Goal: Task Accomplishment & Management: Complete application form

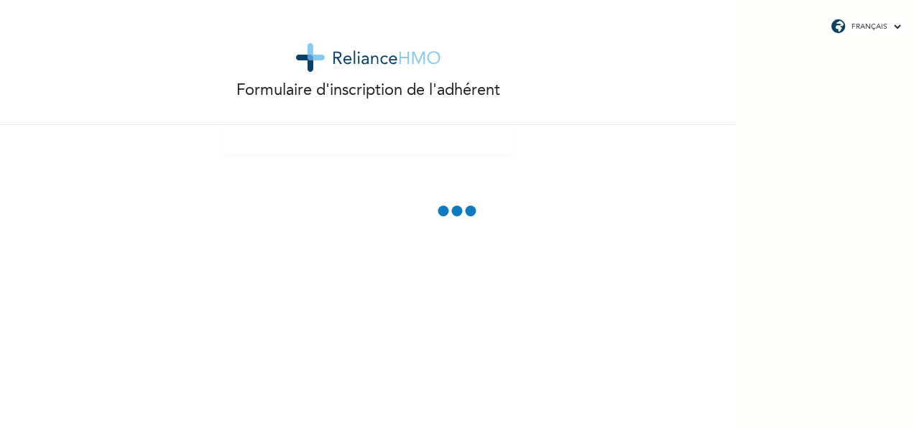
drag, startPoint x: 0, startPoint y: 0, endPoint x: 785, endPoint y: 233, distance: 818.6
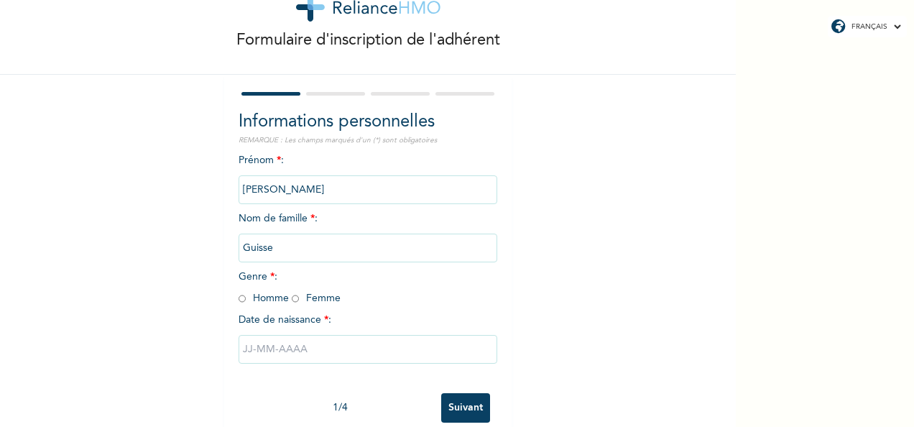
scroll to position [80, 0]
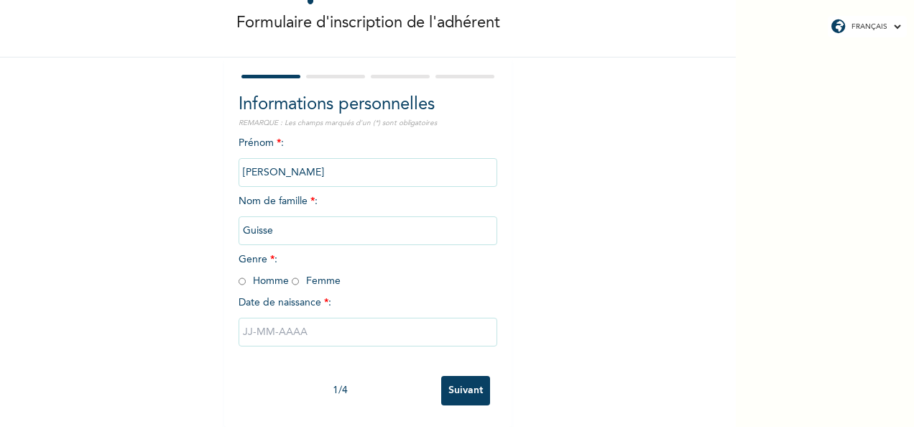
click at [292, 275] on input "radio" at bounding box center [295, 282] width 7 height 14
radio input "true"
click at [260, 325] on input "text" at bounding box center [368, 332] width 259 height 29
select select "9"
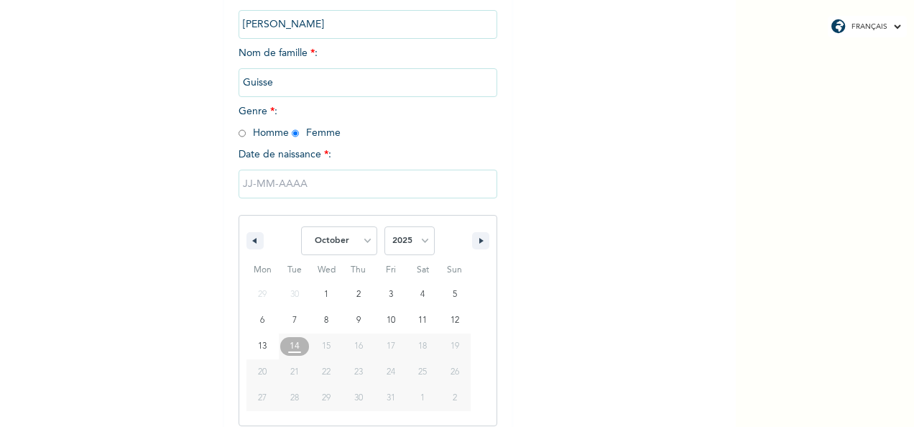
scroll to position [227, 0]
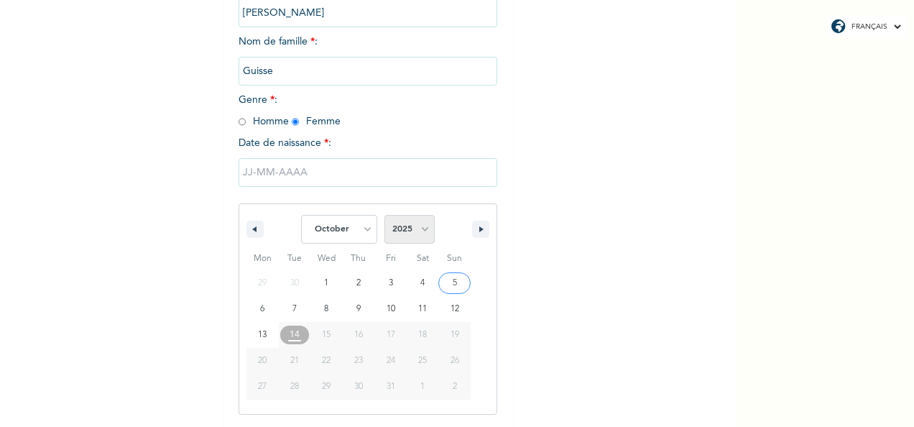
click at [420, 229] on select "2025 2024 2023 2022 2021 2020 2019 2018 2017 2016 2015 2014 2013 2012 2011 2010…" at bounding box center [409, 229] width 50 height 29
select select "2000"
click at [384, 216] on select "2025 2024 2023 2022 2021 2020 2019 2018 2017 2016 2015 2014 2013 2012 2011 2010…" at bounding box center [409, 229] width 50 height 29
click at [361, 230] on select "January February March April May June July August September October November De…" at bounding box center [339, 229] width 76 height 29
select select "11"
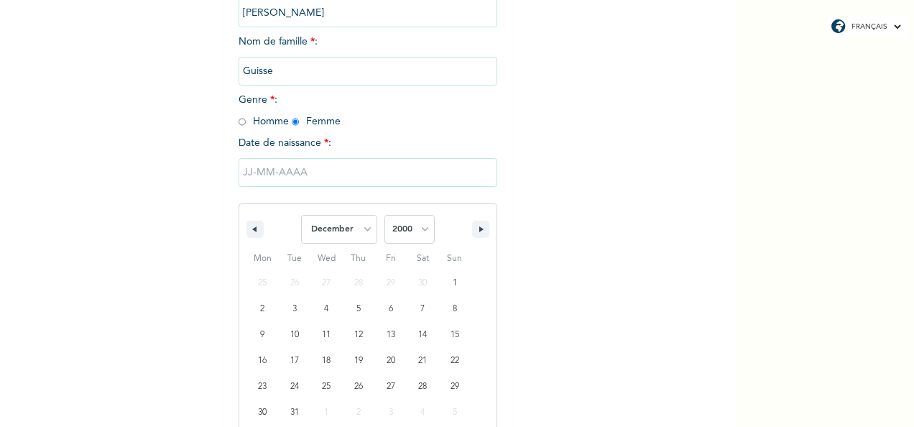
click at [301, 216] on select "January February March April May June July August September October November De…" at bounding box center [339, 229] width 76 height 29
type input "03/12/2000"
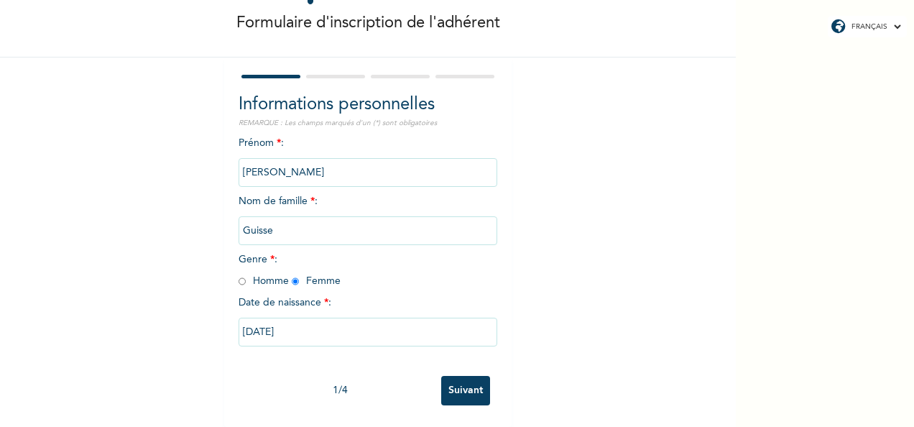
click at [824, 98] on div "FRANÇAIS ENGLISH Formulaire d'inscription de l'adhérent Informations personnell…" at bounding box center [457, 213] width 914 height 427
click at [457, 376] on input "Suivant" at bounding box center [465, 390] width 49 height 29
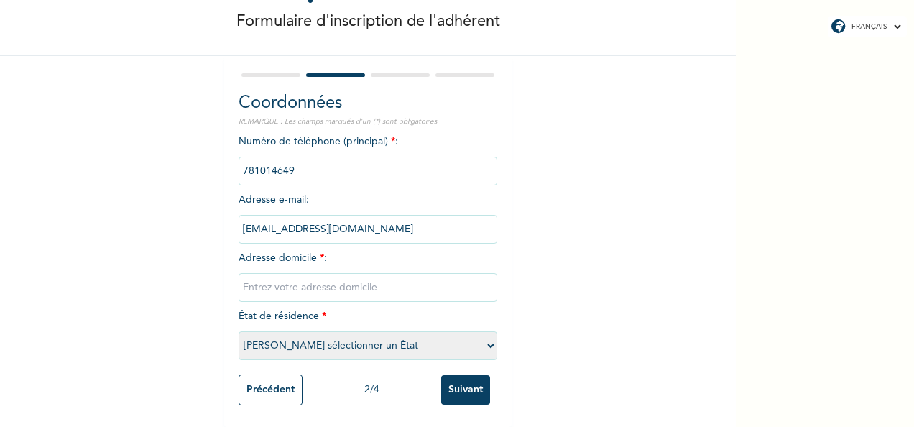
click at [816, 386] on div "FRANÇAIS ENGLISH Formulaire d'inscription de l'adhérent Coordonnées REMARQUE : …" at bounding box center [457, 213] width 914 height 427
click at [541, 242] on div "Formulaire d'inscription de l'adhérent Coordonnées REMARQUE : Les champs marqué…" at bounding box center [368, 179] width 736 height 496
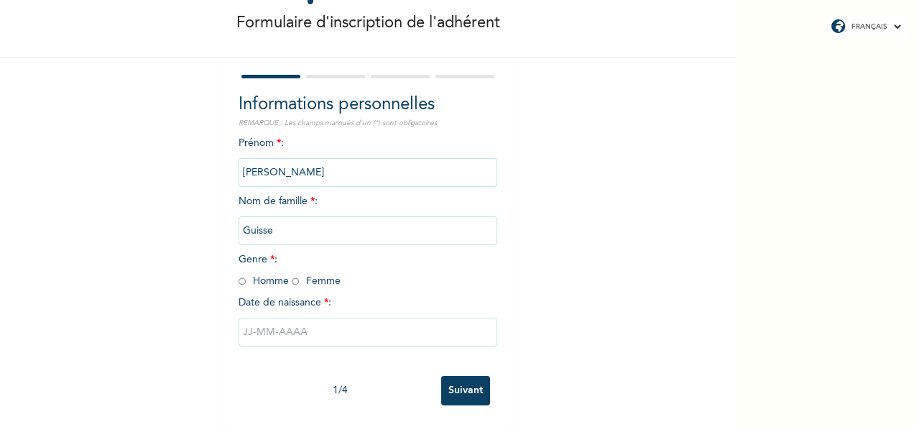
scroll to position [80, 0]
click at [289, 272] on span "Genre * : Homme Femme" at bounding box center [290, 270] width 102 height 32
click at [292, 275] on input "radio" at bounding box center [295, 282] width 7 height 14
radio input "true"
click at [310, 318] on input "text" at bounding box center [368, 332] width 259 height 29
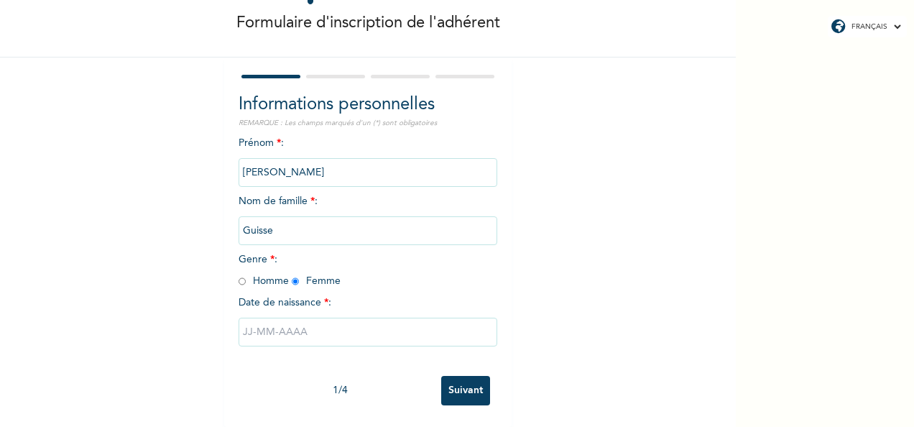
select select "9"
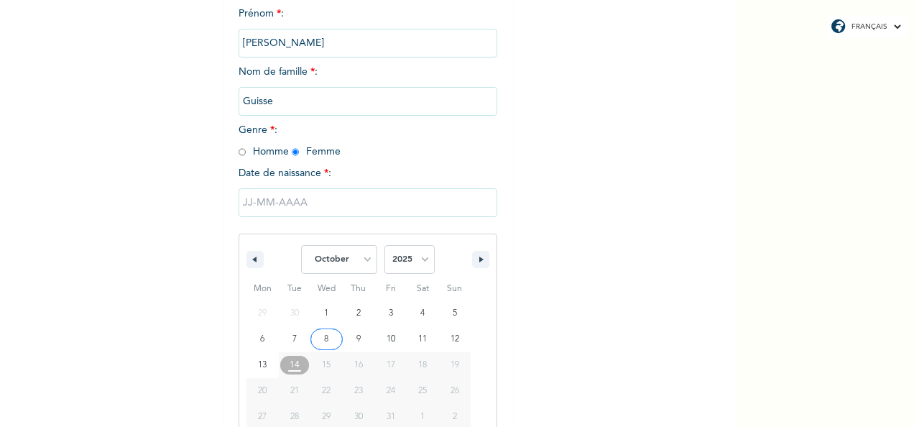
scroll to position [227, 0]
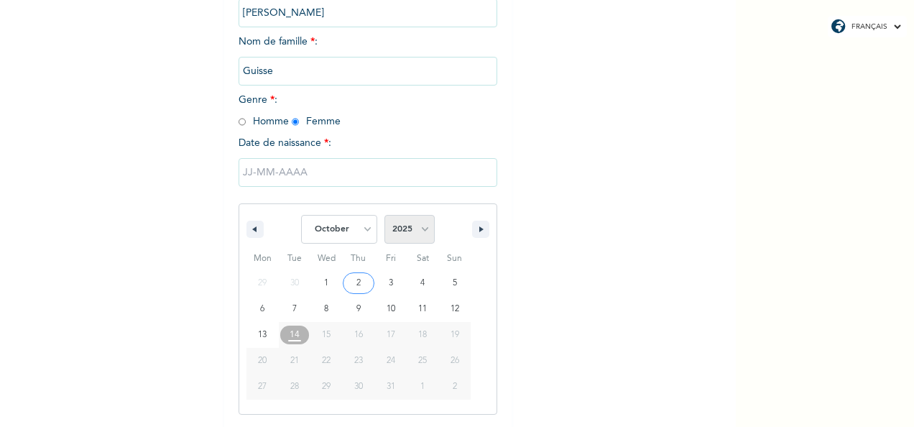
click at [418, 230] on select "2025 2024 2023 2022 2021 2020 2019 2018 2017 2016 2015 2014 2013 2012 2011 2010…" at bounding box center [409, 229] width 50 height 29
select select "2000"
click at [384, 216] on select "2025 2024 2023 2022 2021 2020 2019 2018 2017 2016 2015 2014 2013 2012 2011 2010…" at bounding box center [409, 229] width 50 height 29
click at [362, 231] on select "January February March April May June July August September October November De…" at bounding box center [339, 229] width 76 height 29
select select "11"
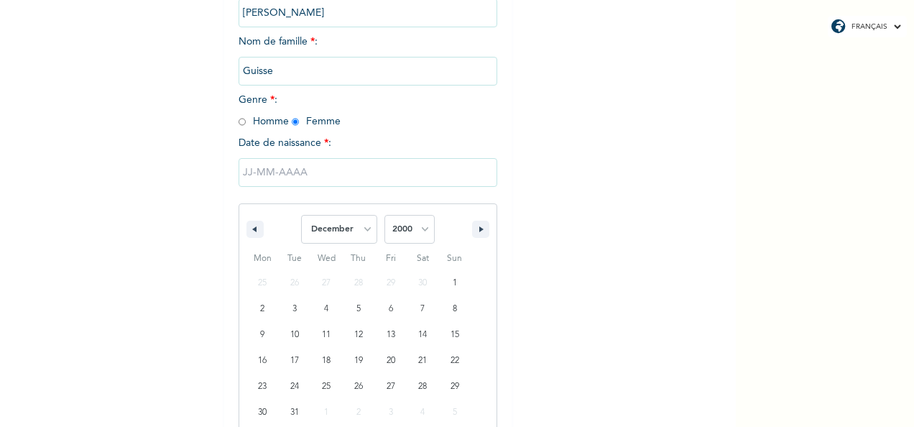
click at [301, 216] on select "January February March April May June July August September October November De…" at bounding box center [339, 229] width 76 height 29
type input "[DATE]"
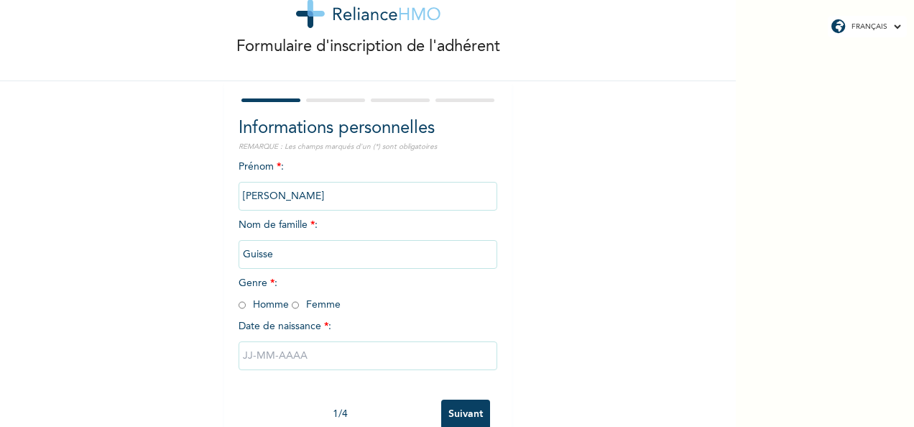
scroll to position [80, 0]
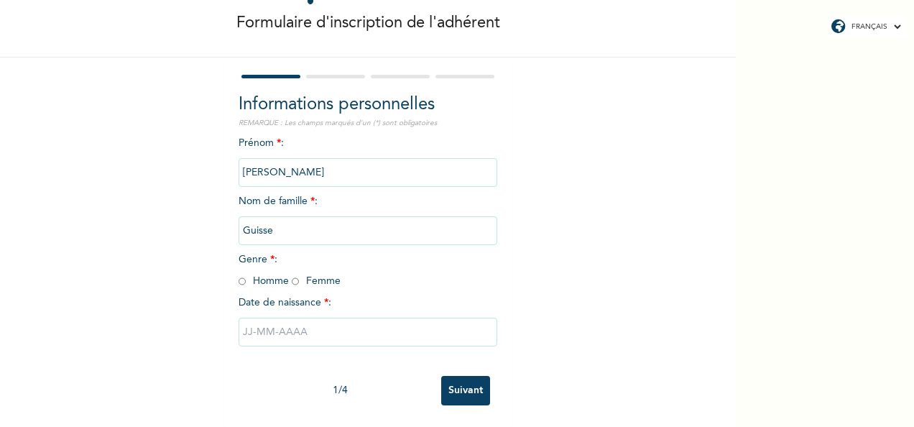
click at [292, 275] on input "radio" at bounding box center [295, 282] width 7 height 14
radio input "true"
click at [293, 318] on input "text" at bounding box center [368, 332] width 259 height 29
select select "9"
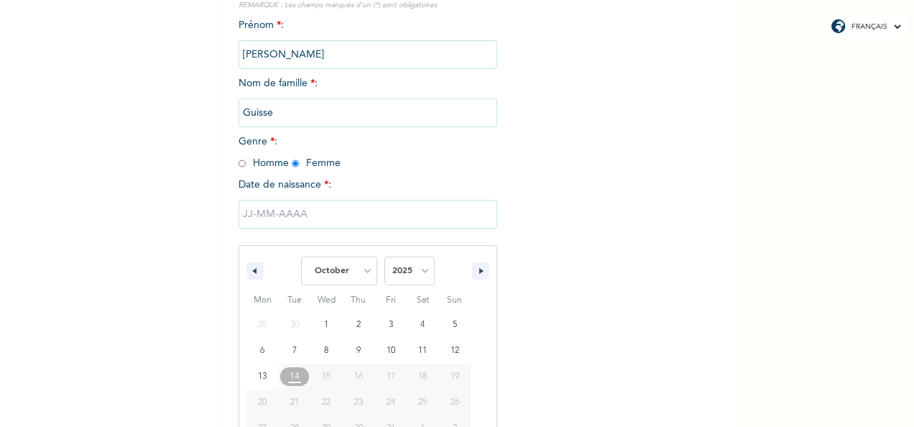
scroll to position [227, 0]
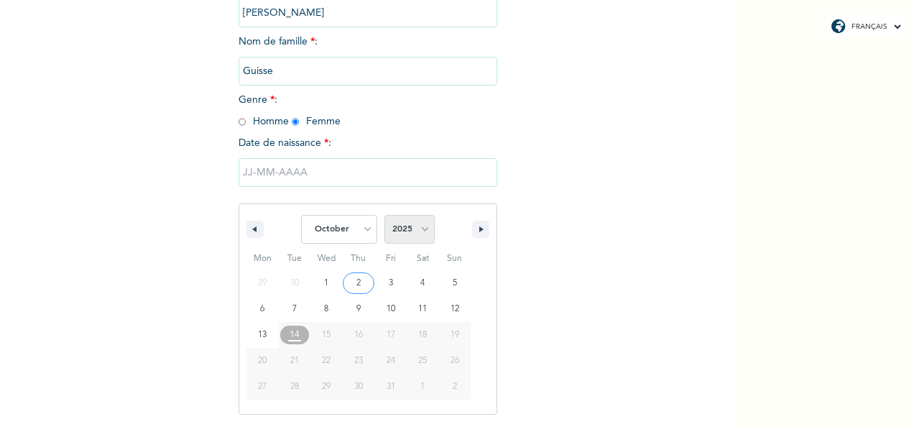
click at [420, 227] on select "2025 2024 2023 2022 2021 2020 2019 2018 2017 2016 2015 2014 2013 2012 2011 2010…" at bounding box center [409, 229] width 50 height 29
select select "2000"
click at [384, 216] on select "2025 2024 2023 2022 2021 2020 2019 2018 2017 2016 2015 2014 2013 2012 2011 2010…" at bounding box center [409, 229] width 50 height 29
click at [361, 229] on select "January February March April May June July August September October November De…" at bounding box center [339, 229] width 76 height 29
select select "11"
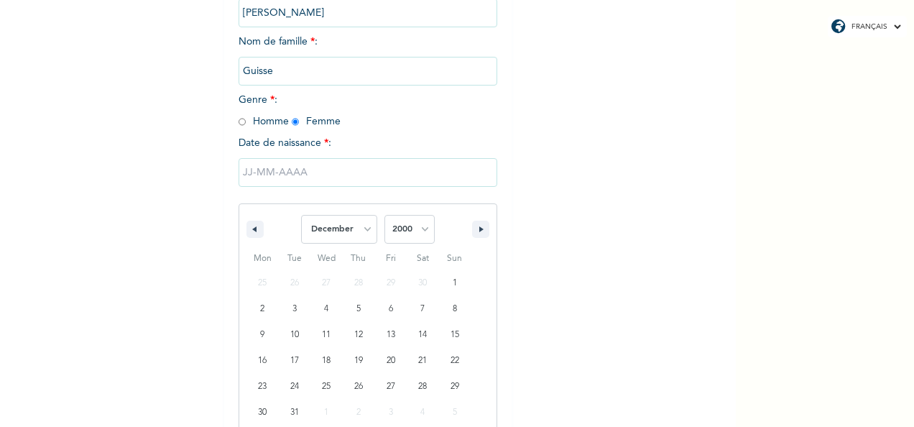
click at [301, 216] on select "January February March April May June July August September October November De…" at bounding box center [339, 229] width 76 height 29
type input "03/12/2000"
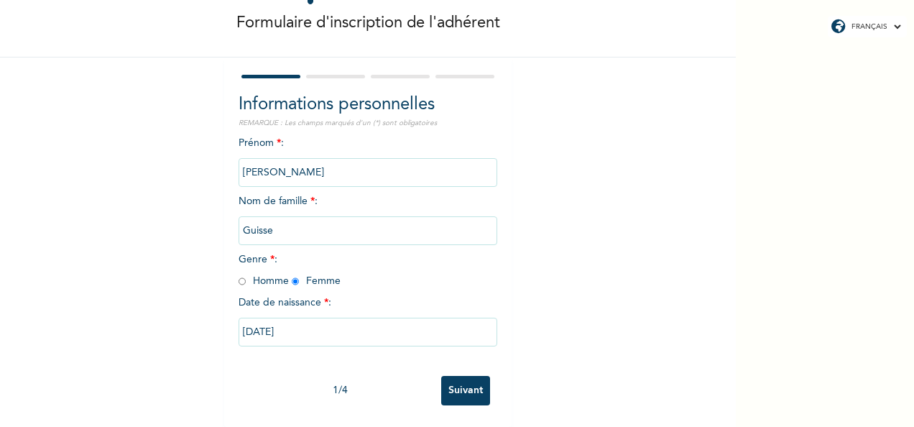
click at [457, 376] on input "Suivant" at bounding box center [465, 390] width 49 height 29
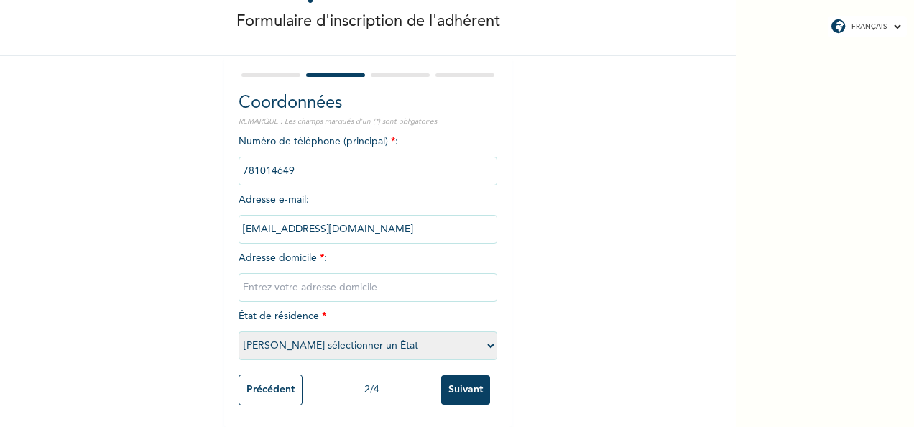
click at [454, 377] on input "Suivant" at bounding box center [465, 389] width 49 height 29
click at [390, 276] on input "text" at bounding box center [368, 287] width 259 height 29
click at [563, 258] on div "Formulaire d'inscription de l'adhérent Coordonnées REMARQUE : Les champs marqué…" at bounding box center [368, 179] width 736 height 496
click at [356, 284] on input "text" at bounding box center [368, 287] width 259 height 29
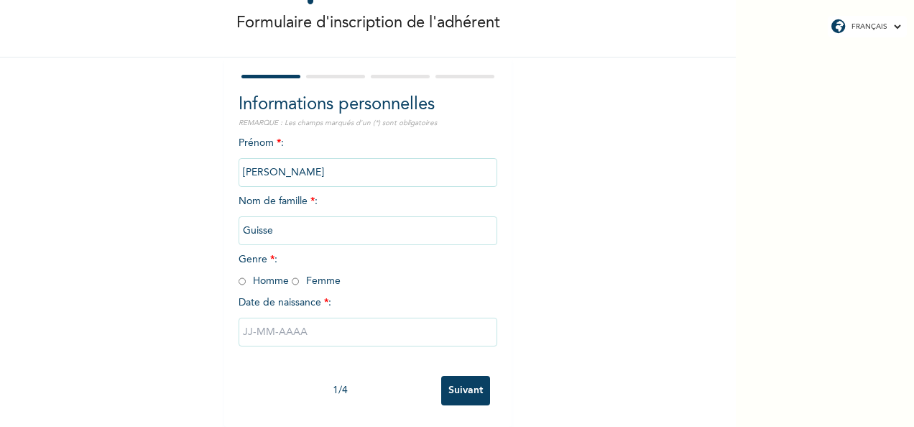
scroll to position [80, 0]
click at [292, 275] on input "radio" at bounding box center [295, 282] width 7 height 14
radio input "true"
click at [302, 323] on input "text" at bounding box center [368, 332] width 259 height 29
select select "9"
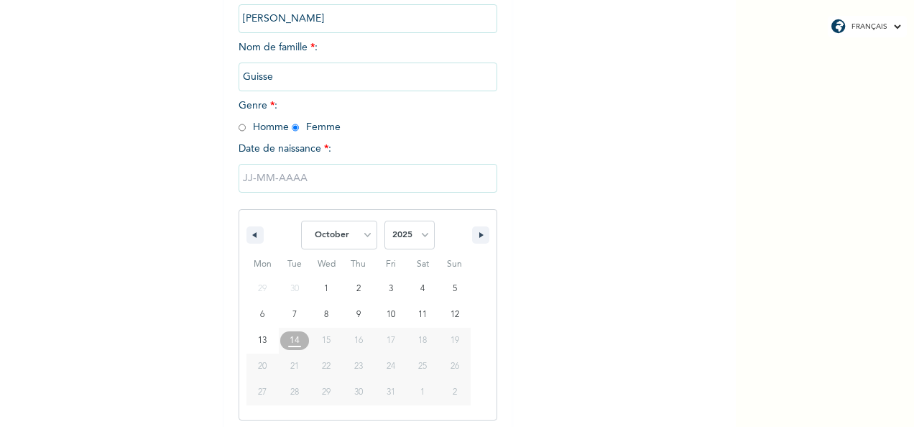
scroll to position [227, 0]
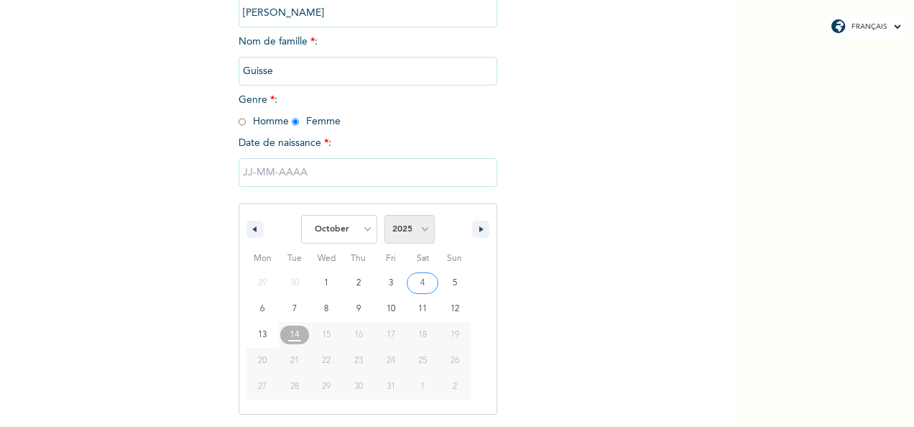
click at [418, 229] on select "2025 2024 2023 2022 2021 2020 2019 2018 2017 2016 2015 2014 2013 2012 2011 2010…" at bounding box center [409, 229] width 50 height 29
select select "2000"
click at [384, 216] on select "2025 2024 2023 2022 2021 2020 2019 2018 2017 2016 2015 2014 2013 2012 2011 2010…" at bounding box center [409, 229] width 50 height 29
click at [362, 233] on select "January February March April May June July August September October November De…" at bounding box center [339, 229] width 76 height 29
select select "11"
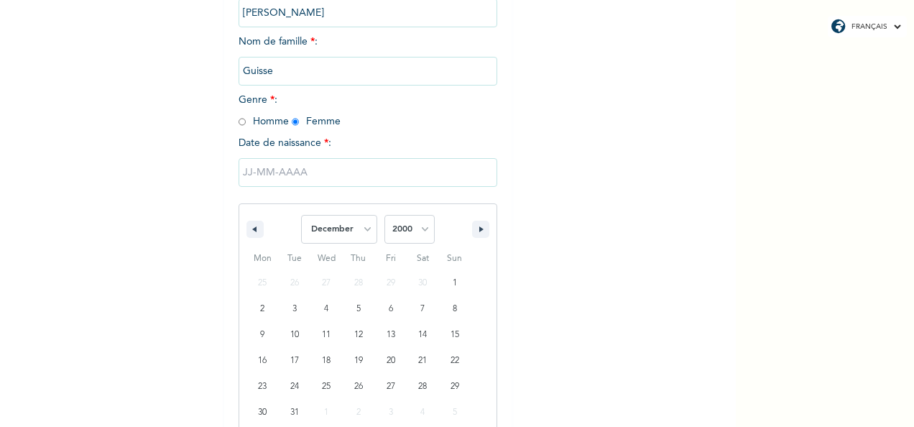
click at [301, 216] on select "January February March April May June July August September October November De…" at bounding box center [339, 229] width 76 height 29
type input "03/12/2000"
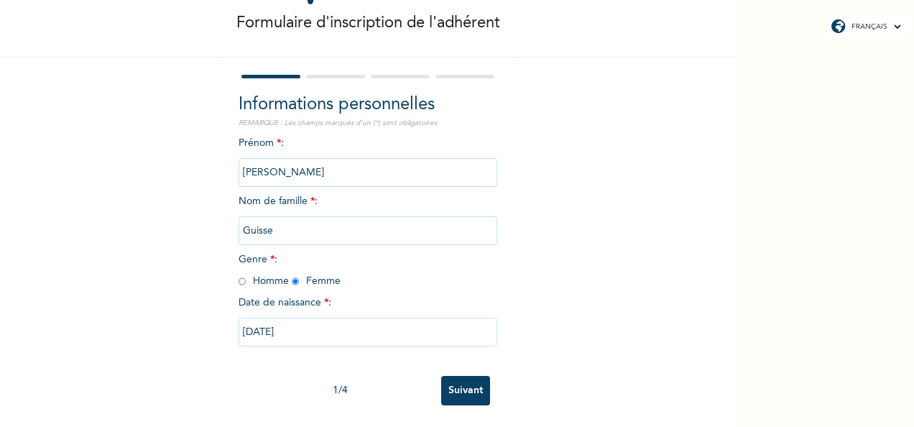
click at [798, 335] on div "FRANÇAIS ENGLISH Formulaire d'inscription de l'adhérent Informations personnell…" at bounding box center [457, 213] width 914 height 427
click at [463, 384] on input "Suivant" at bounding box center [465, 390] width 49 height 29
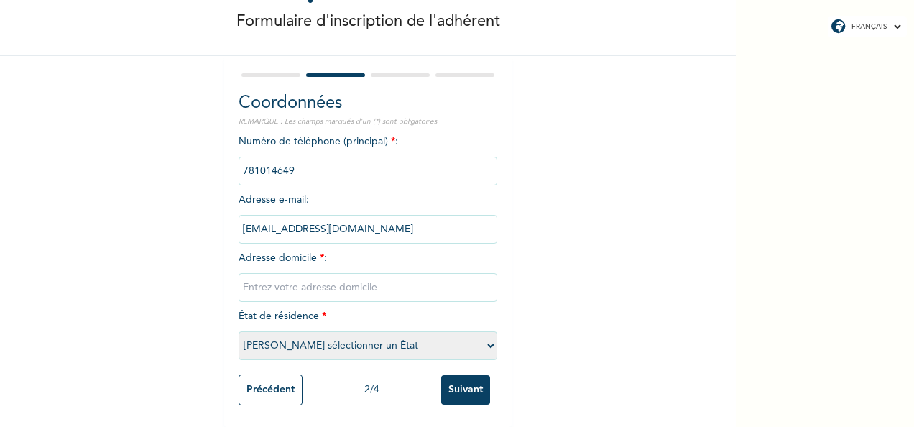
click at [356, 277] on input "text" at bounding box center [368, 287] width 259 height 29
type input "Pikine Tally Boumack"
click at [484, 339] on select "Veuillez sélectionner un État Dakar [PERSON_NAME]" at bounding box center [368, 345] width 259 height 29
select select "1"
click at [239, 331] on select "Veuillez sélectionner un État Dakar [PERSON_NAME]" at bounding box center [368, 345] width 259 height 29
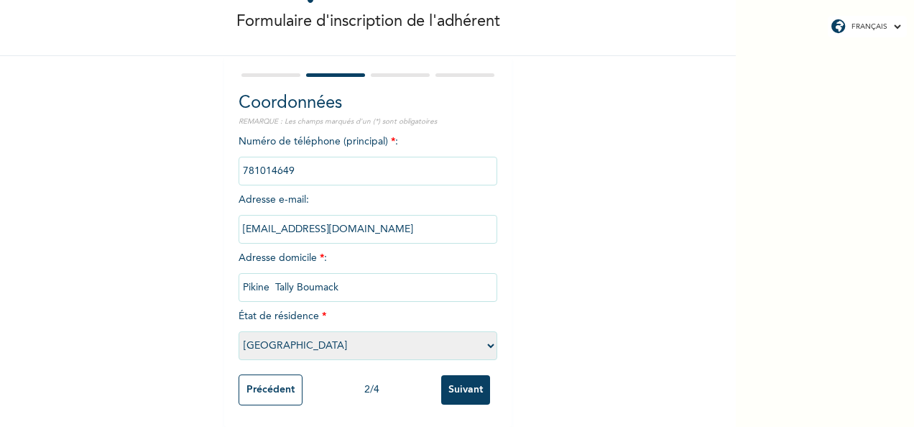
click at [473, 383] on input "Suivant" at bounding box center [465, 389] width 49 height 29
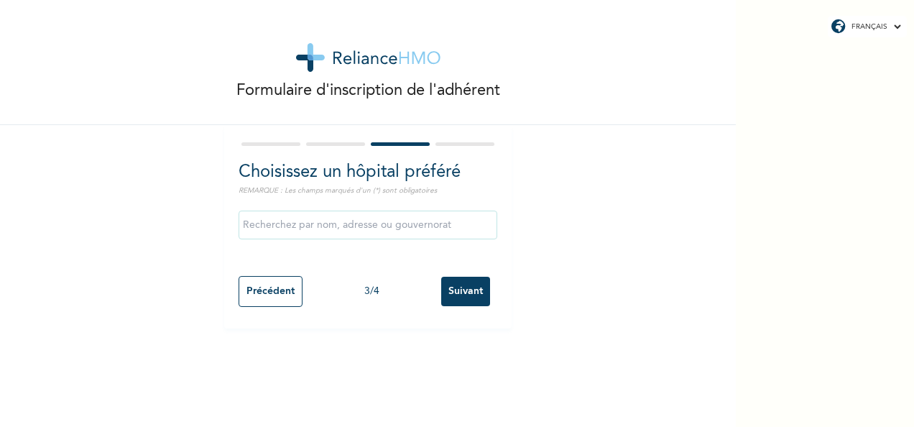
scroll to position [0, 0]
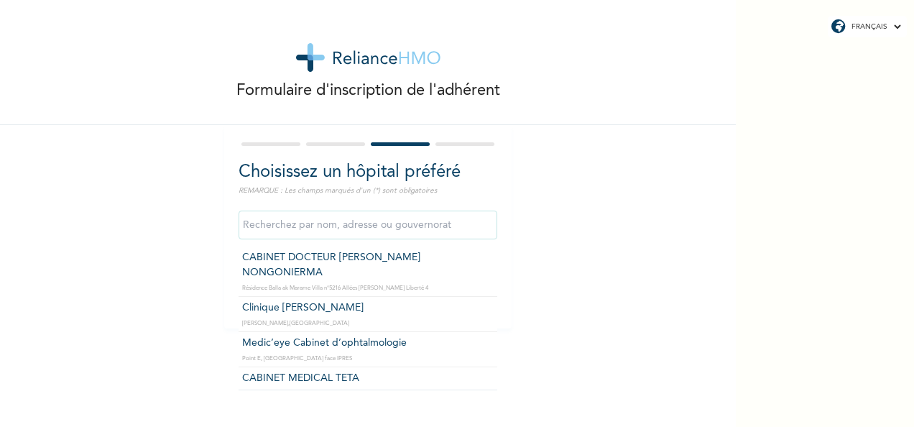
click at [410, 223] on input "text" at bounding box center [368, 225] width 259 height 29
type input "Clinique [PERSON_NAME]"
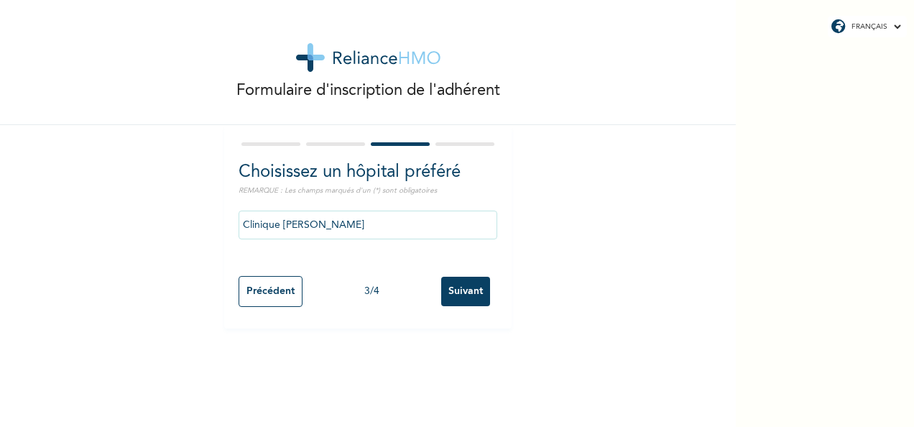
click at [466, 298] on input "Suivant" at bounding box center [465, 291] width 49 height 29
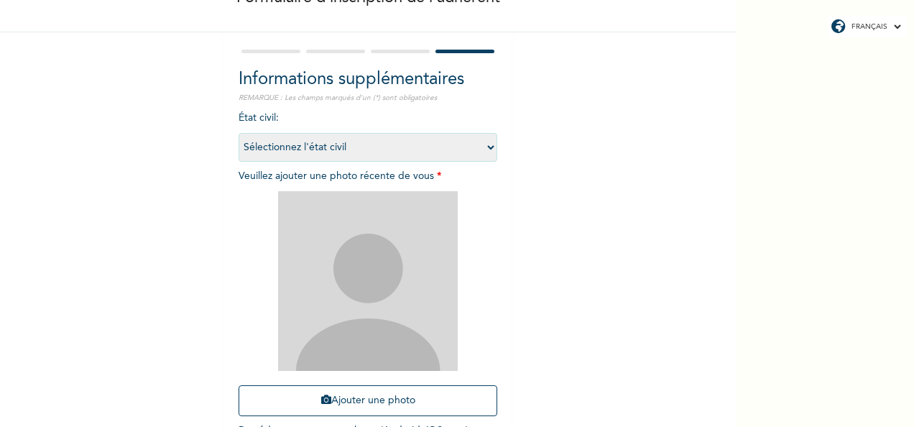
scroll to position [102, 0]
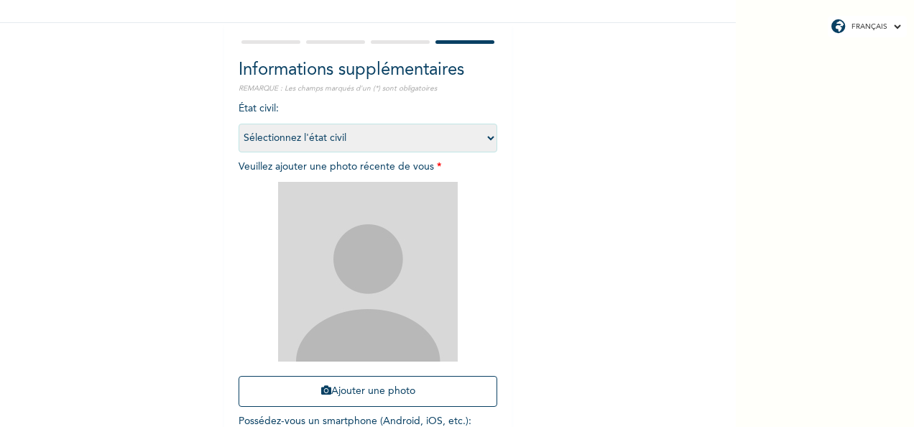
click at [817, 132] on div "FRANÇAIS ENGLISH Formulaire d'inscription de l'adhérent Informations supplément…" at bounding box center [457, 213] width 914 height 427
click at [490, 137] on select "Sélectionnez l'état civil [DEMOGRAPHIC_DATA] Marié(e) [DEMOGRAPHIC_DATA](e) [DE…" at bounding box center [368, 138] width 259 height 29
select select "1"
click at [239, 124] on select "Sélectionnez l'état civil [DEMOGRAPHIC_DATA] Marié(e) [DEMOGRAPHIC_DATA](e) [DE…" at bounding box center [368, 138] width 259 height 29
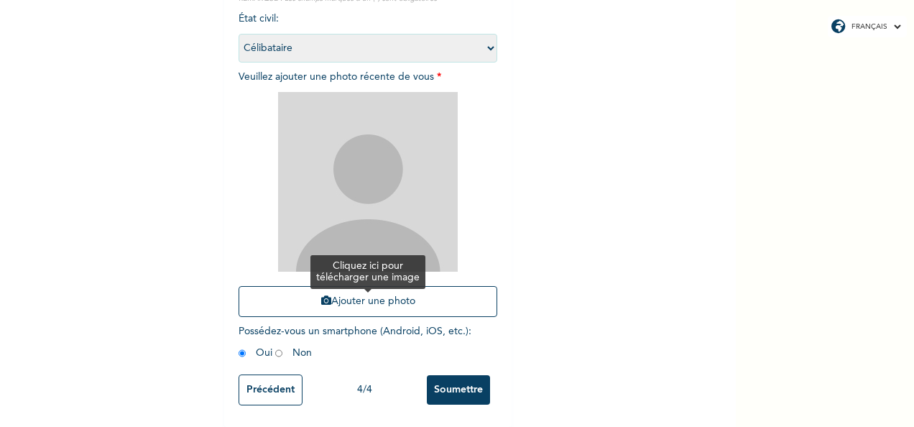
click at [336, 288] on button "Ajouter une photo" at bounding box center [368, 301] width 259 height 31
click at [330, 289] on button "Ajouter une photo" at bounding box center [368, 301] width 259 height 31
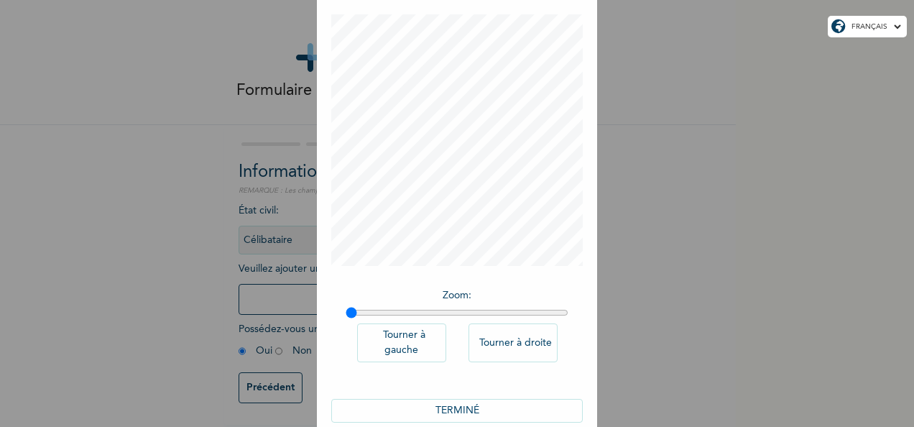
scroll to position [89, 0]
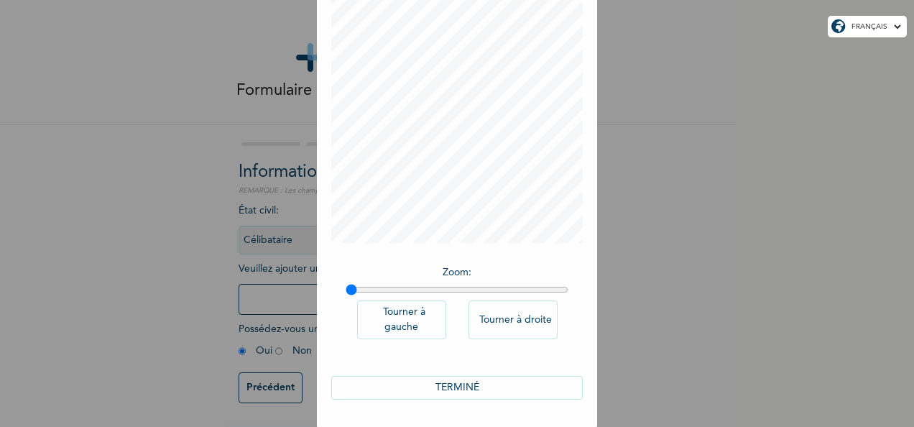
click at [427, 385] on button "TERMINÉ" at bounding box center [457, 388] width 252 height 24
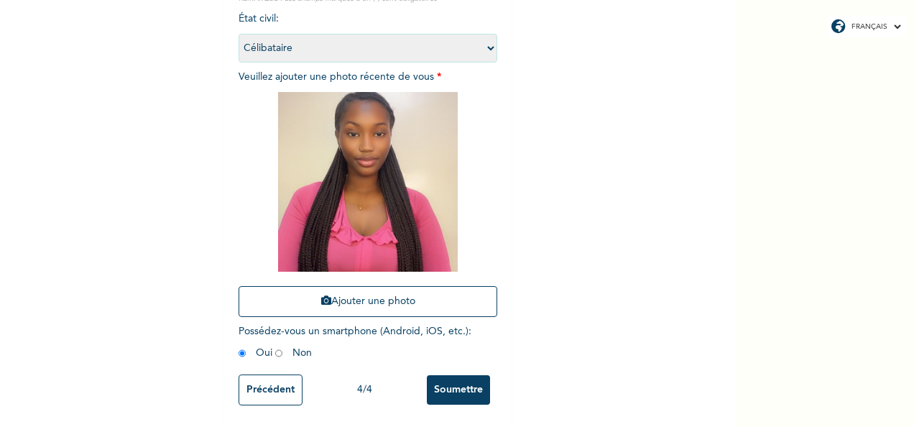
scroll to position [204, 0]
click at [309, 289] on button "Ajouter une photo" at bounding box center [368, 301] width 259 height 31
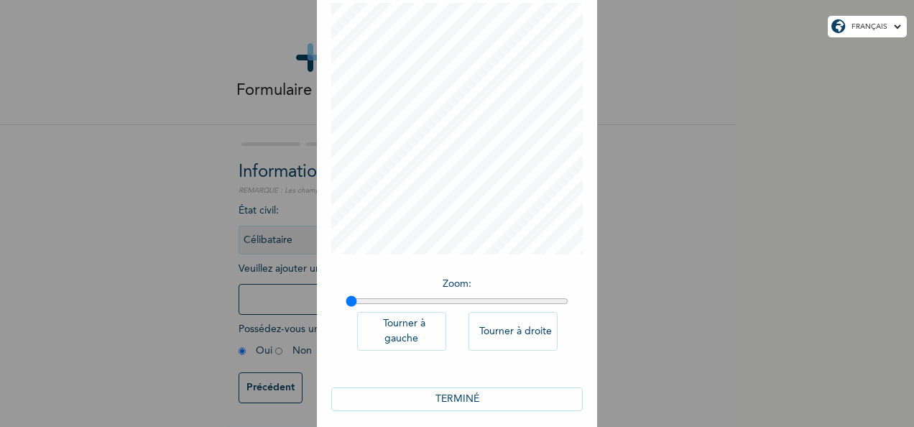
scroll to position [89, 0]
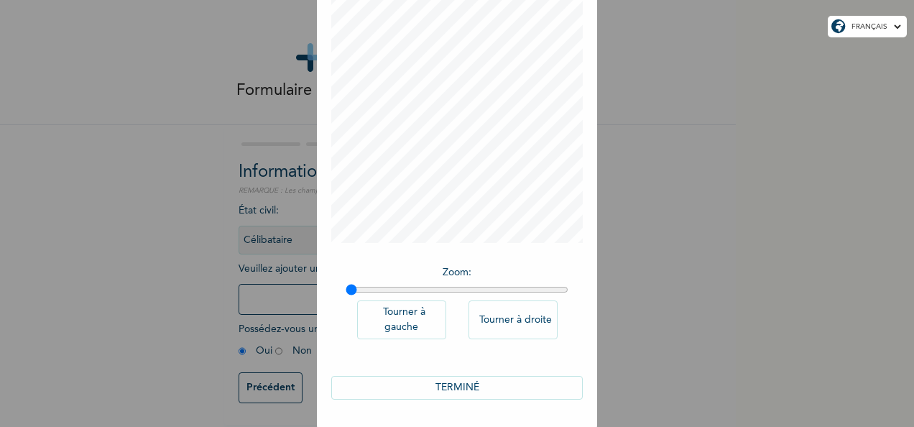
click at [497, 376] on button "TERMINÉ" at bounding box center [457, 388] width 252 height 24
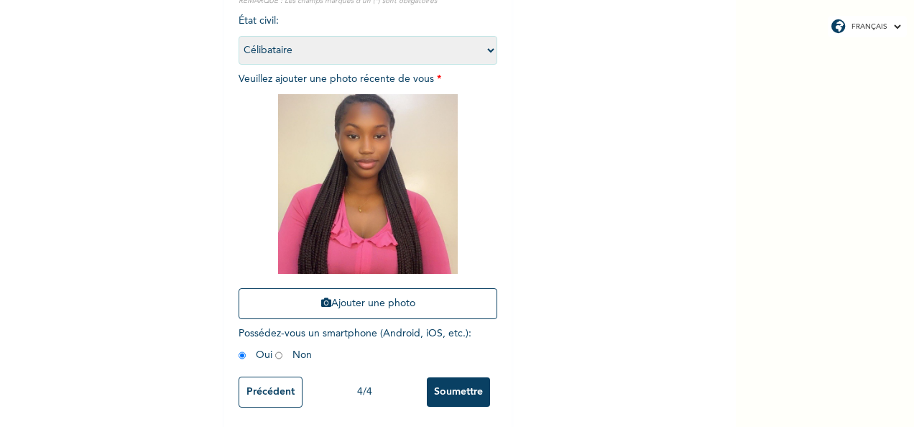
scroll to position [204, 0]
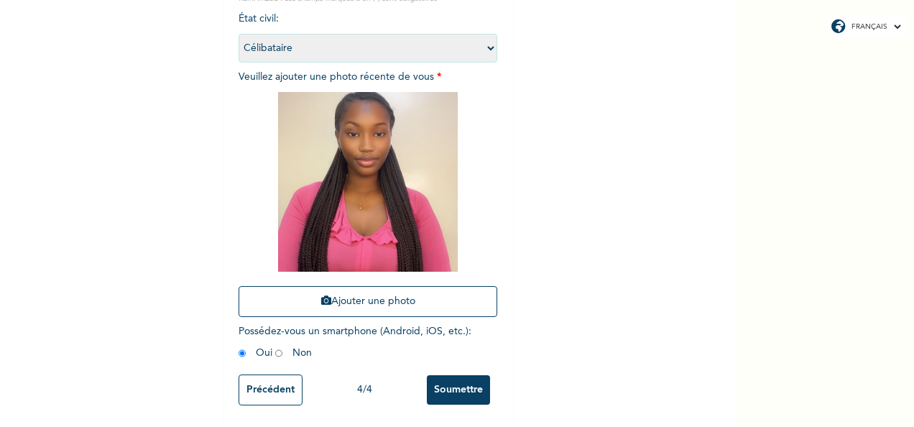
click at [262, 382] on input "Précédent" at bounding box center [271, 389] width 64 height 31
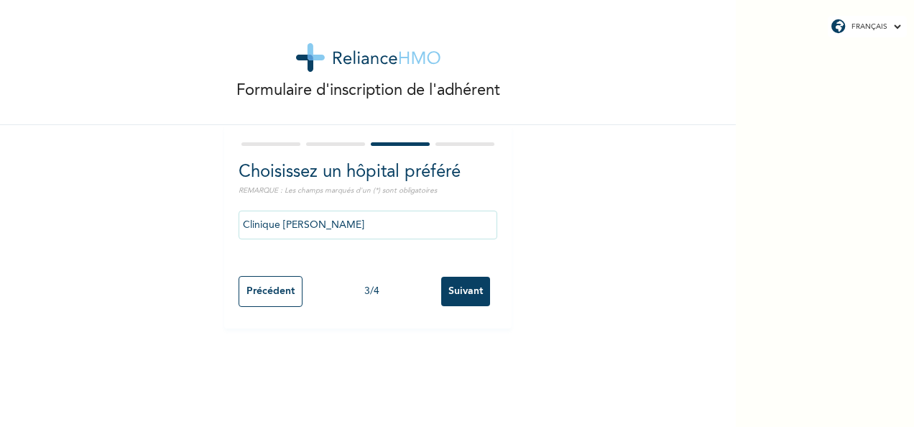
click at [259, 300] on input "Précédent" at bounding box center [271, 291] width 64 height 31
select select "1"
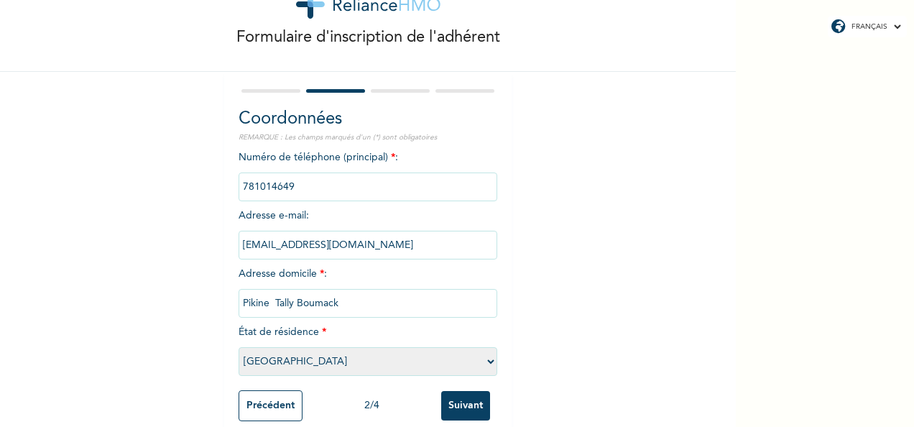
scroll to position [82, 0]
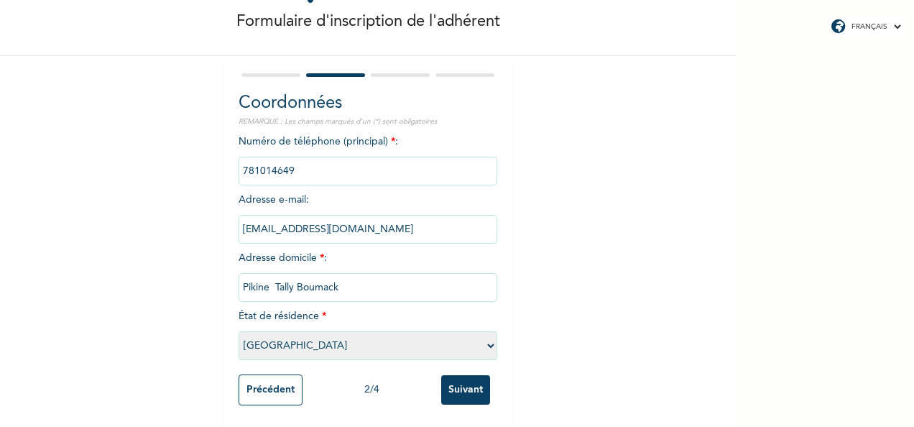
click at [266, 374] on input "Précédent" at bounding box center [271, 389] width 64 height 31
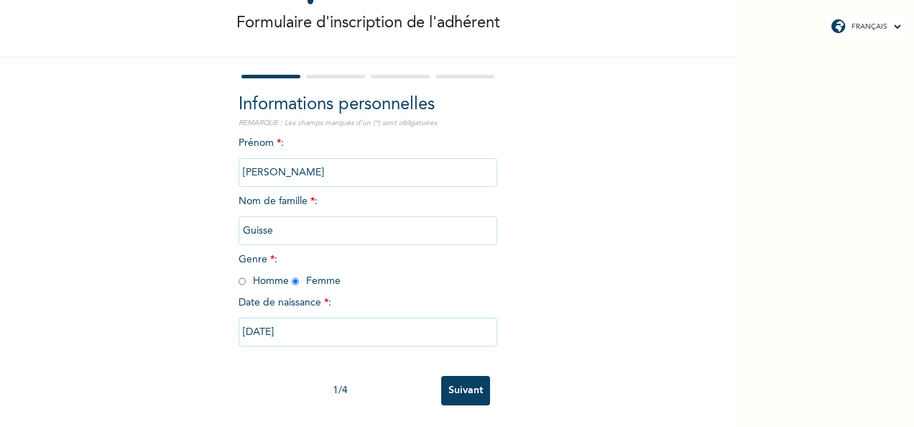
click at [447, 379] on input "Suivant" at bounding box center [465, 390] width 49 height 29
select select "1"
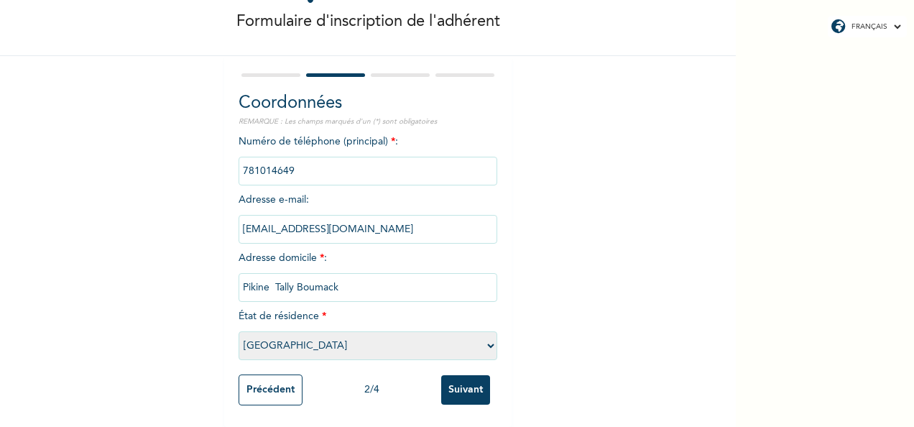
click at [447, 379] on input "Suivant" at bounding box center [465, 389] width 49 height 29
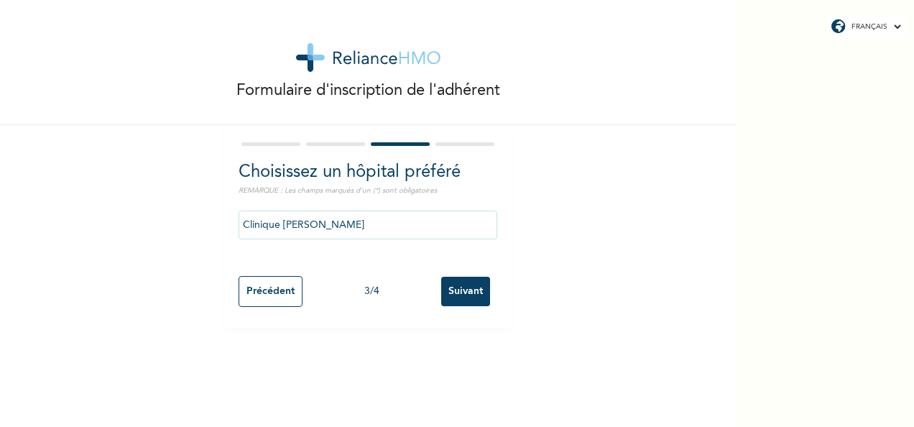
scroll to position [0, 0]
click at [457, 290] on input "Suivant" at bounding box center [465, 291] width 49 height 29
select select "1"
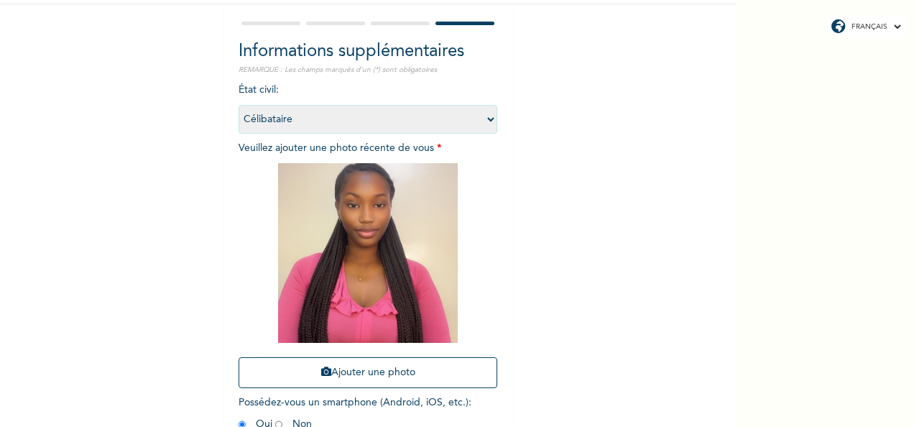
scroll to position [204, 0]
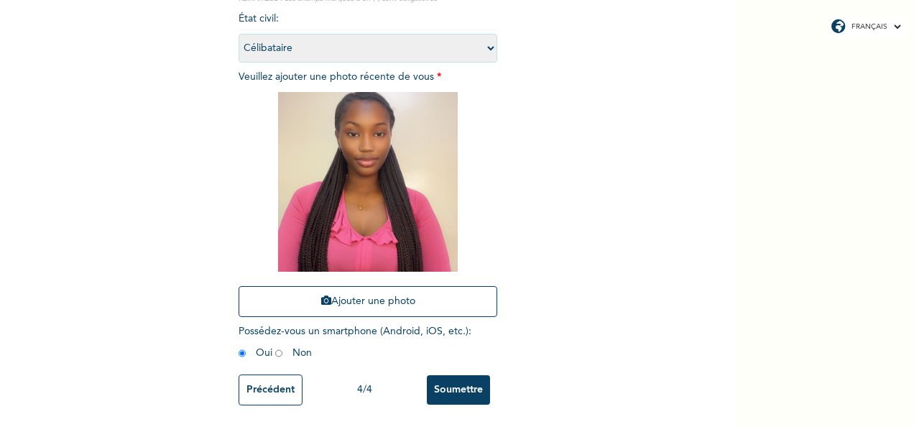
click at [445, 375] on input "Soumettre" at bounding box center [458, 389] width 63 height 29
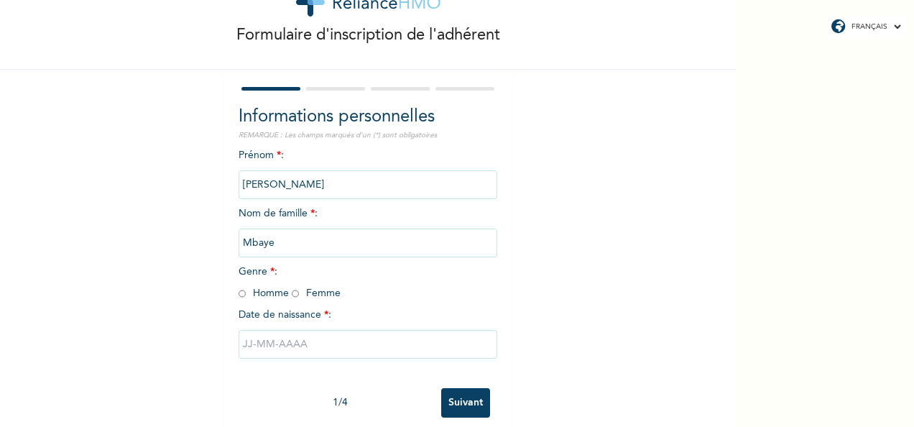
scroll to position [56, 0]
click at [239, 295] on input "radio" at bounding box center [242, 293] width 7 height 14
radio input "true"
click at [345, 346] on input "text" at bounding box center [368, 343] width 259 height 29
select select "9"
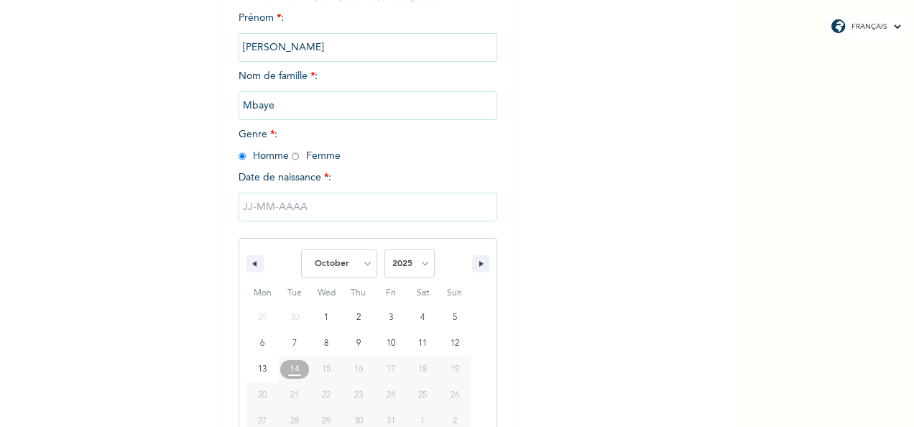
scroll to position [227, 0]
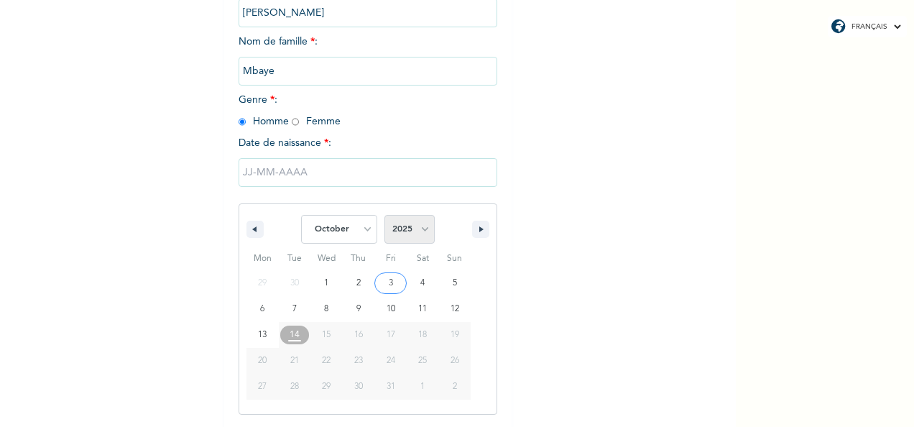
click at [420, 230] on select "2025 2024 2023 2022 2021 2020 2019 2018 2017 2016 2015 2014 2013 2012 2011 2010…" at bounding box center [409, 229] width 50 height 29
select select "1996"
click at [384, 216] on select "2025 2024 2023 2022 2021 2020 2019 2018 2017 2016 2015 2014 2013 2012 2011 2010…" at bounding box center [409, 229] width 50 height 29
click at [359, 230] on select "January February March April May June July August September October November De…" at bounding box center [339, 229] width 76 height 29
select select "7"
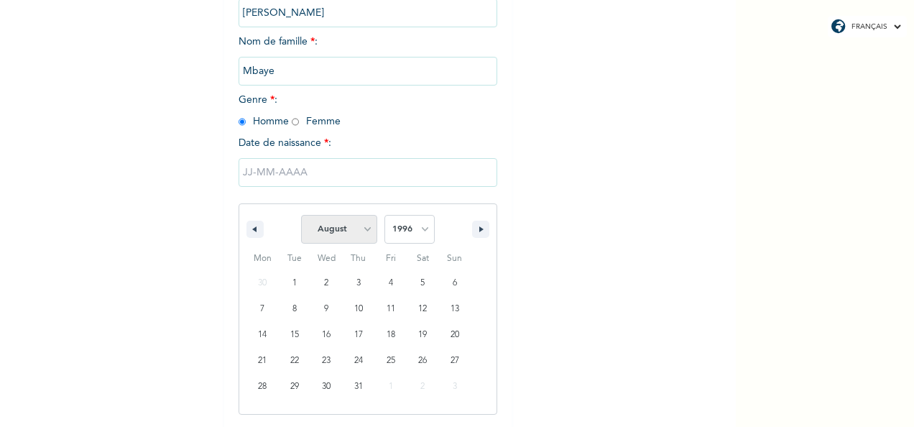
click at [301, 216] on select "January February March April May June July August September October November De…" at bounding box center [339, 229] width 76 height 29
type input "23/08/1996"
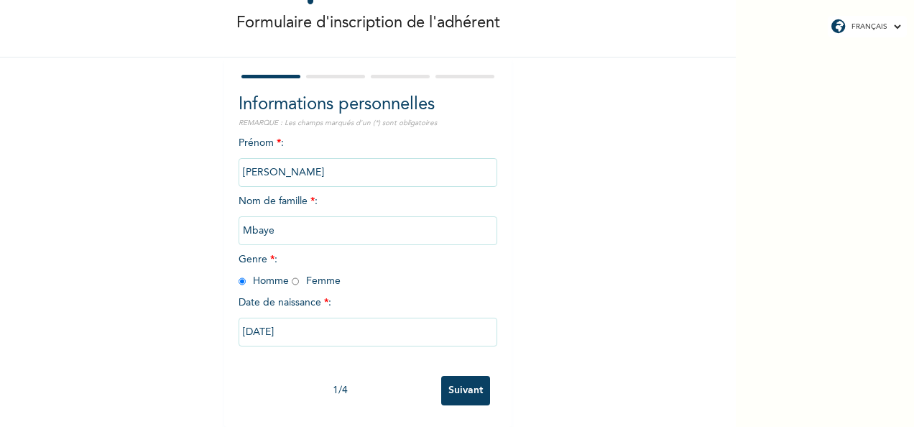
scroll to position [80, 0]
click at [844, 106] on div "FRANÇAIS ENGLISH Formulaire d'inscription de l'adhérent Informations personnell…" at bounding box center [457, 213] width 914 height 427
click at [463, 376] on input "Suivant" at bounding box center [465, 390] width 49 height 29
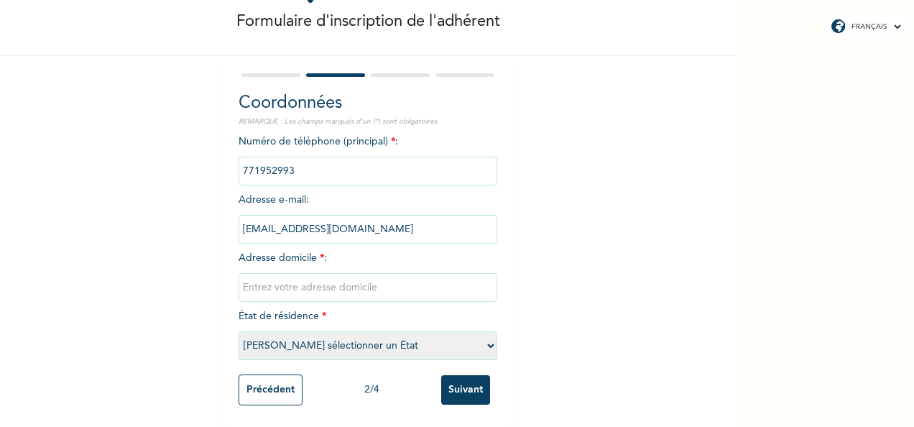
click at [306, 273] on input "text" at bounding box center [368, 287] width 259 height 29
type input "Pikine Tally Boumack"
click at [489, 339] on select "Veuillez sélectionner un État Dakar [PERSON_NAME]" at bounding box center [368, 345] width 259 height 29
select select "1"
click at [239, 331] on select "Veuillez sélectionner un État Dakar [PERSON_NAME]" at bounding box center [368, 345] width 259 height 29
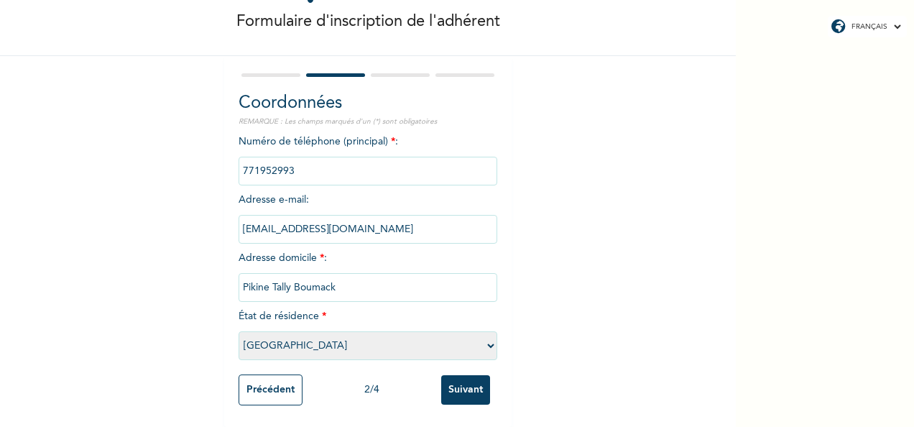
click at [463, 381] on input "Suivant" at bounding box center [465, 389] width 49 height 29
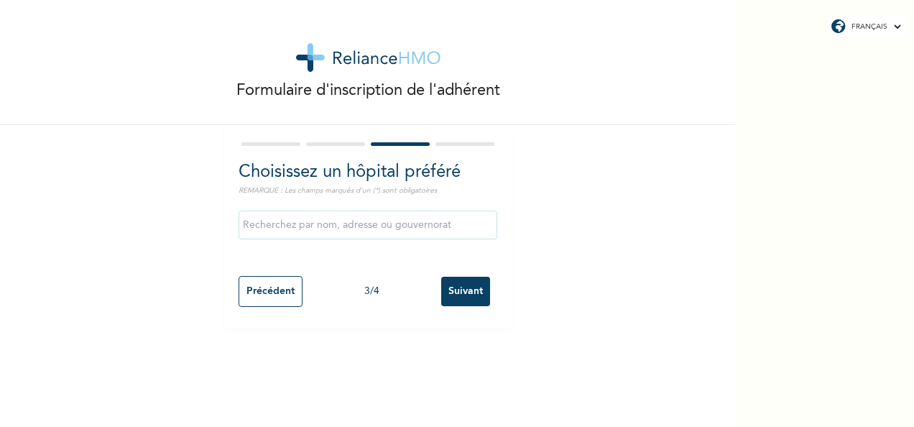
scroll to position [0, 0]
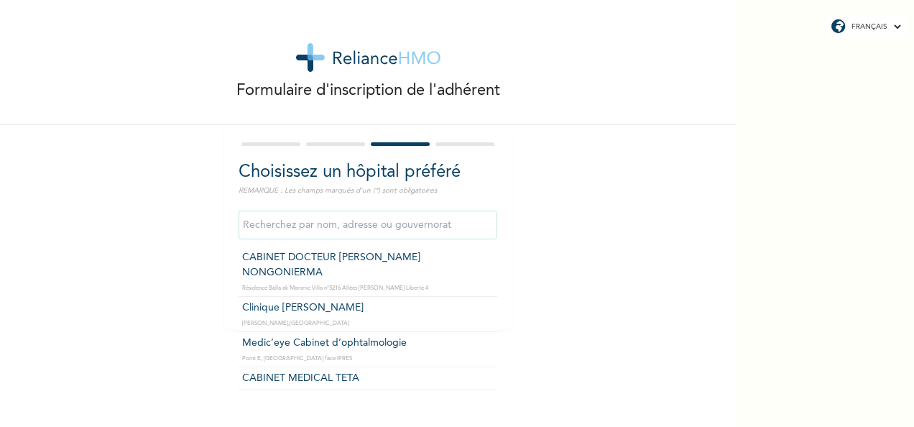
click at [456, 218] on input "text" at bounding box center [368, 225] width 259 height 29
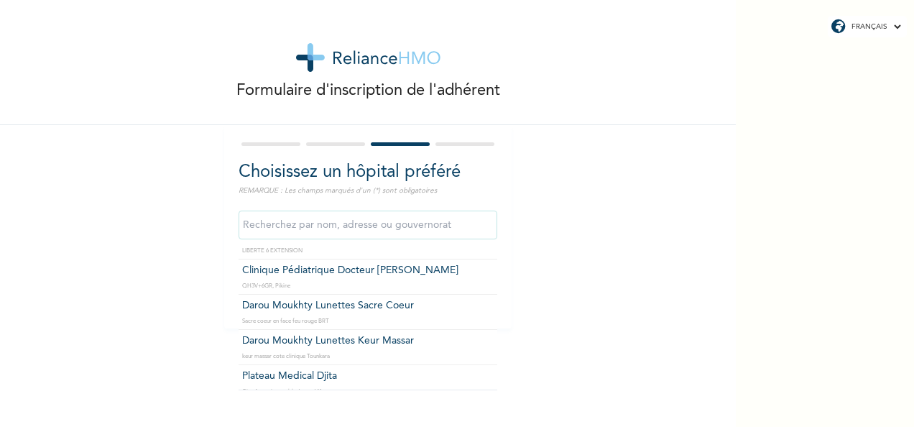
scroll to position [2491, 0]
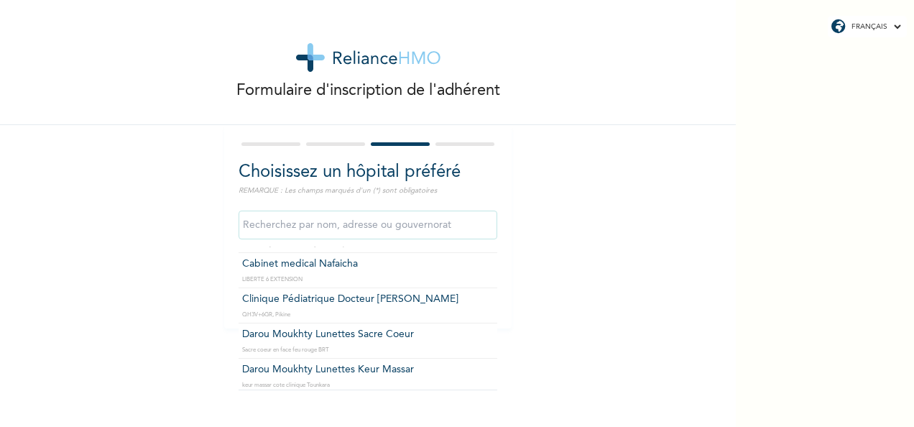
type input "Clinique Pédiatrique Docteur [PERSON_NAME]"
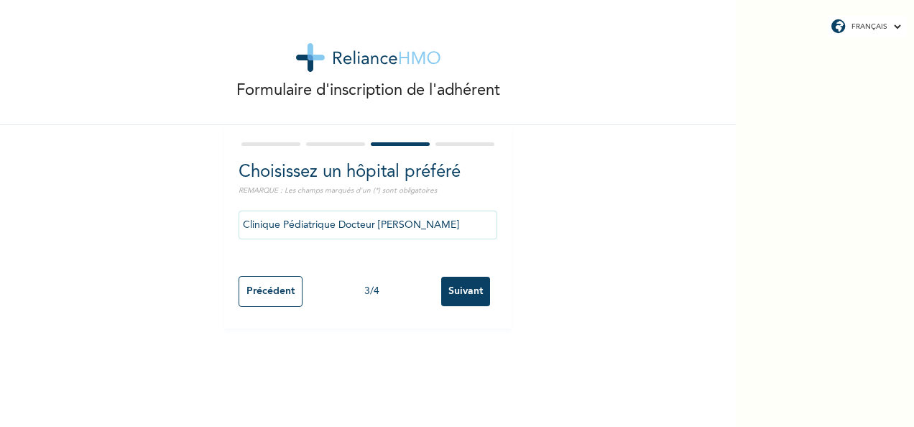
click at [470, 295] on input "Suivant" at bounding box center [465, 291] width 49 height 29
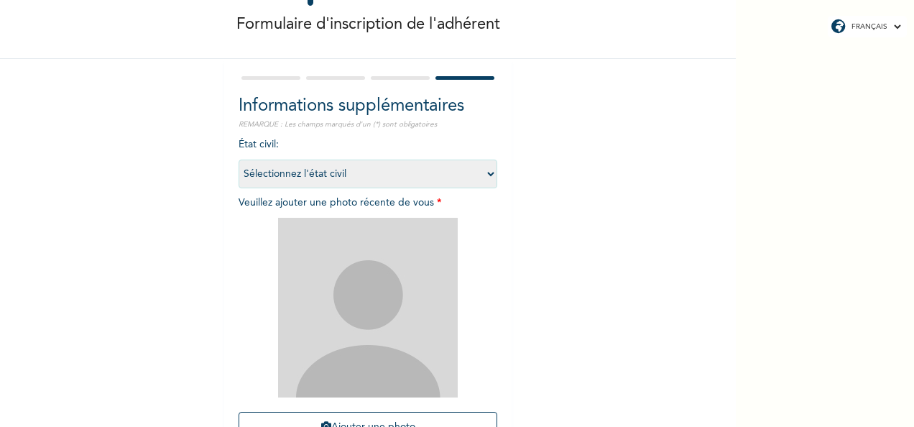
scroll to position [98, 0]
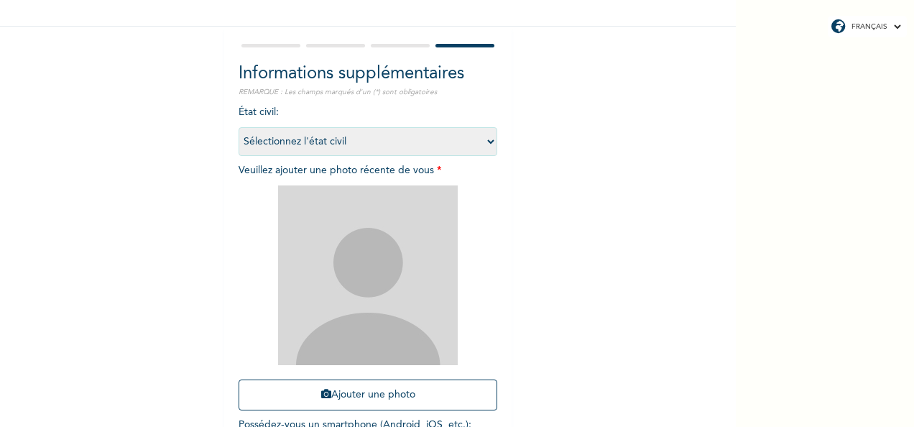
click at [805, 364] on div "FRANÇAIS ENGLISH Formulaire d'inscription de l'adhérent Informations supplément…" at bounding box center [457, 213] width 914 height 427
click at [480, 139] on select "Sélectionnez l'état civil [DEMOGRAPHIC_DATA] Marié(e) [DEMOGRAPHIC_DATA](e) [DE…" at bounding box center [368, 141] width 259 height 29
select select "1"
click at [239, 127] on select "Sélectionnez l'état civil [DEMOGRAPHIC_DATA] Marié(e) [DEMOGRAPHIC_DATA](e) [DE…" at bounding box center [368, 141] width 259 height 29
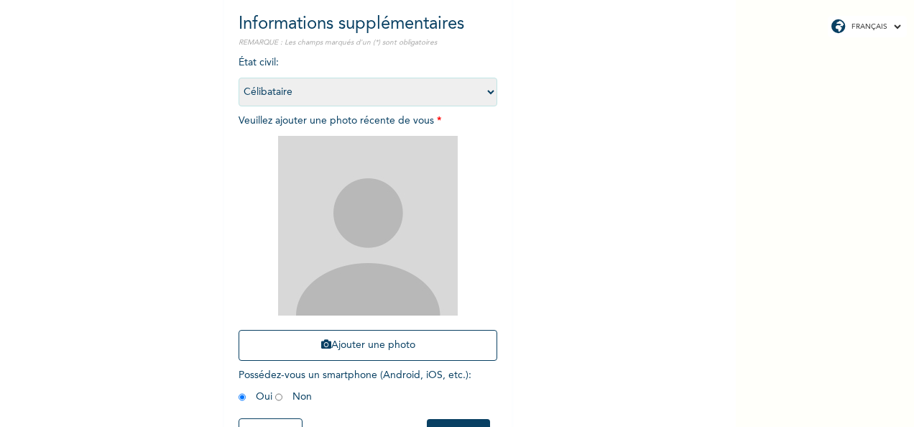
scroll to position [204, 0]
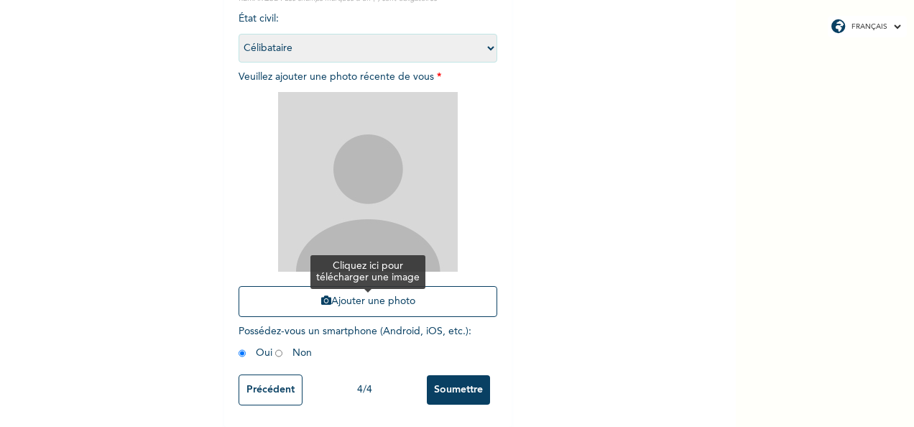
click at [379, 295] on button "Ajouter une photo" at bounding box center [368, 301] width 259 height 31
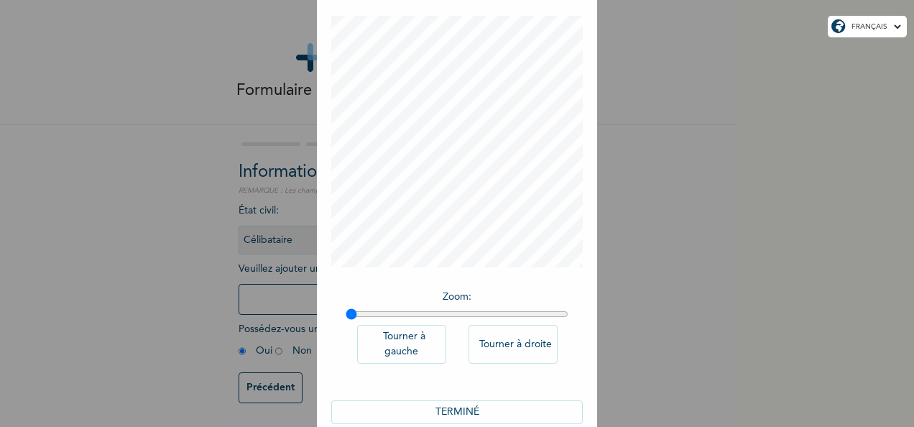
scroll to position [89, 0]
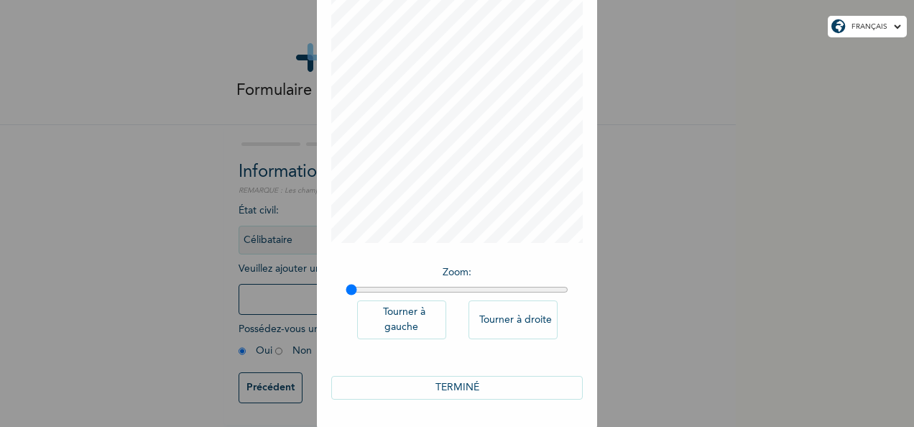
click at [510, 380] on button "TERMINÉ" at bounding box center [457, 388] width 252 height 24
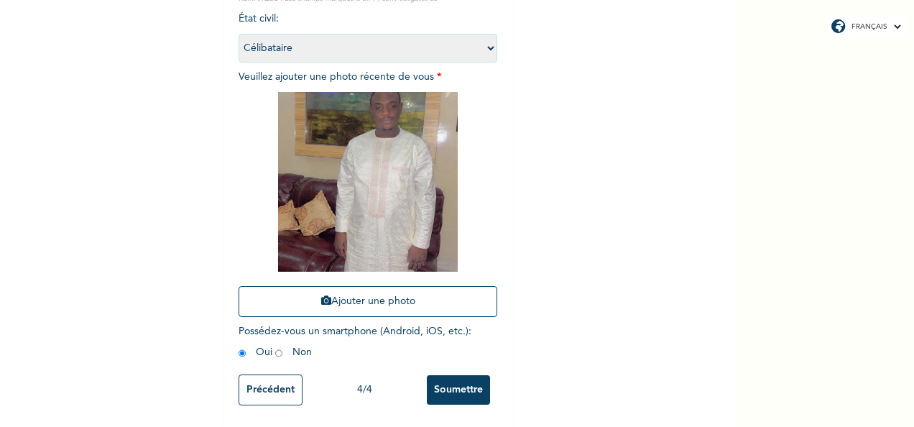
scroll to position [204, 0]
click at [262, 379] on input "Précédent" at bounding box center [271, 389] width 64 height 31
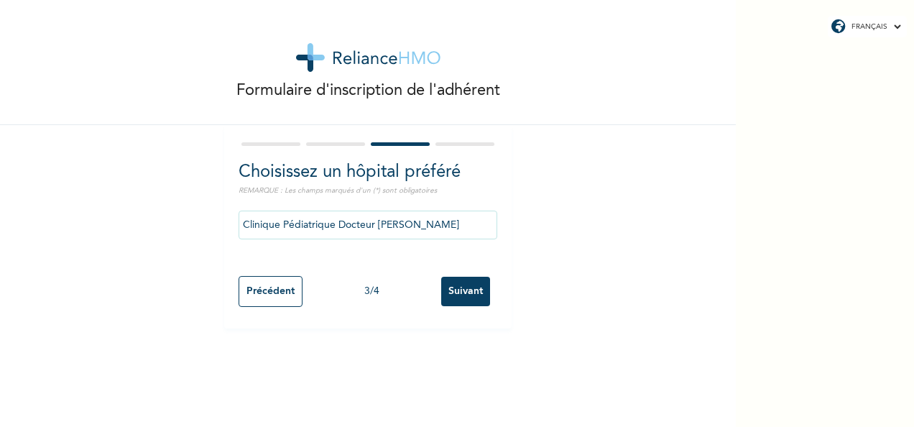
click at [261, 285] on input "Précédent" at bounding box center [271, 291] width 64 height 31
select select "1"
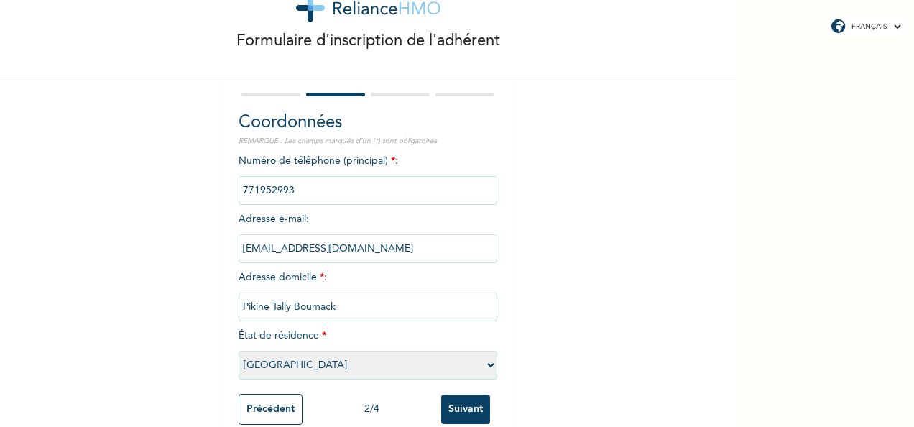
scroll to position [82, 0]
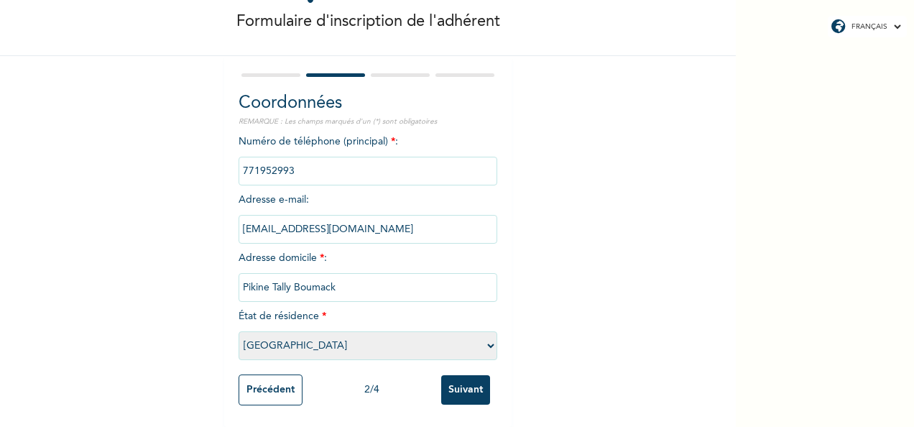
click at [253, 374] on input "Précédent" at bounding box center [271, 389] width 64 height 31
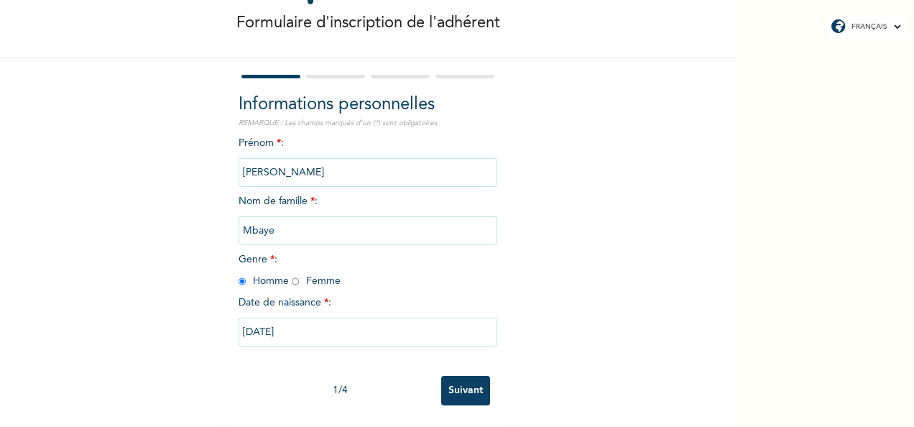
scroll to position [80, 0]
click at [799, 381] on div "FRANÇAIS ENGLISH Formulaire d'inscription de l'adhérent Informations personnell…" at bounding box center [457, 213] width 914 height 427
click at [471, 381] on input "Suivant" at bounding box center [465, 390] width 49 height 29
select select "1"
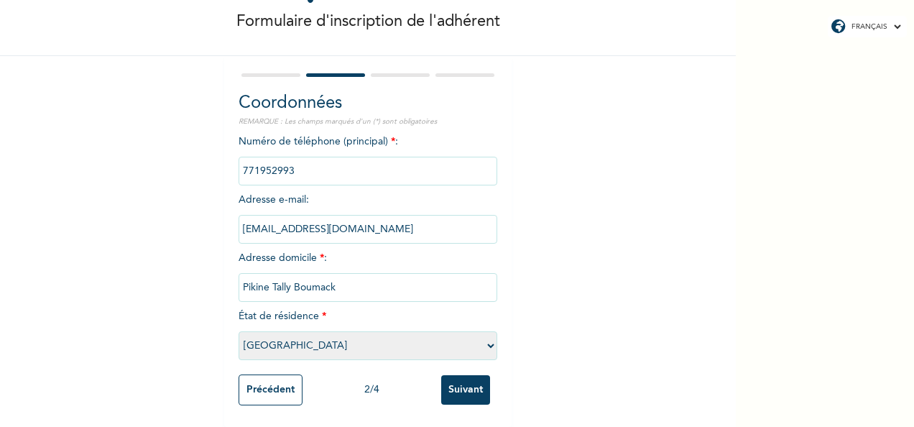
click at [471, 381] on input "Suivant" at bounding box center [465, 389] width 49 height 29
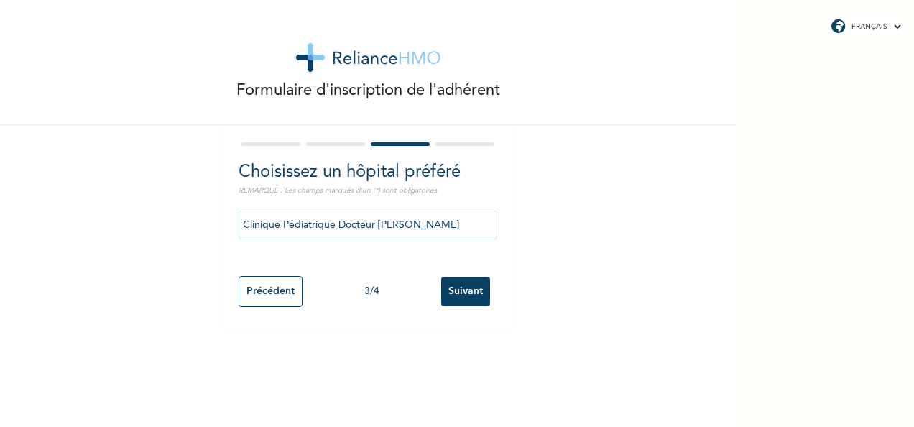
scroll to position [0, 0]
click at [464, 288] on input "Suivant" at bounding box center [465, 291] width 49 height 29
select select "1"
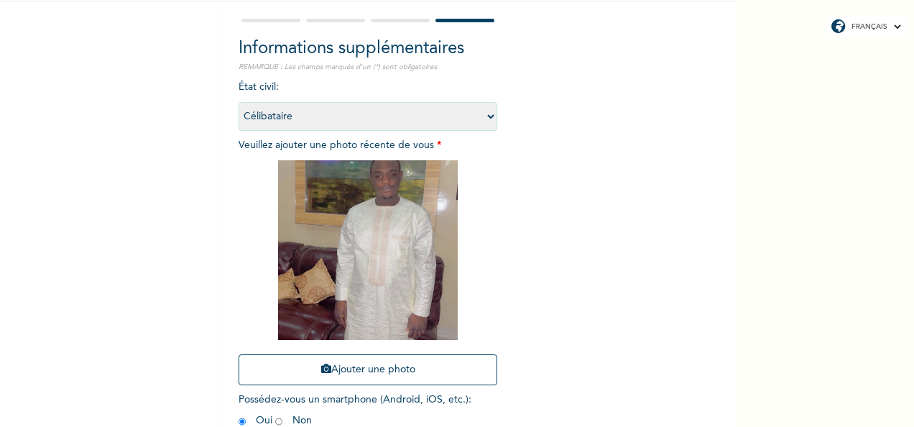
scroll to position [178, 0]
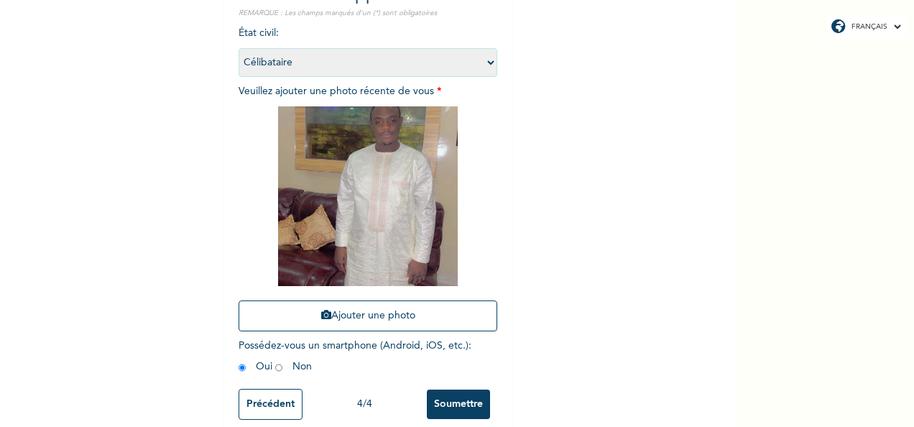
click at [460, 402] on input "Soumettre" at bounding box center [458, 404] width 63 height 29
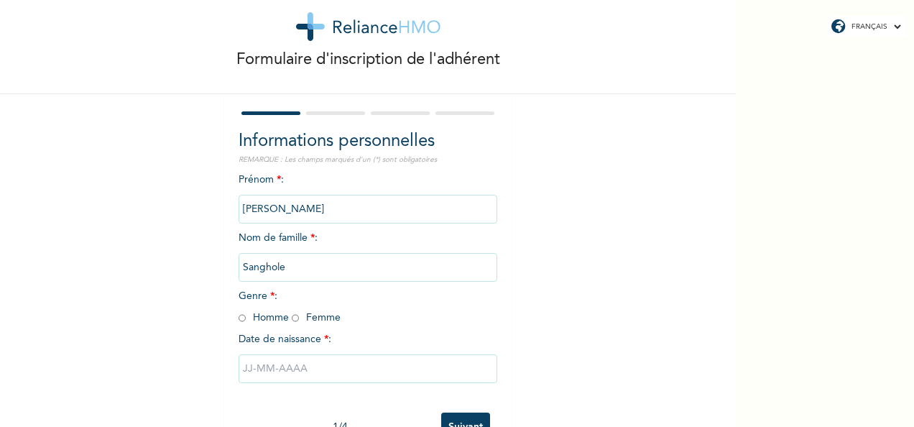
scroll to position [80, 0]
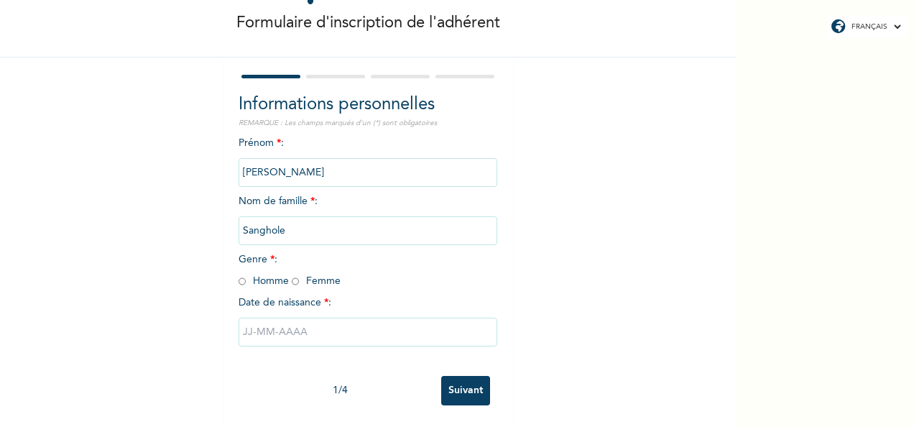
click at [292, 275] on input "radio" at bounding box center [295, 282] width 7 height 14
radio input "true"
click at [843, 365] on div "FRANÇAIS ENGLISH Formulaire d'inscription de l'adhérent Informations personnell…" at bounding box center [457, 213] width 914 height 427
click at [347, 318] on input "text" at bounding box center [368, 332] width 259 height 29
select select "9"
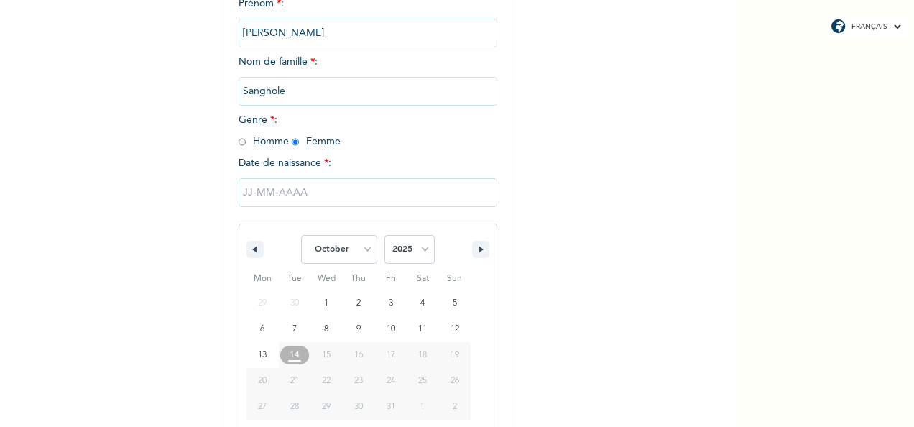
scroll to position [227, 0]
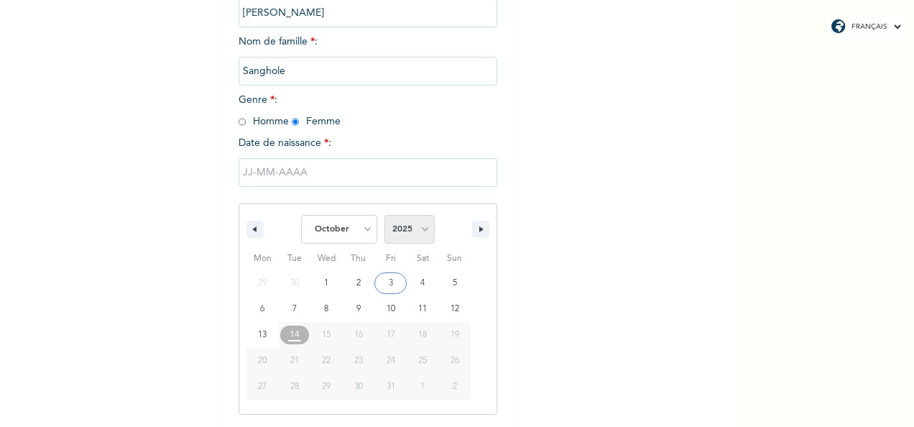
click at [417, 232] on select "2025 2024 2023 2022 2021 2020 2019 2018 2017 2016 2015 2014 2013 2012 2011 2010…" at bounding box center [409, 229] width 50 height 29
select select "1976"
click at [384, 216] on select "2025 2024 2023 2022 2021 2020 2019 2018 2017 2016 2015 2014 2013 2012 2011 2010…" at bounding box center [409, 229] width 50 height 29
click at [360, 226] on select "January February March April May June July August September October November De…" at bounding box center [339, 229] width 76 height 29
select select "2"
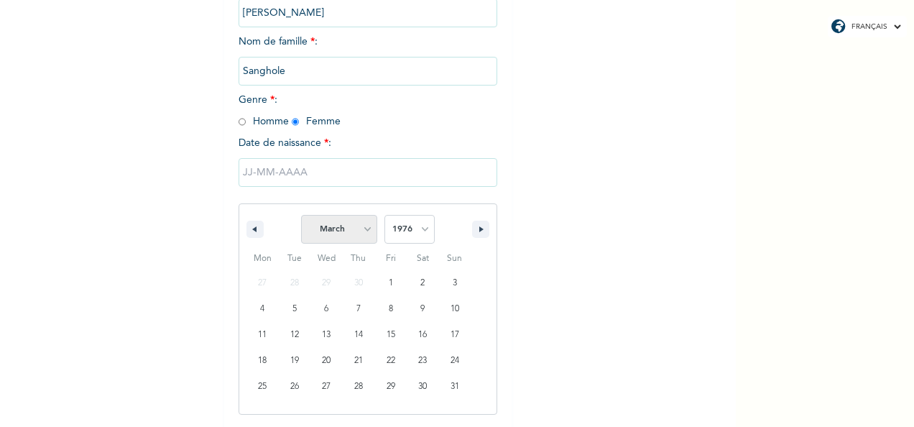
click at [301, 216] on select "January February March April May June July August September October November De…" at bounding box center [339, 229] width 76 height 29
type input "23/03/1976"
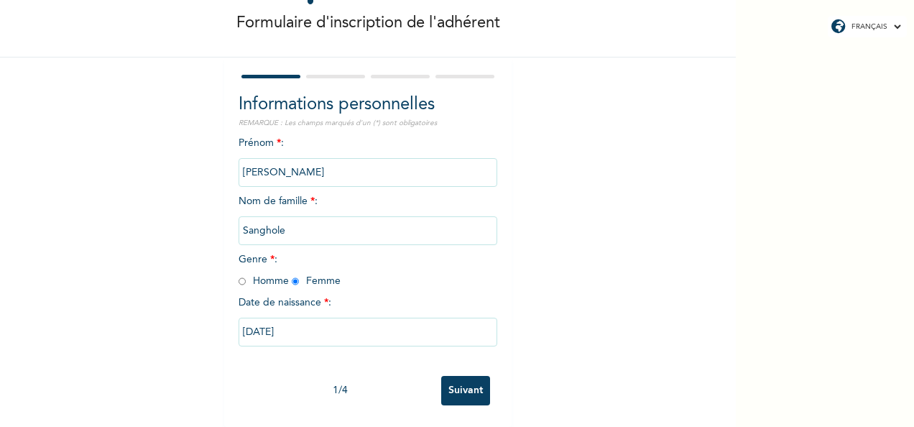
click at [765, 385] on div "FRANÇAIS ENGLISH Formulaire d'inscription de l'adhérent Informations personnell…" at bounding box center [457, 213] width 914 height 427
click at [288, 322] on input "23/03/1976" at bounding box center [368, 332] width 259 height 29
select select "2"
select select "1976"
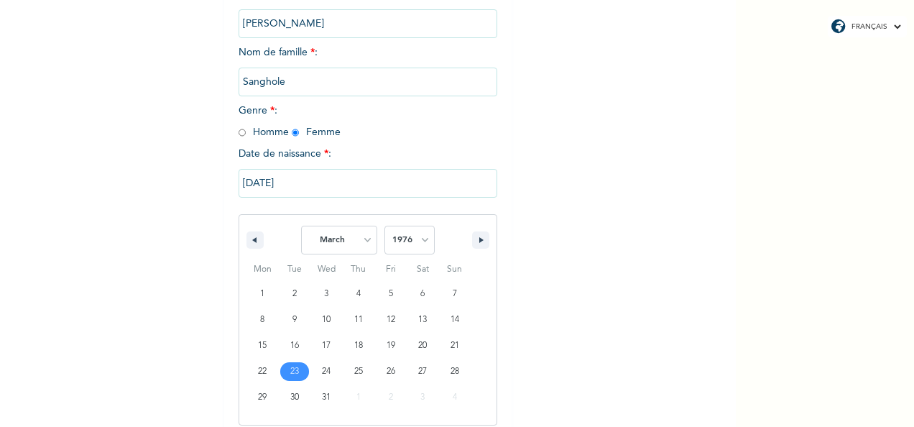
scroll to position [227, 0]
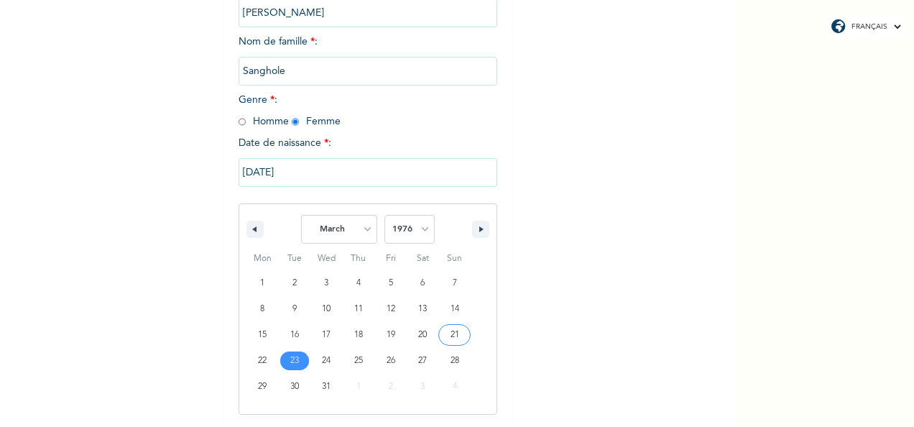
type input "[DATE]"
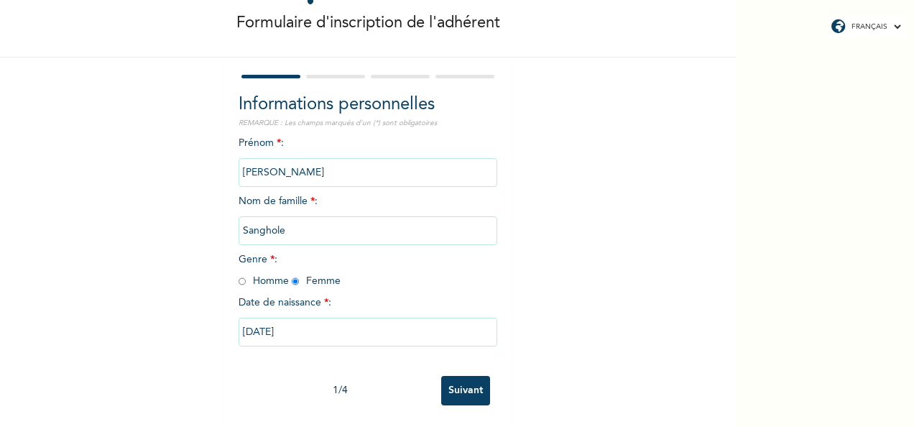
click at [747, 394] on div "FRANÇAIS ENGLISH Formulaire d'inscription de l'adhérent Informations personnell…" at bounding box center [457, 213] width 914 height 427
click at [471, 376] on input "Suivant" at bounding box center [465, 390] width 49 height 29
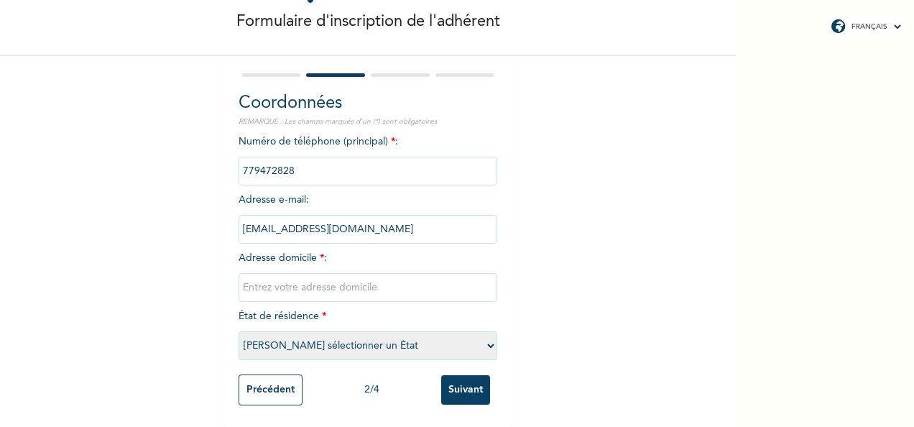
click at [374, 273] on input "text" at bounding box center [368, 287] width 259 height 29
type input "Pikine Tally Boumack"
click at [482, 335] on select "Veuillez sélectionner un État Dakar [PERSON_NAME]" at bounding box center [368, 345] width 259 height 29
select select "1"
click at [239, 331] on select "Veuillez sélectionner un État Dakar [PERSON_NAME]" at bounding box center [368, 345] width 259 height 29
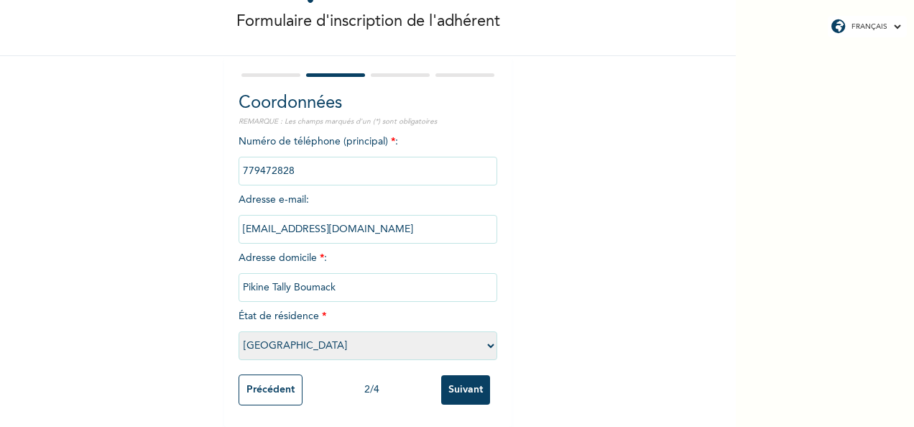
click at [460, 388] on input "Suivant" at bounding box center [465, 389] width 49 height 29
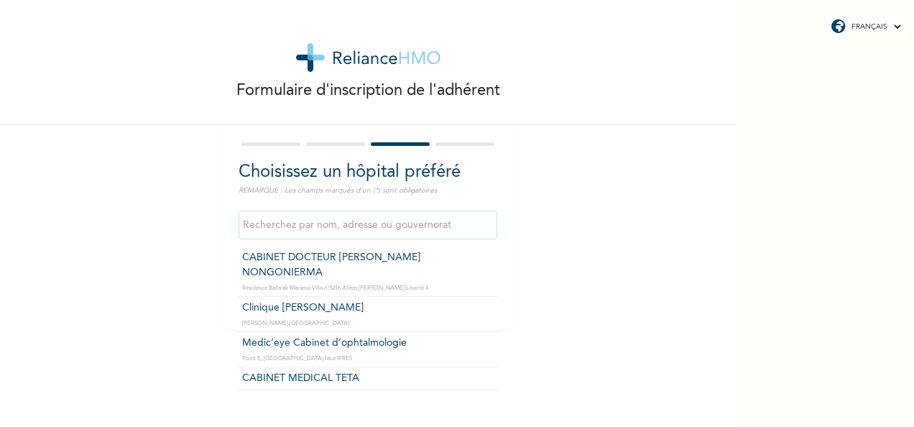
click at [446, 223] on input "text" at bounding box center [368, 225] width 259 height 29
type input "Clinique [PERSON_NAME]"
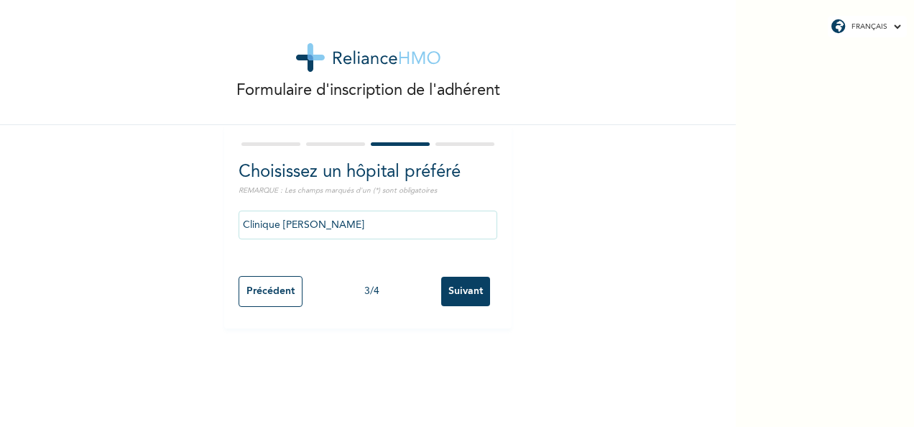
click at [450, 293] on input "Suivant" at bounding box center [465, 291] width 49 height 29
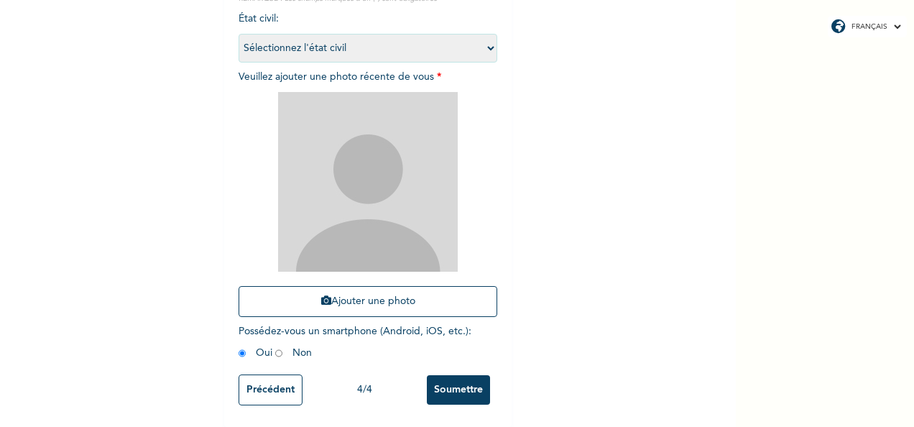
scroll to position [204, 0]
click at [716, 313] on div "Formulaire d'inscription de l'adhérent Informations supplémentaires REMARQUE : …" at bounding box center [368, 117] width 736 height 619
click at [274, 382] on input "Précédent" at bounding box center [271, 389] width 64 height 31
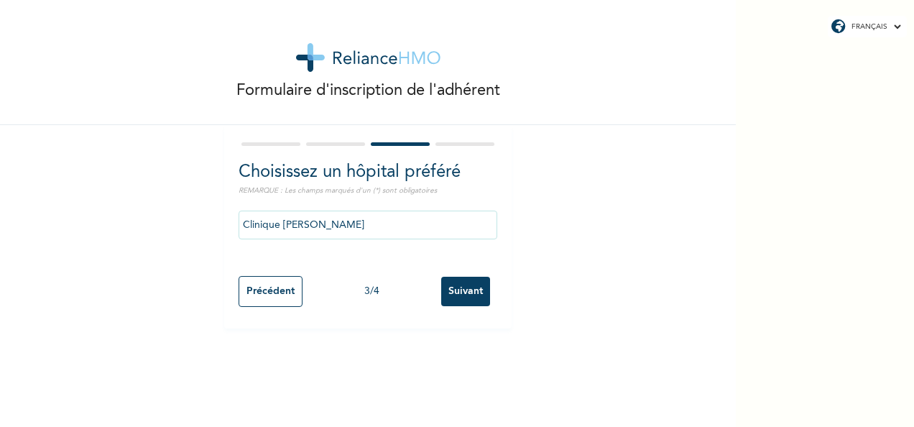
click at [277, 297] on input "Précédent" at bounding box center [271, 291] width 64 height 31
select select "1"
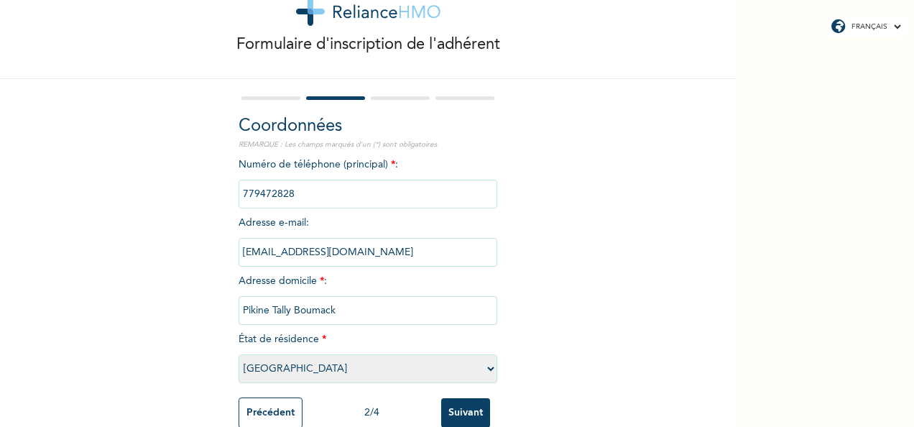
scroll to position [82, 0]
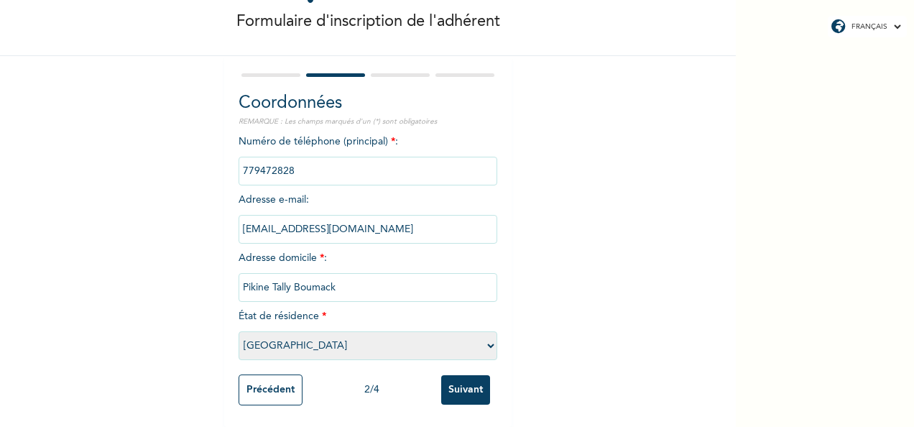
click at [452, 382] on input "Suivant" at bounding box center [465, 389] width 49 height 29
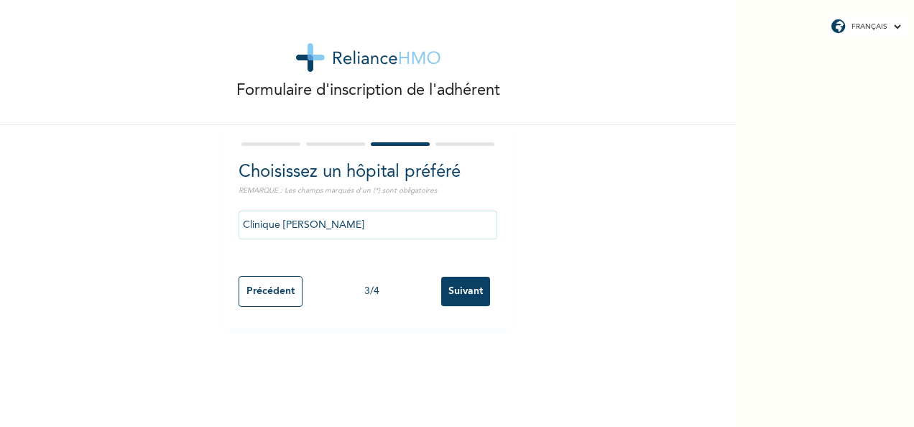
click at [458, 296] on input "Suivant" at bounding box center [465, 291] width 49 height 29
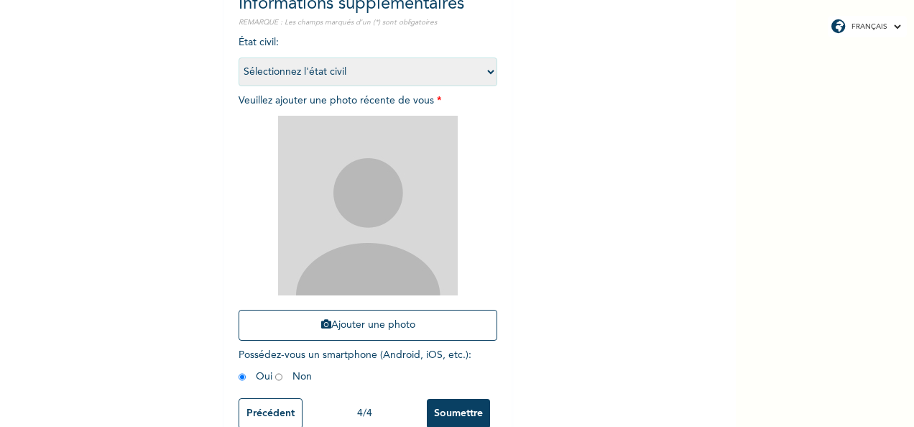
scroll to position [177, 0]
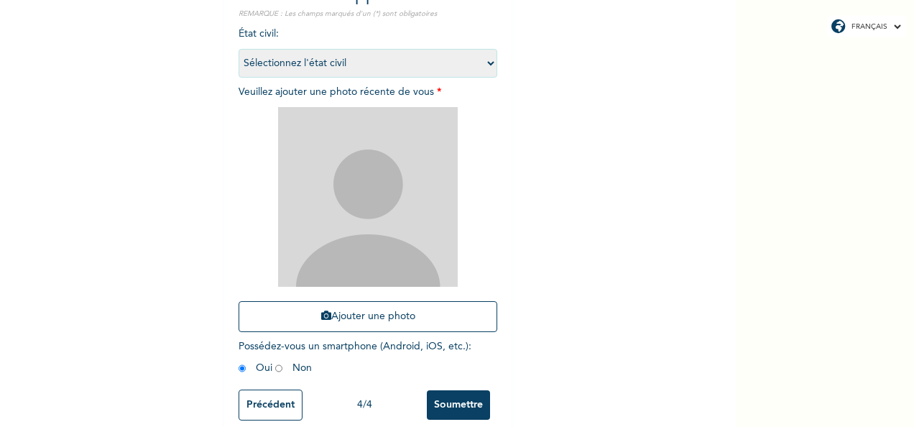
click at [260, 401] on input "Précédent" at bounding box center [271, 405] width 64 height 31
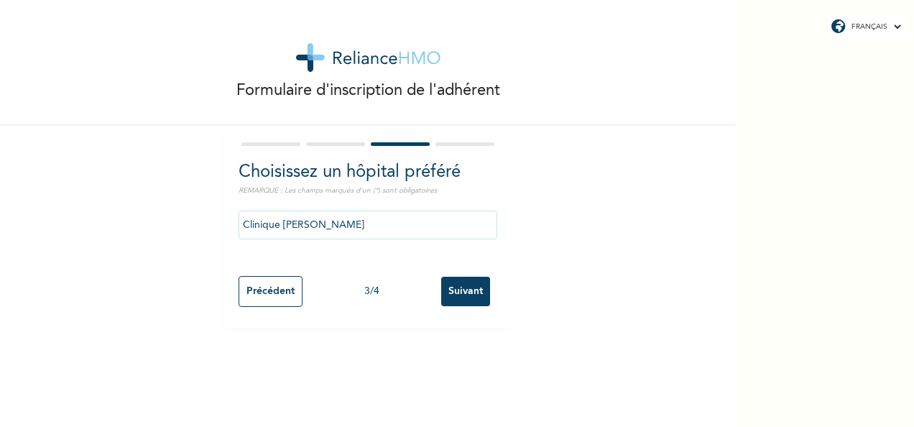
scroll to position [0, 0]
click at [280, 279] on input "Précédent" at bounding box center [271, 291] width 64 height 31
select select "1"
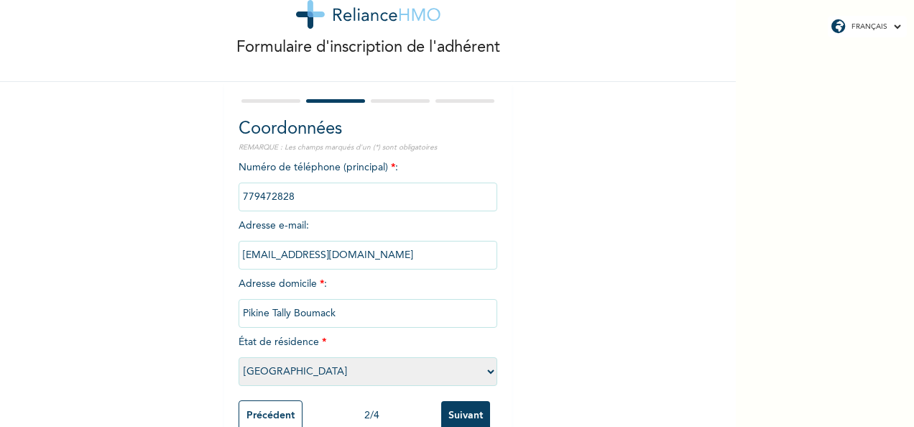
scroll to position [82, 0]
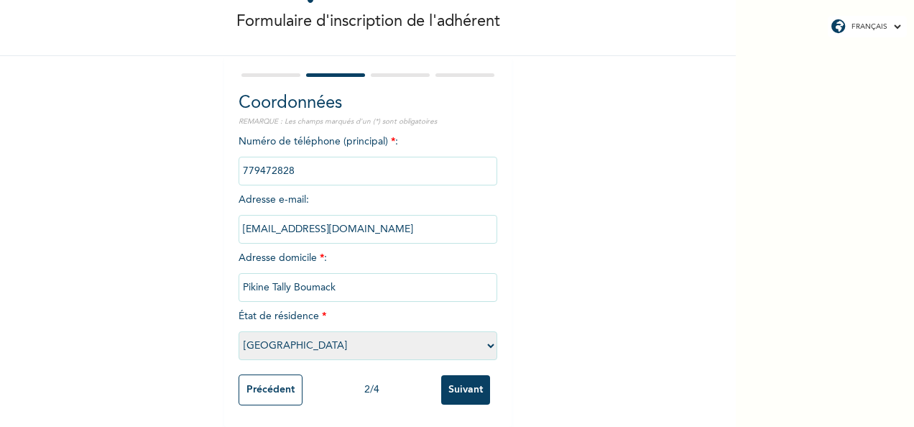
click at [476, 375] on input "Suivant" at bounding box center [465, 389] width 49 height 29
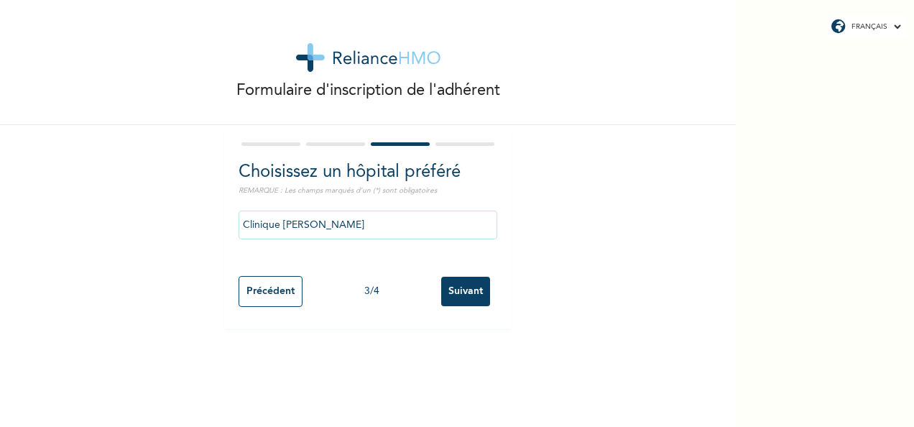
scroll to position [0, 0]
click at [854, 201] on div "FRANÇAIS ENGLISH Formulaire d'inscription de l'adhérent Choisissez un hôpital p…" at bounding box center [457, 213] width 914 height 427
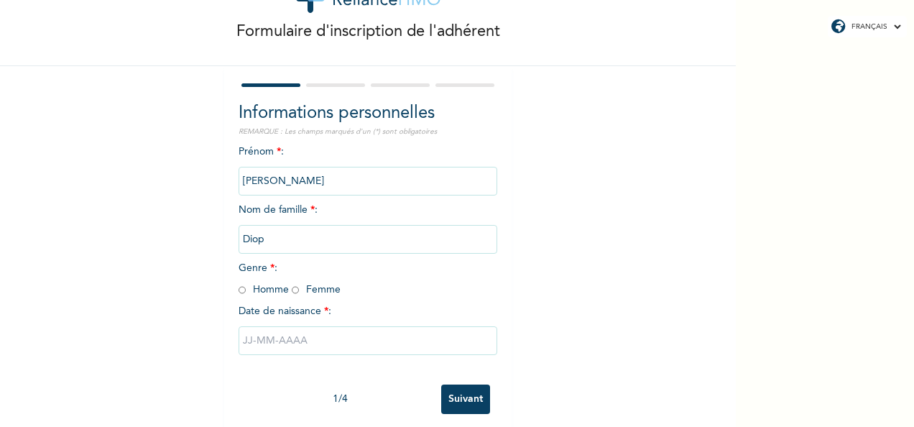
scroll to position [80, 0]
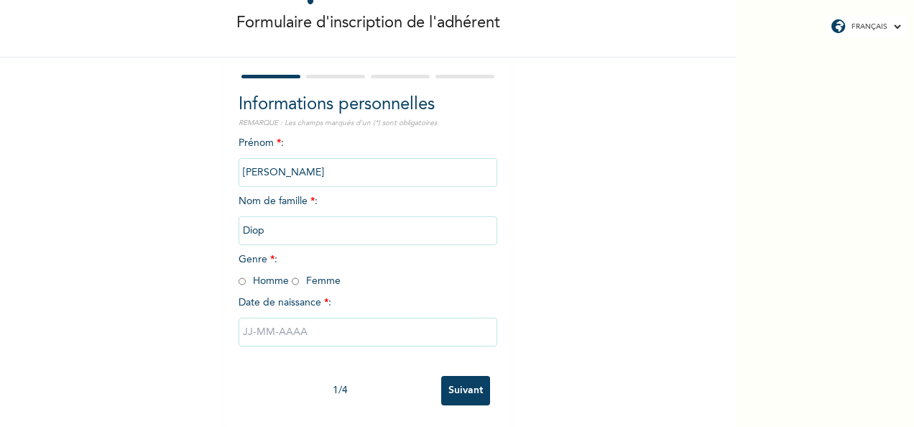
click at [231, 270] on div "Informations personnelles REMARQUE : Les champs marqués d'un (*) sont obligatoi…" at bounding box center [367, 241] width 287 height 369
click at [239, 275] on input "radio" at bounding box center [242, 282] width 7 height 14
radio input "true"
click at [331, 318] on input "text" at bounding box center [368, 332] width 259 height 29
select select "9"
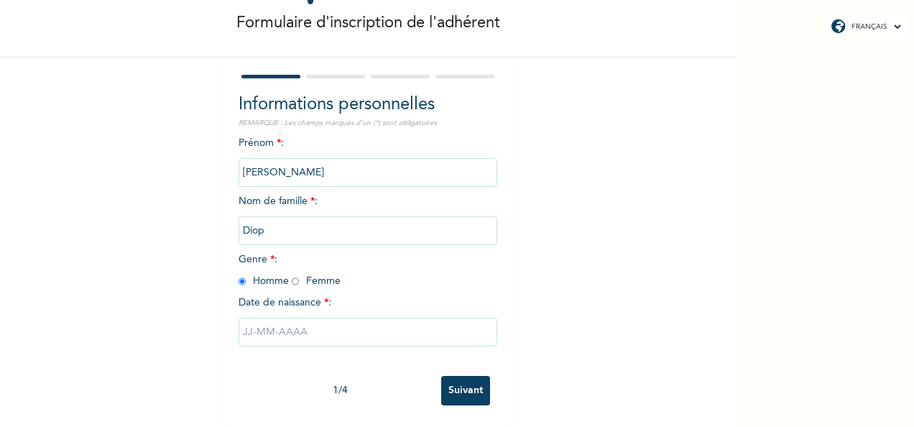
click at [785, 358] on div "FRANÇAIS ENGLISH Formulaire d'inscription de l'adhérent Informations personnell…" at bounding box center [457, 213] width 914 height 427
click at [431, 319] on input "text" at bounding box center [368, 332] width 259 height 29
select select "9"
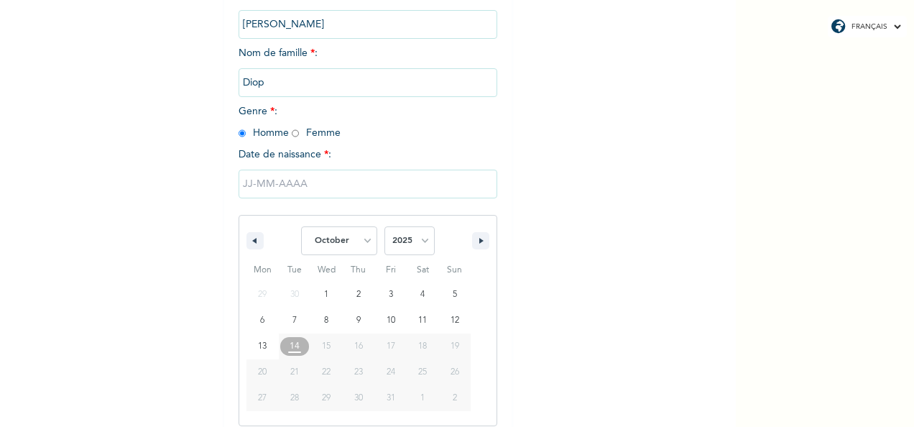
scroll to position [227, 0]
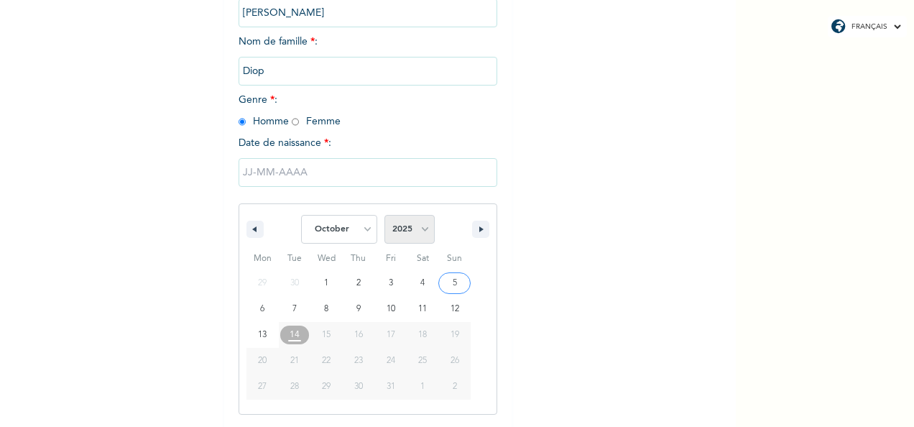
click at [419, 229] on select "2025 2024 2023 2022 2021 2020 2019 2018 2017 2016 2015 2014 2013 2012 2011 2010…" at bounding box center [409, 229] width 50 height 29
select select "1982"
click at [384, 216] on select "2025 2024 2023 2022 2021 2020 2019 2018 2017 2016 2015 2014 2013 2012 2011 2010…" at bounding box center [409, 229] width 50 height 29
click at [361, 224] on select "January February March April May June July August September October November De…" at bounding box center [339, 229] width 76 height 29
select select "10"
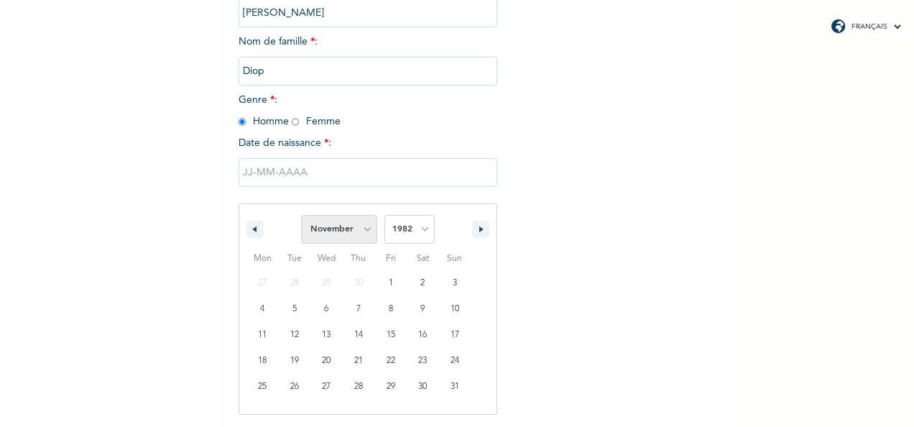
click at [301, 216] on select "January February March April May June July August September October November De…" at bounding box center [339, 229] width 76 height 29
type input "04/11/1982"
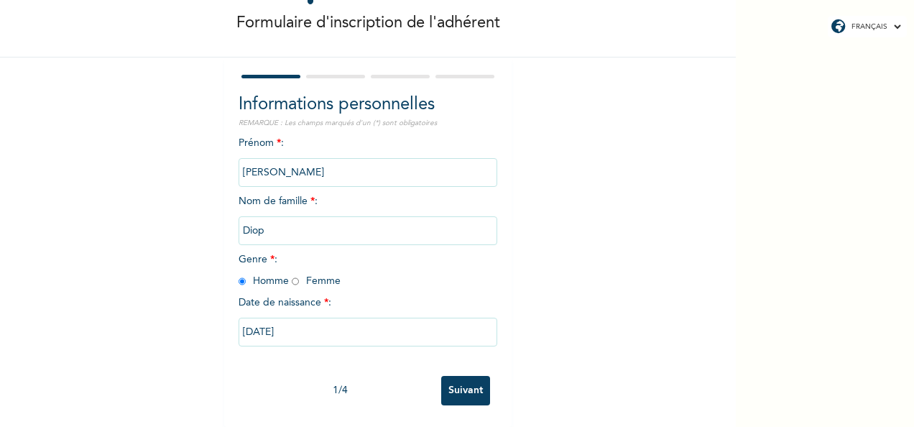
click at [456, 378] on input "Suivant" at bounding box center [465, 390] width 49 height 29
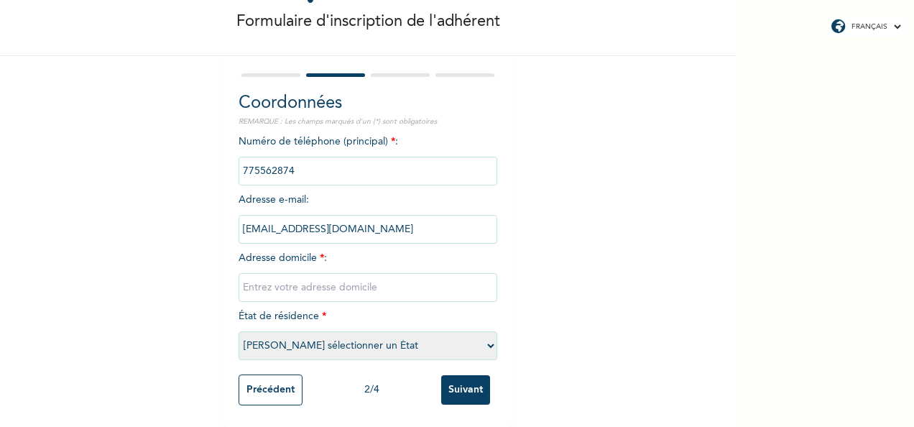
click at [325, 287] on input "text" at bounding box center [368, 287] width 259 height 29
type input "Pikine Tally Boumack"
click at [487, 339] on select "Veuillez sélectionner un État Dakar [PERSON_NAME]" at bounding box center [368, 345] width 259 height 29
select select "1"
click at [239, 331] on select "Veuillez sélectionner un État Dakar [PERSON_NAME]" at bounding box center [368, 345] width 259 height 29
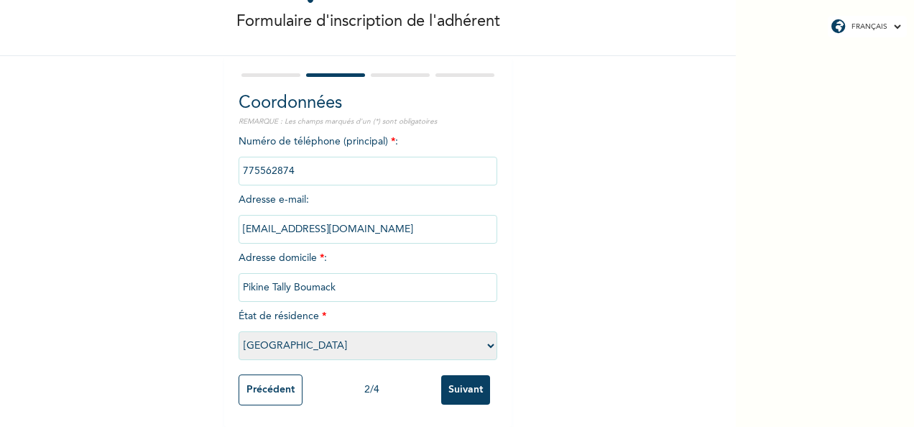
click at [460, 381] on input "Suivant" at bounding box center [465, 389] width 49 height 29
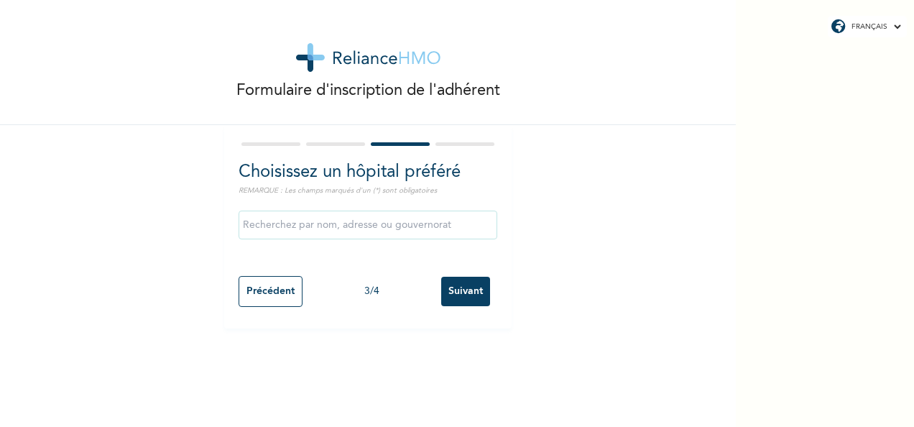
click at [836, 324] on div "FRANÇAIS ENGLISH Formulaire d'inscription de l'adhérent Choisissez un hôpital p…" at bounding box center [457, 213] width 914 height 427
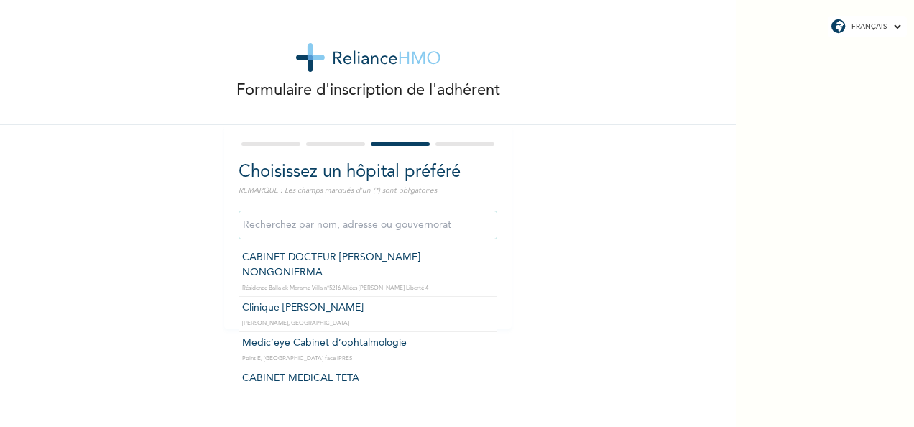
click at [432, 216] on input "text" at bounding box center [368, 225] width 259 height 29
click at [413, 220] on input "Medic’eye Cabinet d’ophtalmologie" at bounding box center [368, 225] width 259 height 29
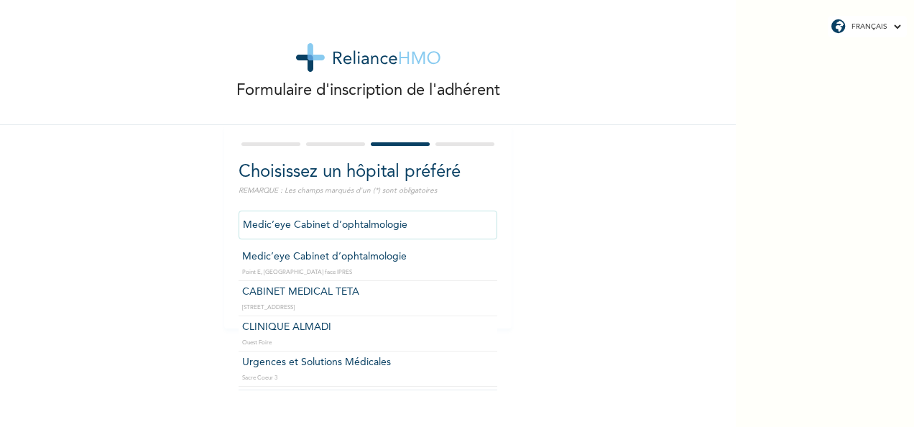
scroll to position [115, 0]
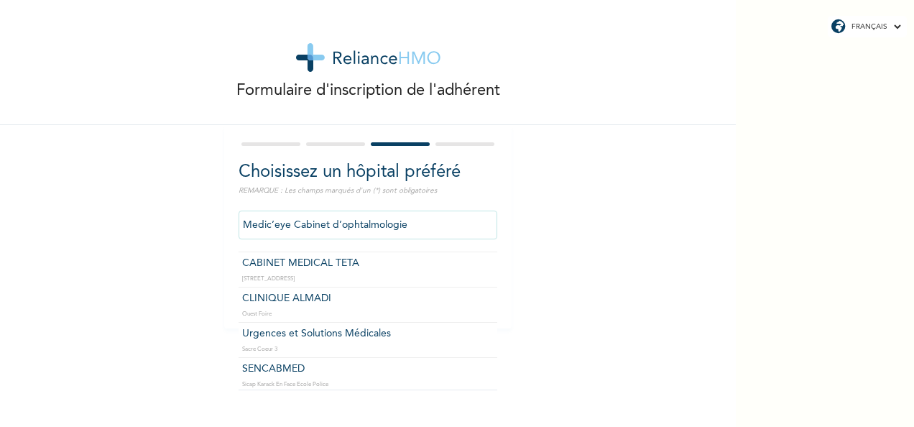
type input "CLINIQUE ALMADI"
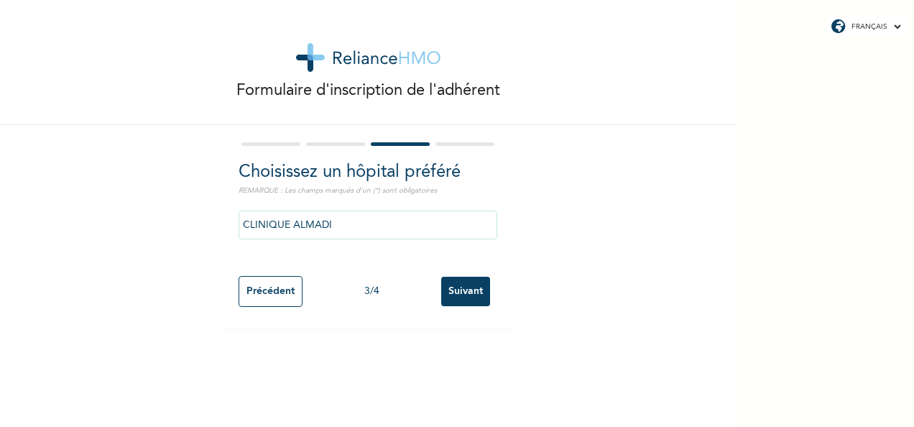
click at [463, 282] on input "Suivant" at bounding box center [465, 291] width 49 height 29
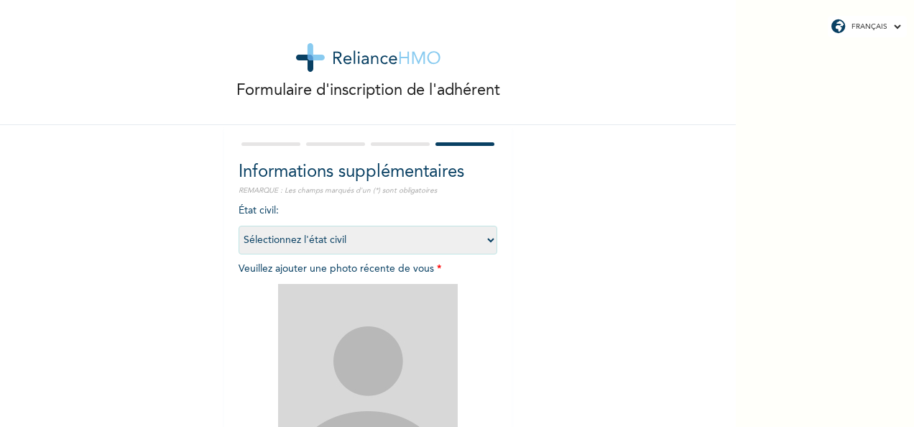
click at [483, 239] on select "Sélectionnez l'état civil Célibataire Marié(e) Divorcé(e) Veuf/Veuve" at bounding box center [368, 240] width 259 height 29
select select "2"
click at [239, 226] on select "Sélectionnez l'état civil Célibataire Marié(e) Divorcé(e) Veuf/Veuve" at bounding box center [368, 240] width 259 height 29
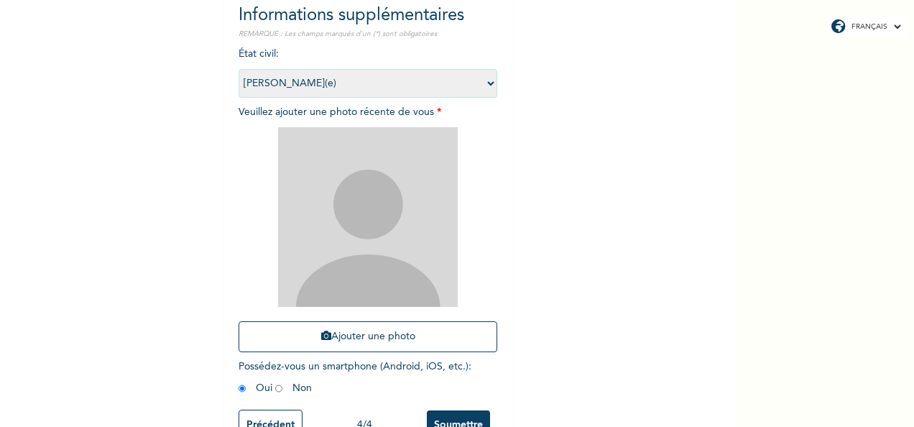
scroll to position [204, 0]
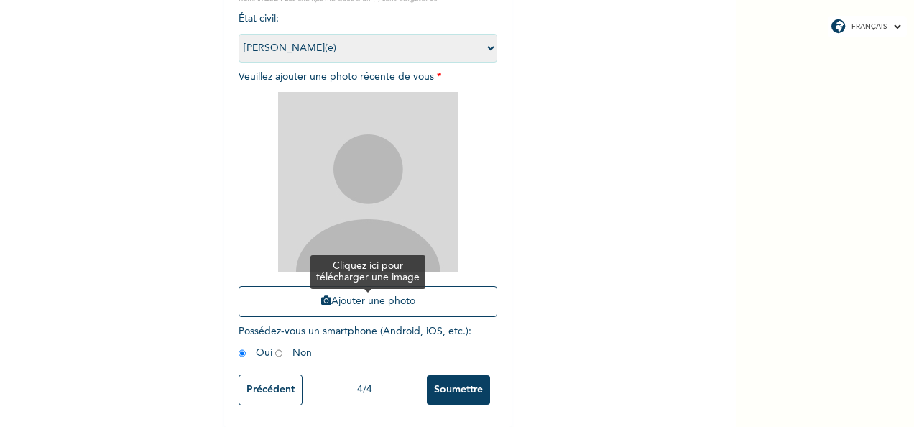
click at [367, 287] on button "Ajouter une photo" at bounding box center [368, 301] width 259 height 31
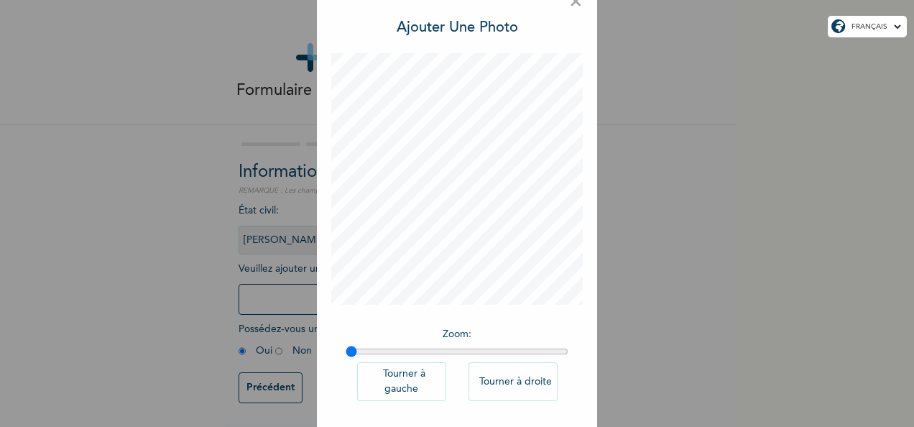
scroll to position [89, 0]
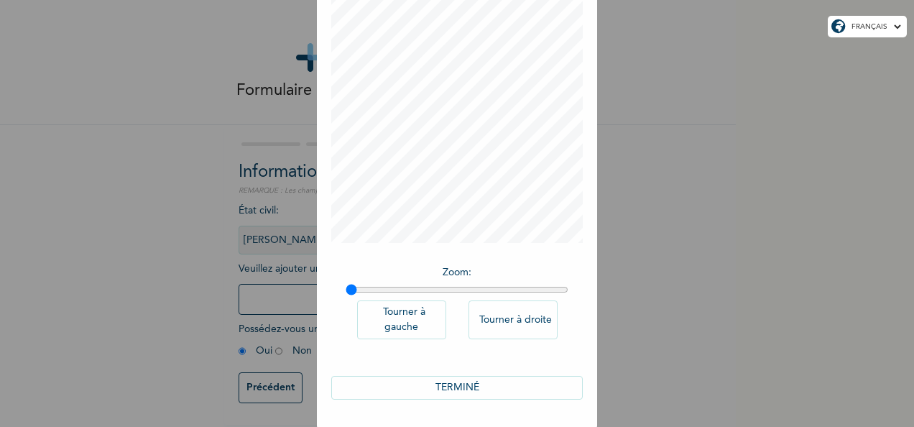
click at [484, 383] on button "TERMINÉ" at bounding box center [457, 388] width 252 height 24
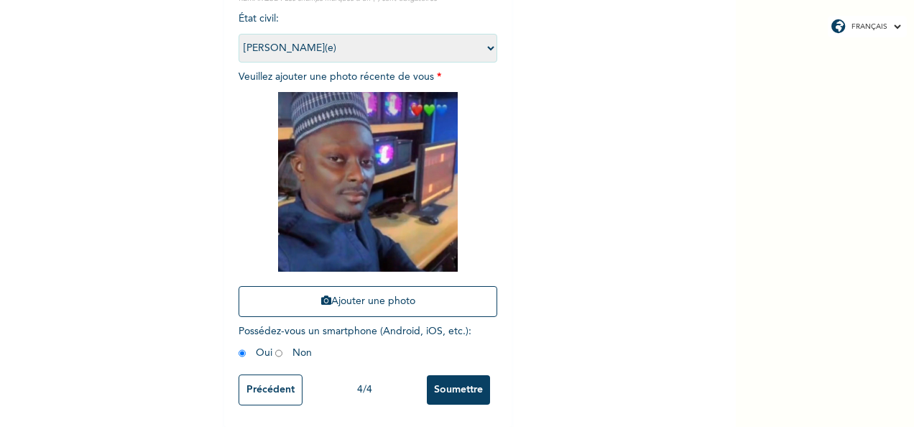
scroll to position [204, 0]
click at [257, 384] on input "Précédent" at bounding box center [271, 389] width 64 height 31
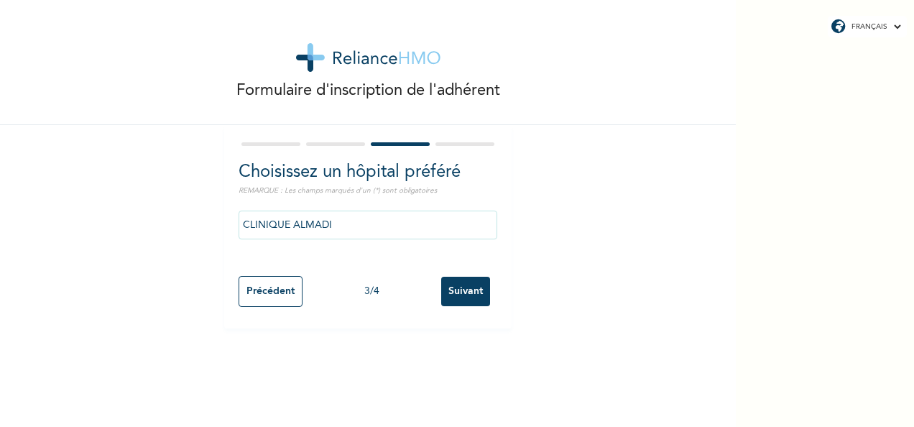
click at [261, 303] on input "Précédent" at bounding box center [271, 291] width 64 height 31
select select "1"
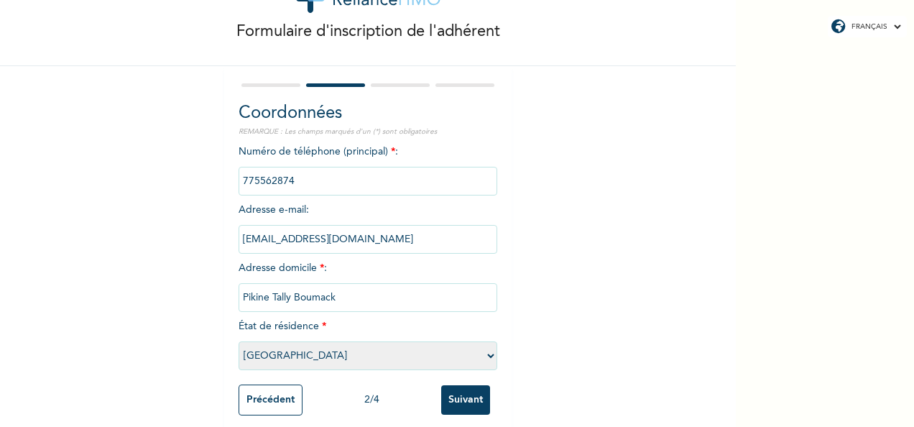
scroll to position [82, 0]
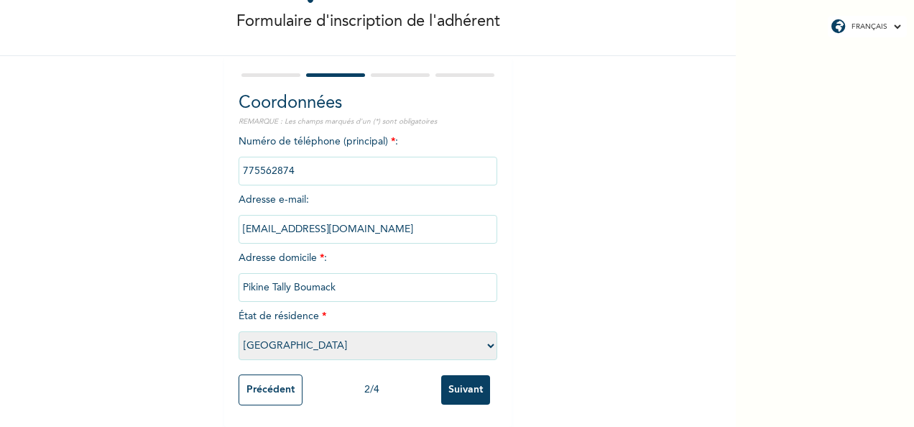
click at [277, 383] on input "Précédent" at bounding box center [271, 389] width 64 height 31
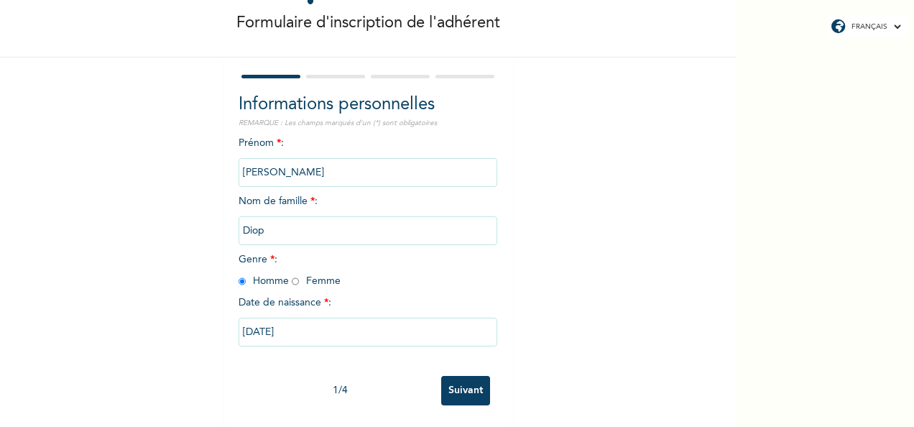
click at [826, 360] on div "FRANÇAIS ENGLISH Formulaire d'inscription de l'adhérent Informations personnell…" at bounding box center [457, 213] width 914 height 427
click at [451, 377] on input "Suivant" at bounding box center [465, 390] width 49 height 29
select select "1"
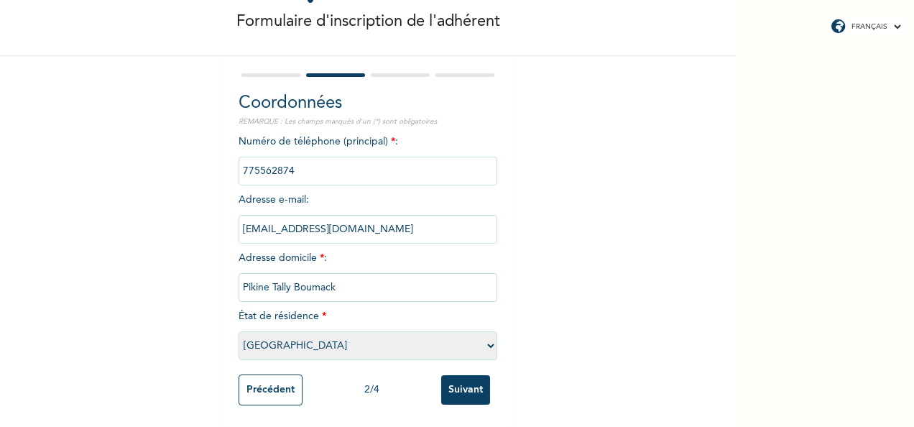
click at [240, 377] on input "Précédent" at bounding box center [271, 389] width 64 height 31
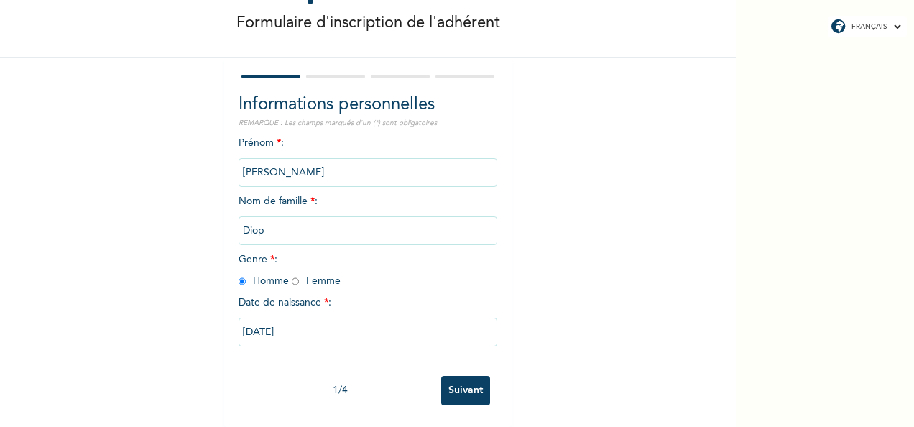
click at [453, 376] on input "Suivant" at bounding box center [465, 390] width 49 height 29
select select "1"
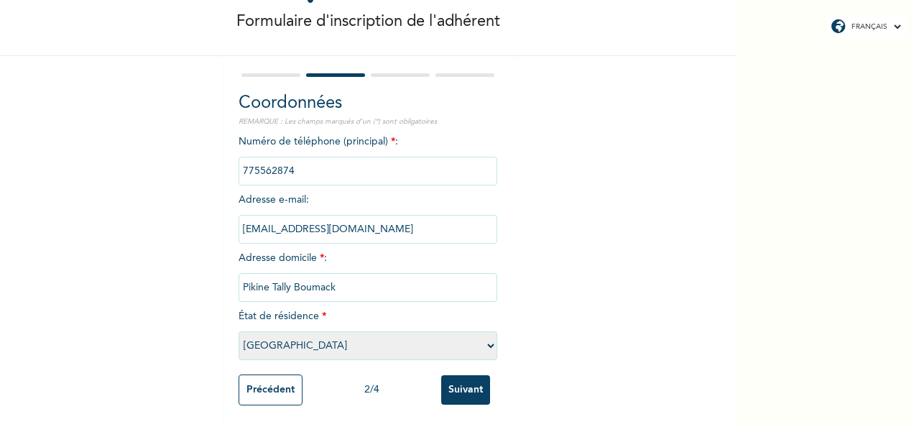
click at [453, 375] on input "Suivant" at bounding box center [465, 389] width 49 height 29
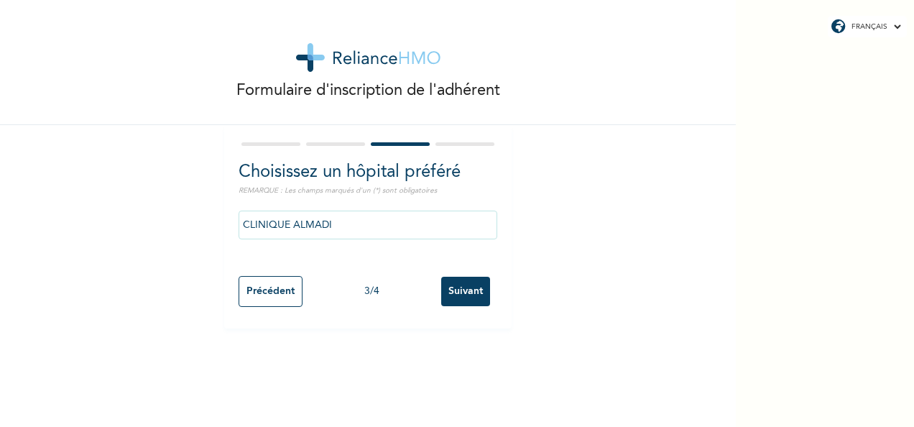
click at [461, 290] on input "Suivant" at bounding box center [465, 291] width 49 height 29
select select "2"
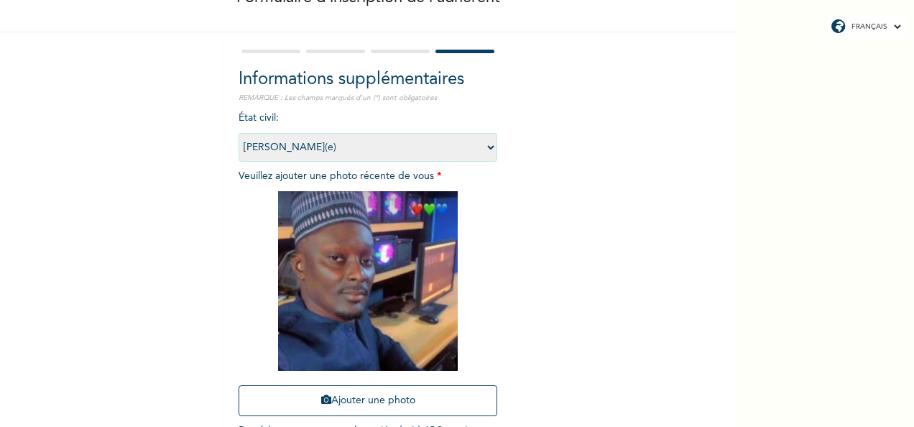
scroll to position [204, 0]
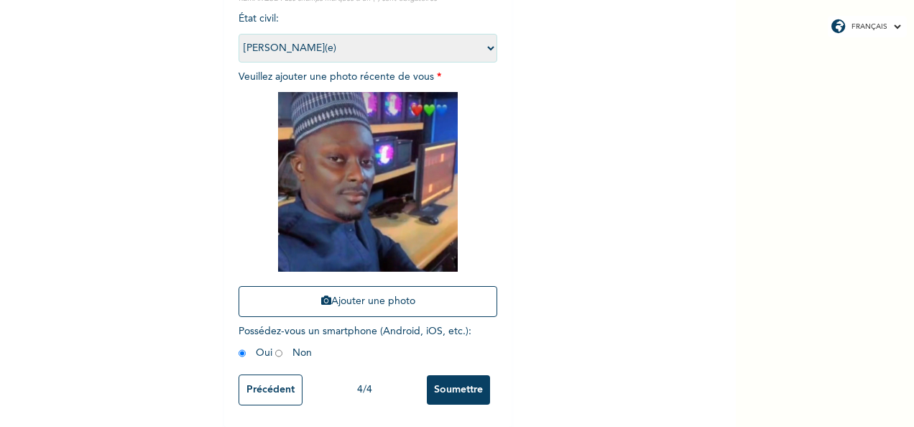
click at [465, 375] on input "Soumettre" at bounding box center [458, 389] width 63 height 29
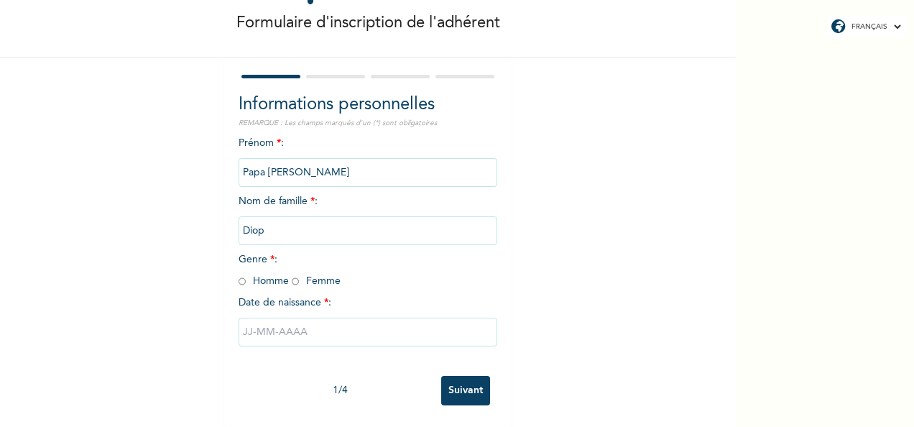
scroll to position [80, 0]
click at [239, 275] on input "radio" at bounding box center [242, 282] width 7 height 14
radio input "true"
click at [801, 333] on div "FRANÇAIS ENGLISH Formulaire d'inscription de l'adhérent Informations personnell…" at bounding box center [457, 213] width 914 height 427
click at [341, 318] on input "text" at bounding box center [368, 332] width 259 height 29
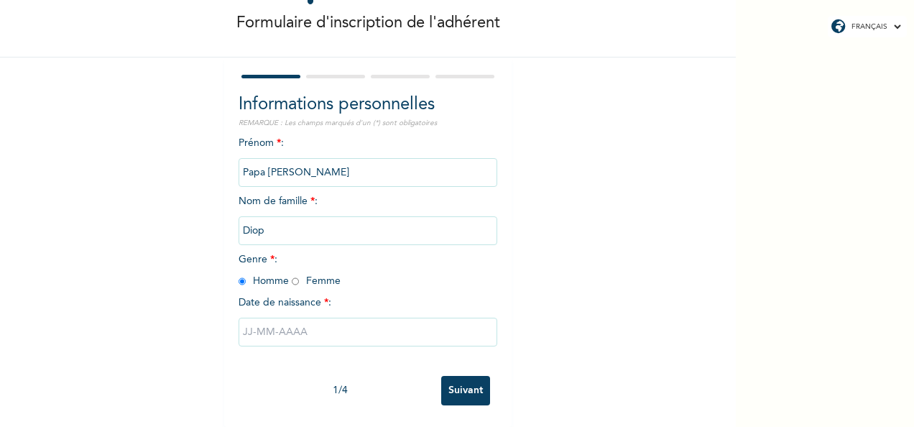
select select "9"
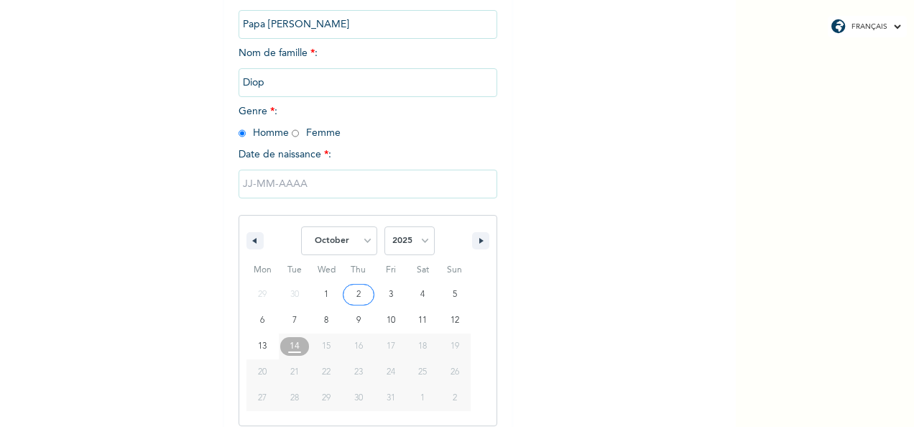
scroll to position [227, 0]
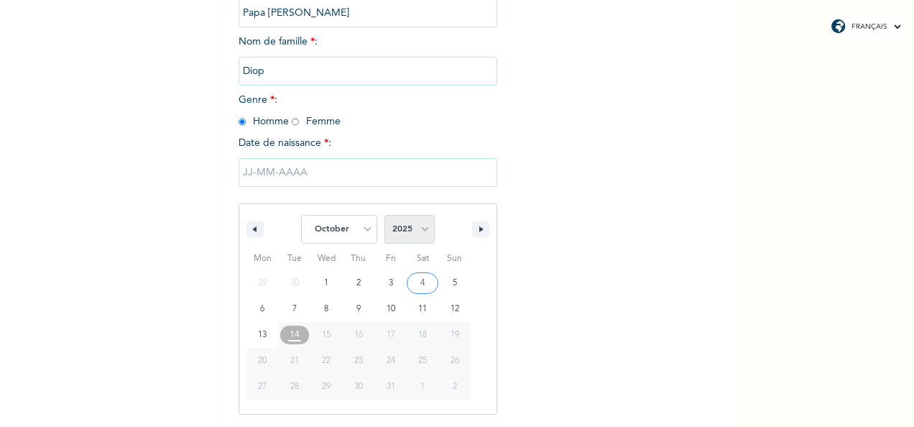
click at [419, 231] on select "2025 2024 2023 2022 2021 2020 2019 2018 2017 2016 2015 2014 2013 2012 2011 2010…" at bounding box center [409, 229] width 50 height 29
select select "1980"
click at [384, 216] on select "2025 2024 2023 2022 2021 2020 2019 2018 2017 2016 2015 2014 2013 2012 2011 2010…" at bounding box center [409, 229] width 50 height 29
click at [365, 233] on select "January February March April May June July August September October November De…" at bounding box center [339, 229] width 76 height 29
select select "0"
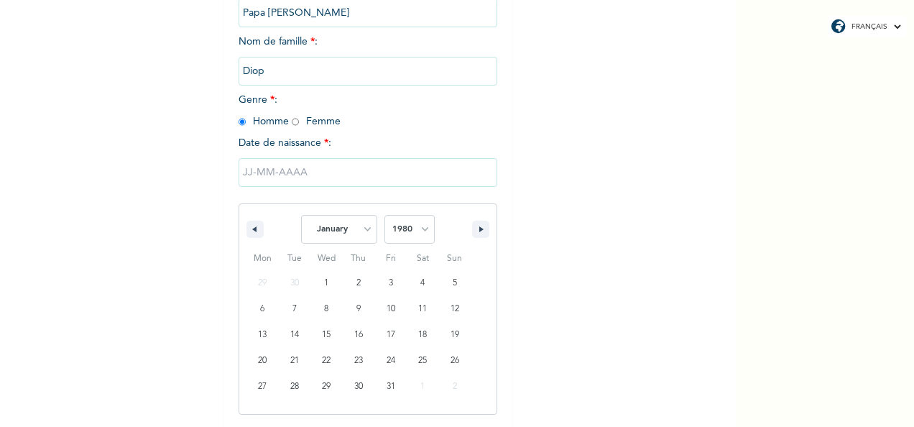
click at [301, 216] on select "January February March April May June July August September October November De…" at bounding box center [339, 229] width 76 height 29
type input "08/01/1980"
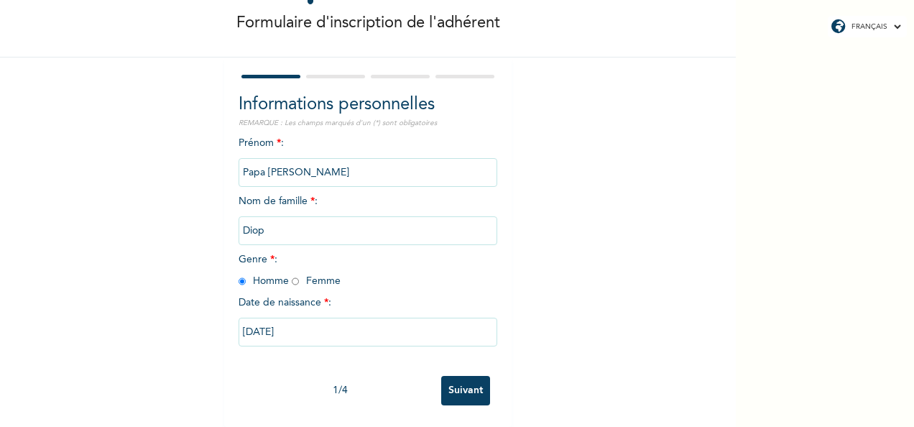
scroll to position [80, 0]
click at [461, 376] on input "Suivant" at bounding box center [465, 390] width 49 height 29
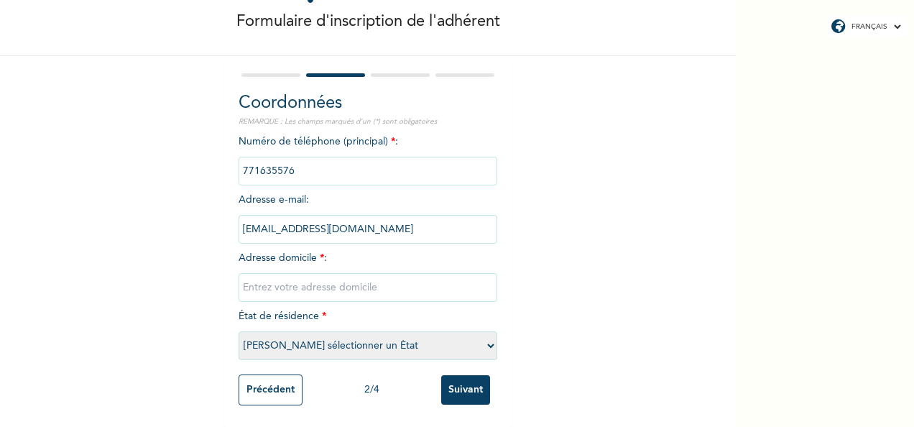
click at [412, 274] on input "text" at bounding box center [368, 287] width 259 height 29
type input "Pikine Tally Boumack"
click at [487, 336] on select "Veuillez sélectionner un État Dakar [PERSON_NAME]" at bounding box center [368, 345] width 259 height 29
select select "1"
click at [239, 331] on select "Veuillez sélectionner un État Dakar [PERSON_NAME]" at bounding box center [368, 345] width 259 height 29
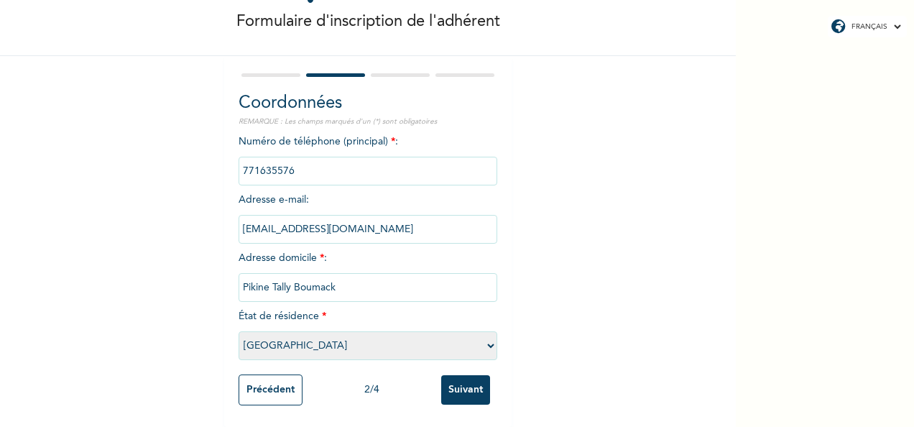
click at [467, 379] on input "Suivant" at bounding box center [465, 389] width 49 height 29
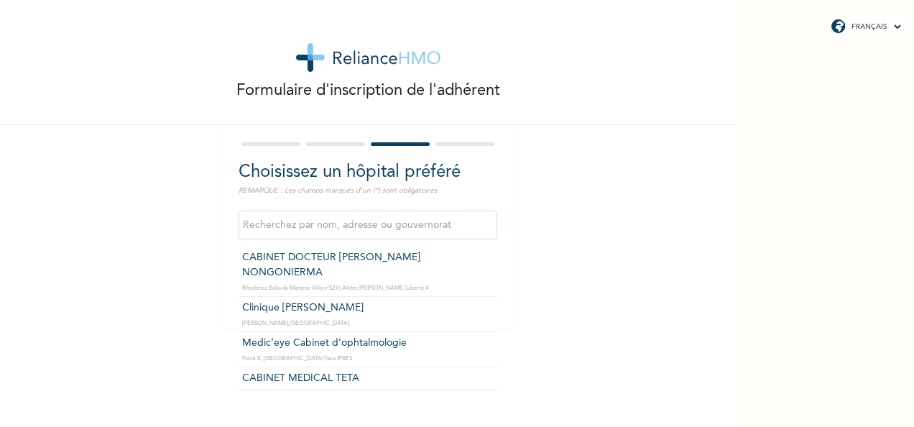
click at [395, 228] on input "text" at bounding box center [368, 225] width 259 height 29
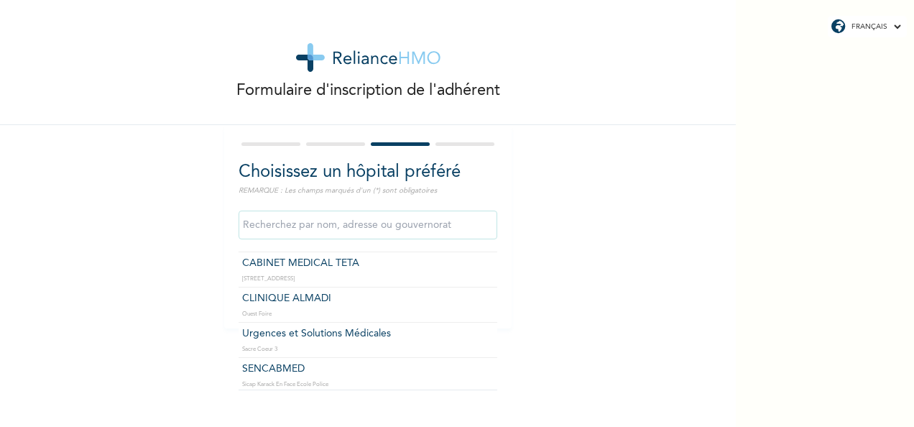
scroll to position [144, 0]
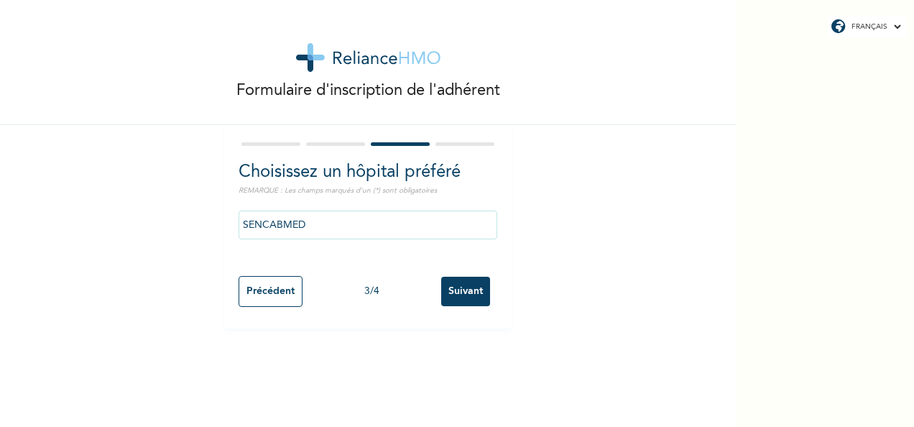
type input "SENCABMED"
click at [458, 290] on input "Suivant" at bounding box center [465, 291] width 49 height 29
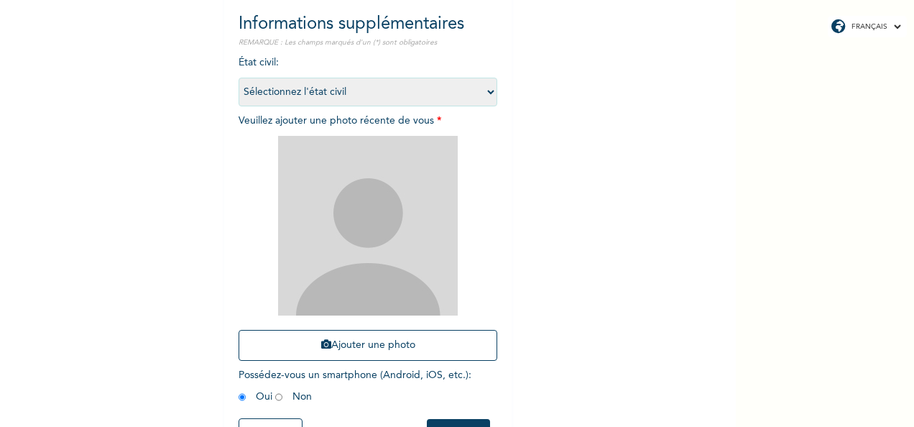
scroll to position [176, 0]
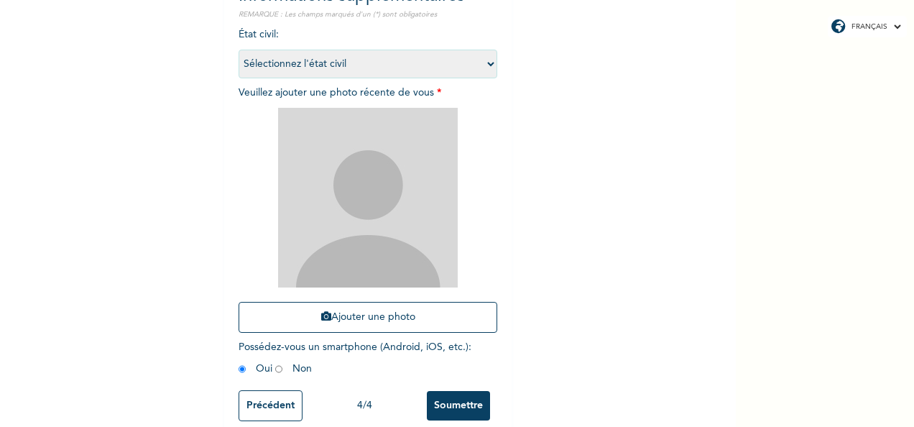
click at [249, 402] on input "Précédent" at bounding box center [271, 405] width 64 height 31
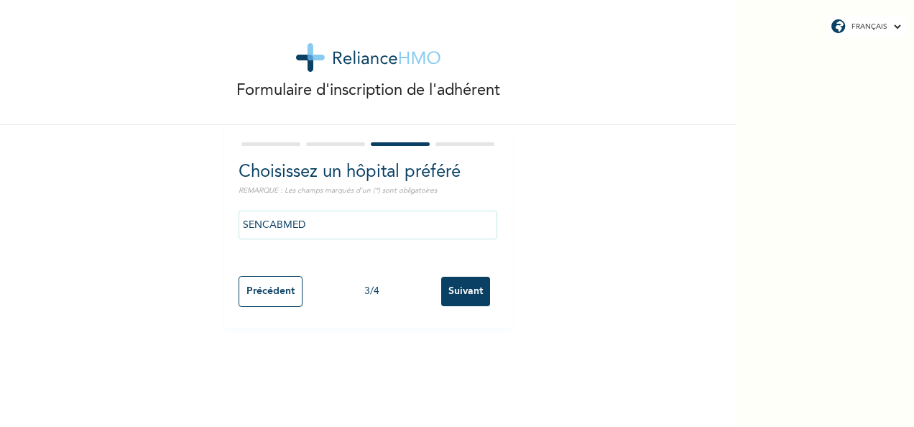
click at [264, 292] on input "Précédent" at bounding box center [271, 291] width 64 height 31
select select "1"
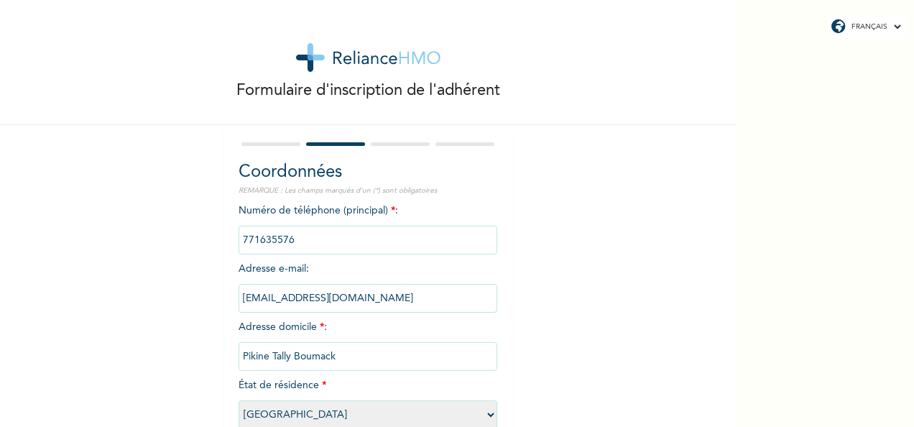
scroll to position [82, 0]
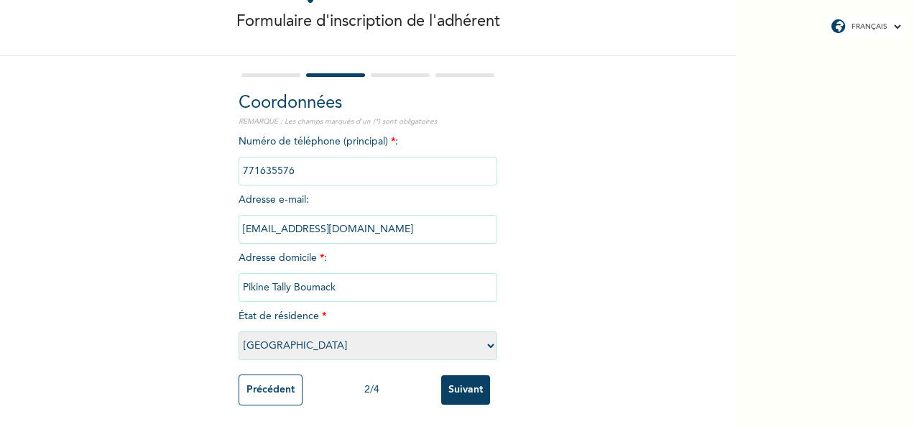
click at [264, 385] on input "Précédent" at bounding box center [271, 389] width 64 height 31
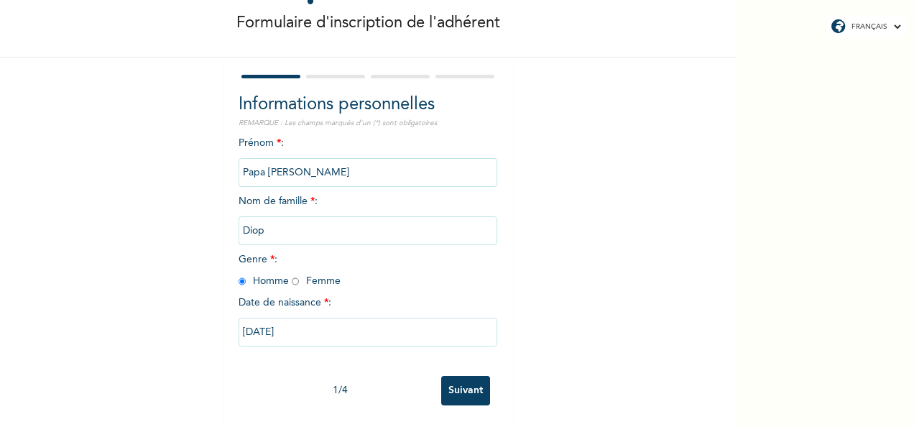
click at [463, 376] on input "Suivant" at bounding box center [465, 390] width 49 height 29
select select "1"
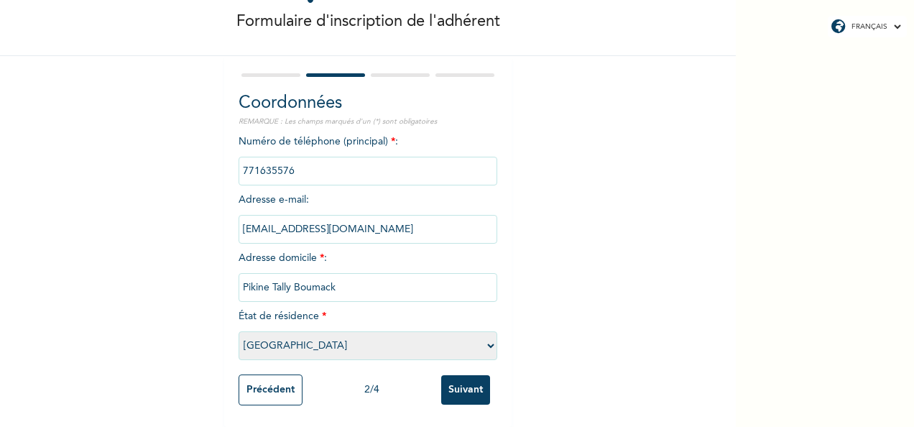
click at [463, 375] on input "Suivant" at bounding box center [465, 389] width 49 height 29
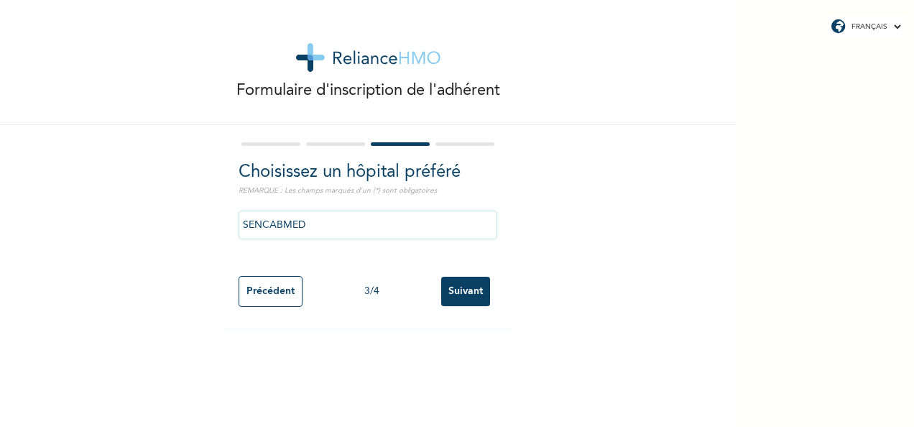
click at [450, 293] on input "Suivant" at bounding box center [465, 291] width 49 height 29
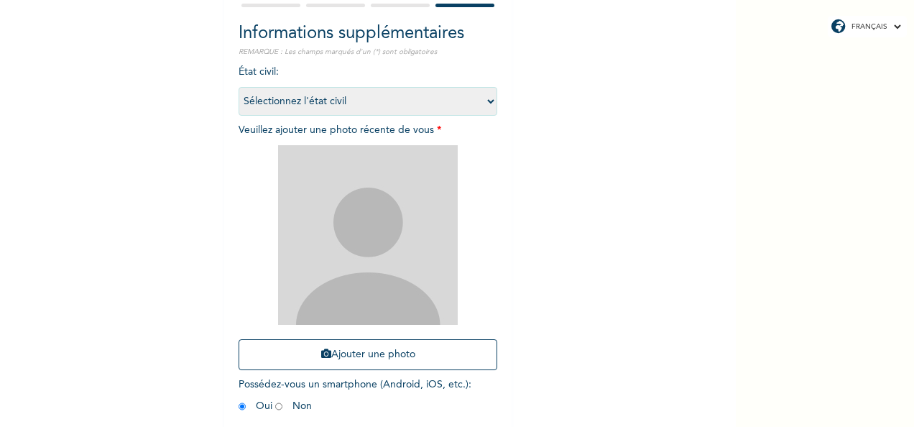
scroll to position [150, 0]
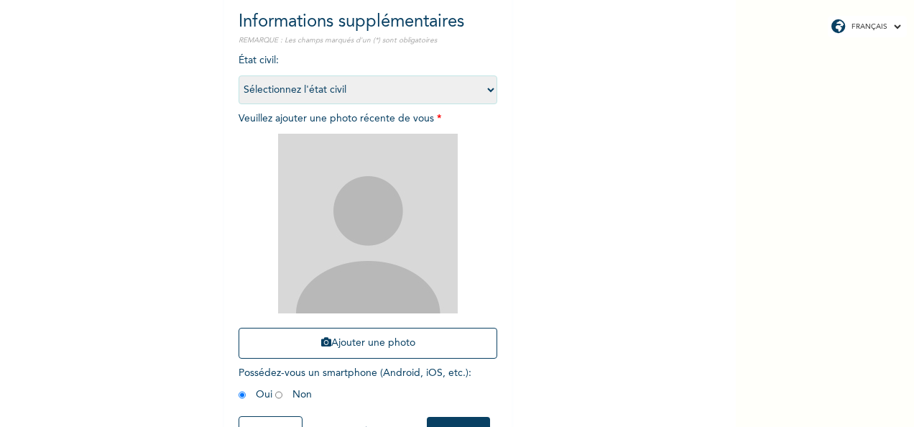
click at [487, 92] on select "Sélectionnez l'état civil [DEMOGRAPHIC_DATA] Marié(e) [DEMOGRAPHIC_DATA](e) [DE…" at bounding box center [368, 89] width 259 height 29
select select "2"
click at [239, 75] on select "Sélectionnez l'état civil [DEMOGRAPHIC_DATA] Marié(e) [DEMOGRAPHIC_DATA](e) [DE…" at bounding box center [368, 89] width 259 height 29
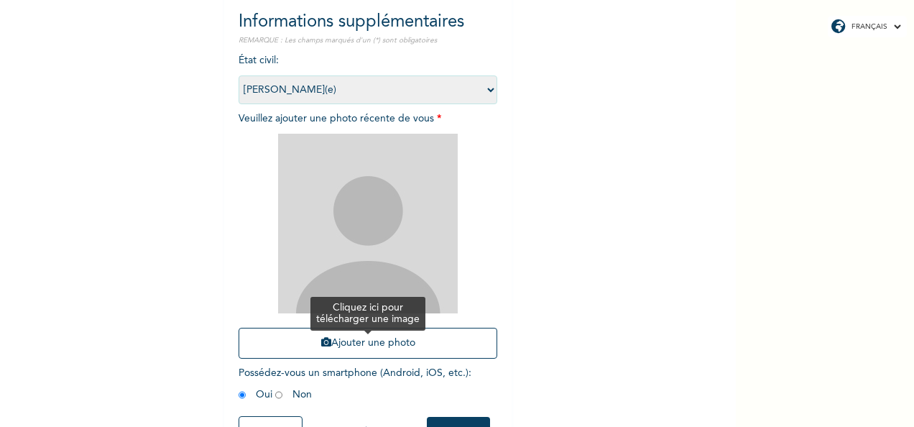
click at [374, 349] on button "Ajouter une photo" at bounding box center [368, 343] width 259 height 31
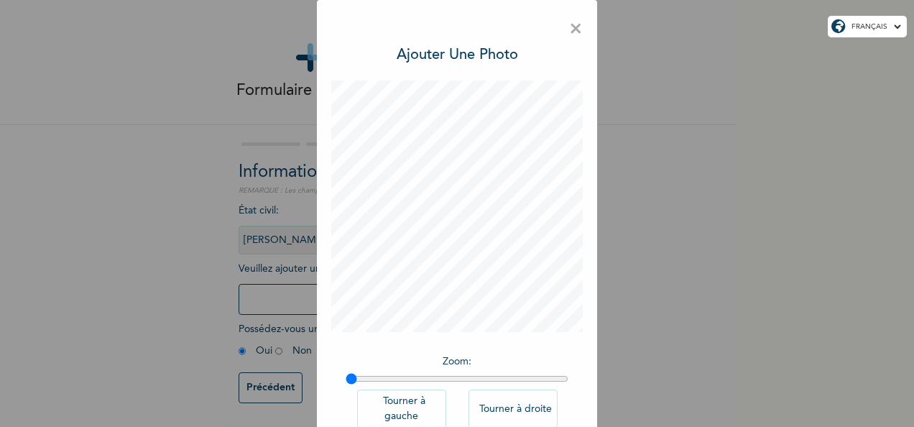
scroll to position [89, 0]
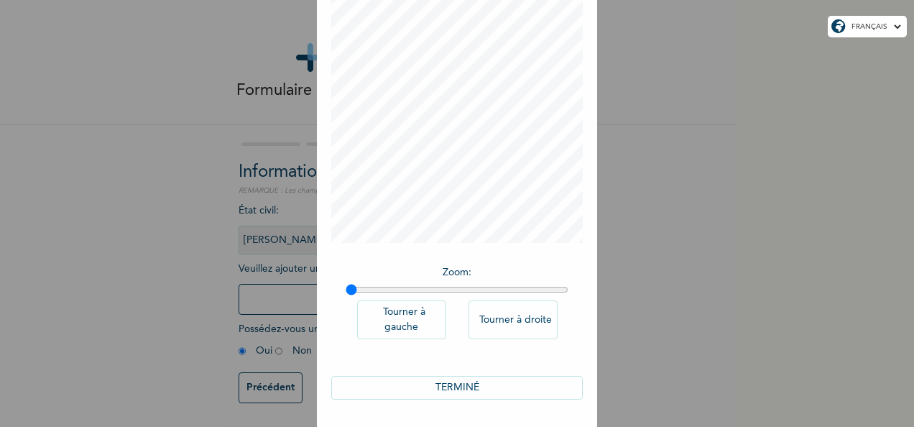
click at [532, 382] on button "TERMINÉ" at bounding box center [457, 388] width 252 height 24
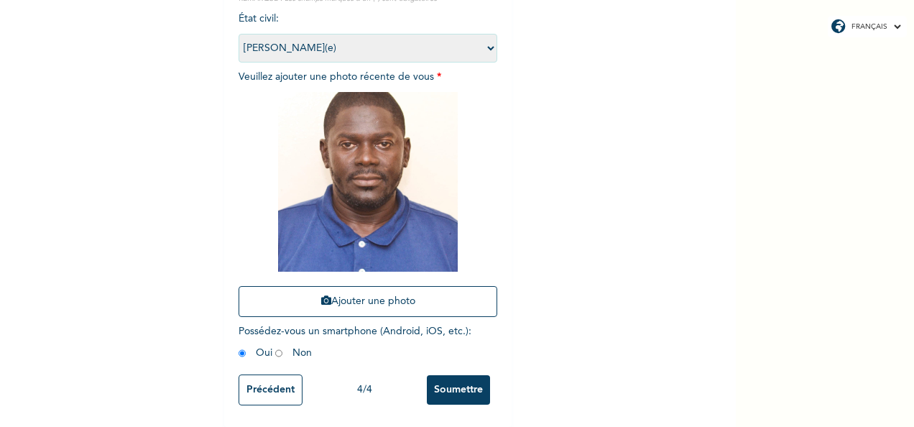
scroll to position [204, 0]
click at [249, 381] on input "Précédent" at bounding box center [271, 389] width 64 height 31
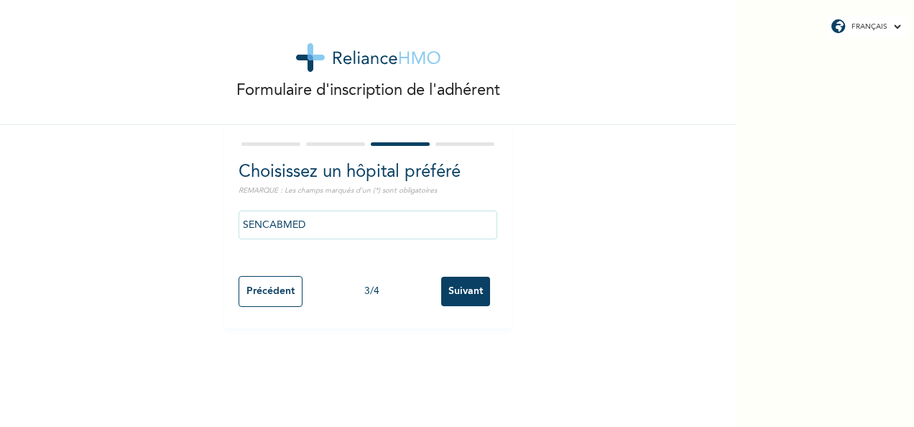
click at [249, 381] on div "Formulaire d'inscription de l'adhérent Choisissez un hôpital préféré REMARQUE :…" at bounding box center [368, 213] width 736 height 427
click at [254, 283] on input "Précédent" at bounding box center [271, 291] width 64 height 31
select select "1"
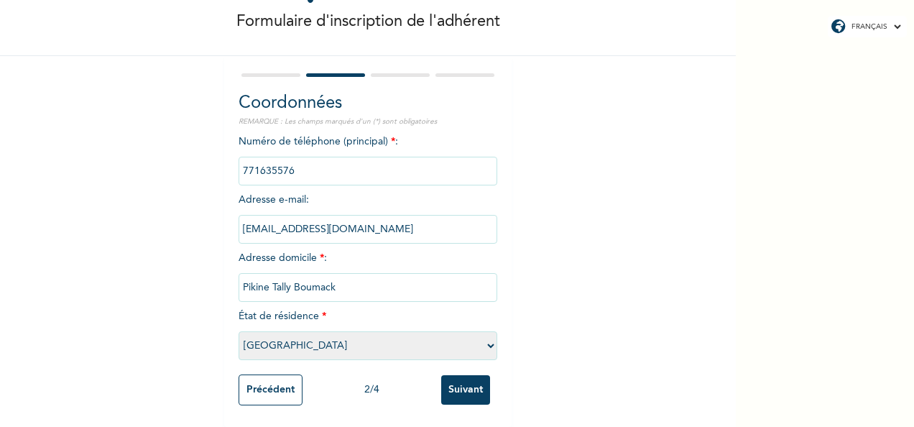
scroll to position [82, 0]
click at [280, 377] on input "Précédent" at bounding box center [271, 389] width 64 height 31
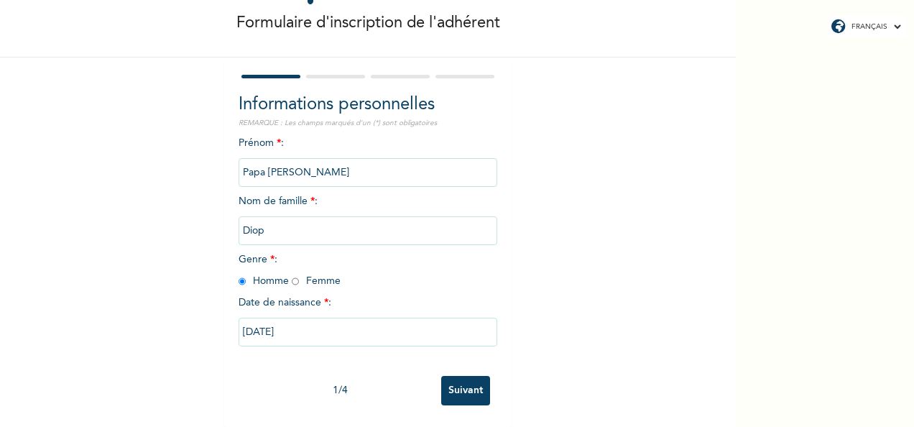
click at [835, 239] on div "FRANÇAIS ENGLISH Formulaire d'inscription de l'adhérent Informations personnell…" at bounding box center [457, 213] width 914 height 427
click at [845, 375] on div "FRANÇAIS ENGLISH Formulaire d'inscription de l'adhérent Informations personnell…" at bounding box center [457, 213] width 914 height 427
click at [466, 376] on input "Suivant" at bounding box center [465, 390] width 49 height 29
select select "1"
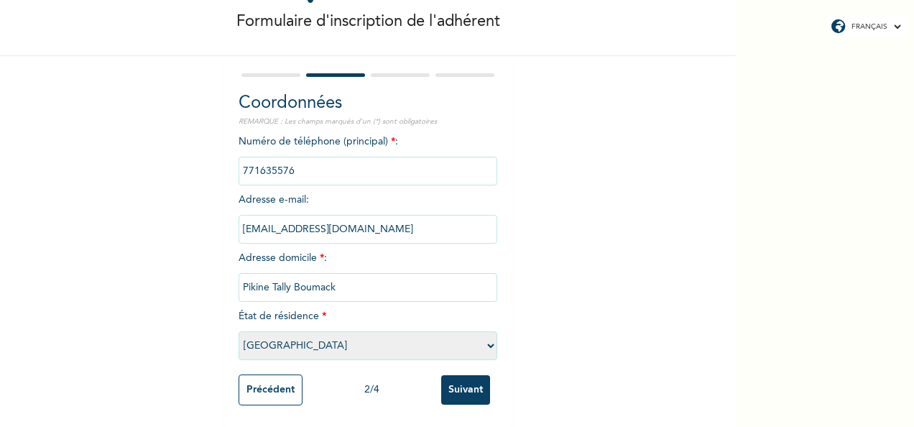
click at [466, 375] on input "Suivant" at bounding box center [465, 389] width 49 height 29
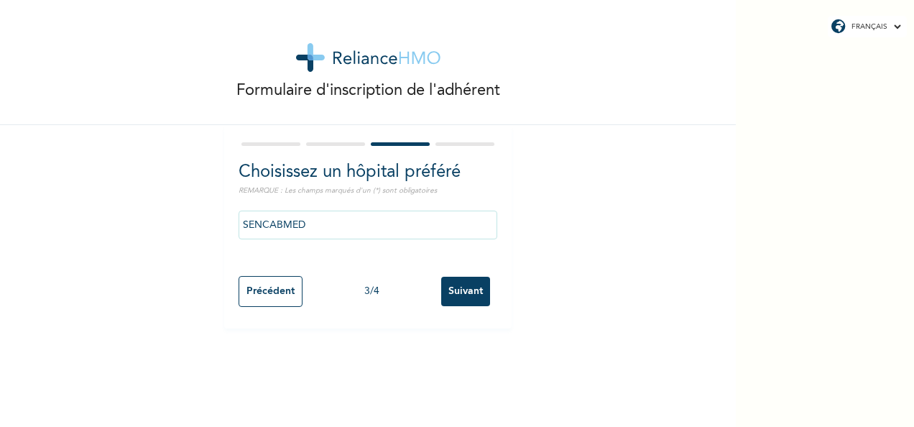
click at [457, 287] on input "Suivant" at bounding box center [465, 291] width 49 height 29
select select "2"
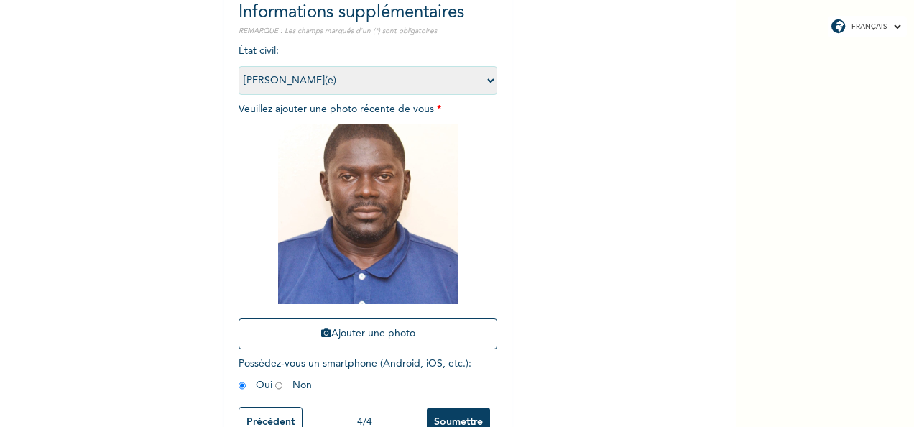
scroll to position [204, 0]
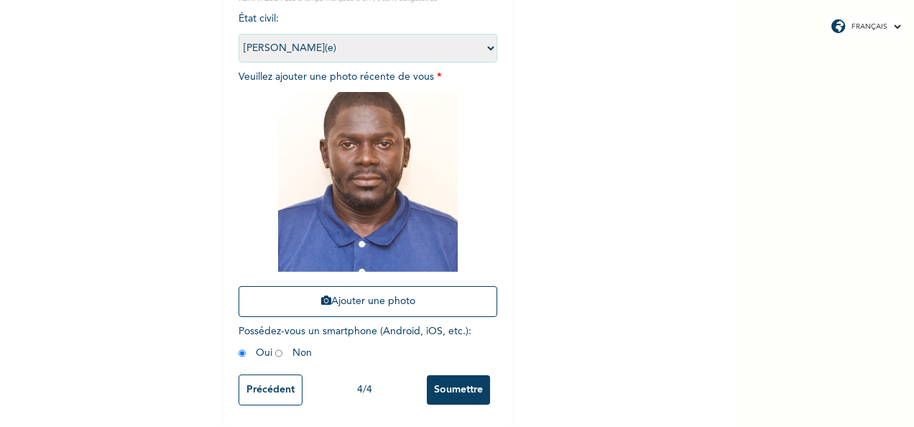
click at [259, 374] on input "Précédent" at bounding box center [271, 389] width 64 height 31
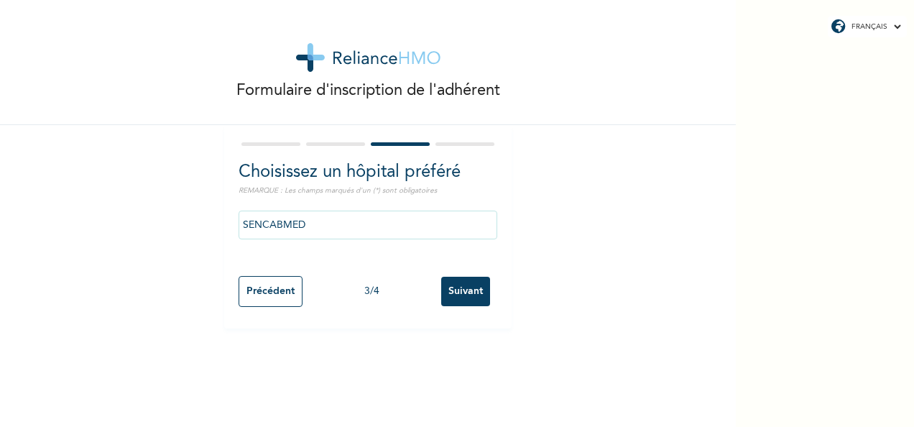
click at [257, 286] on input "Précédent" at bounding box center [271, 291] width 64 height 31
select select "1"
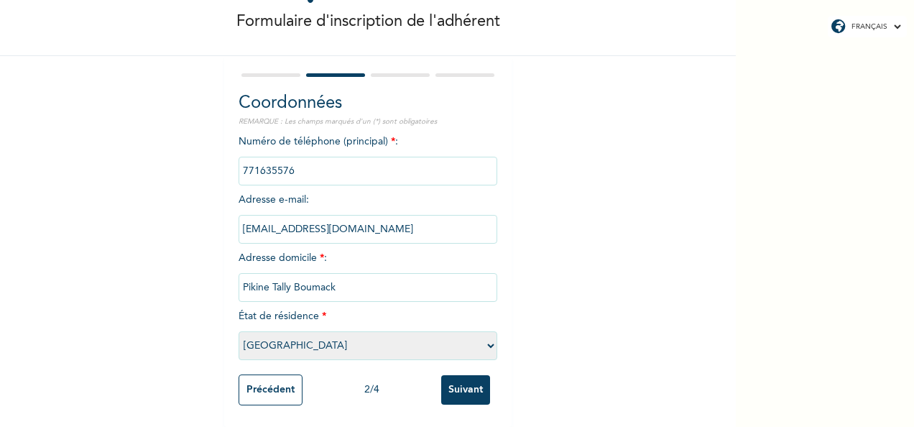
scroll to position [82, 0]
click at [239, 378] on input "Précédent" at bounding box center [271, 389] width 64 height 31
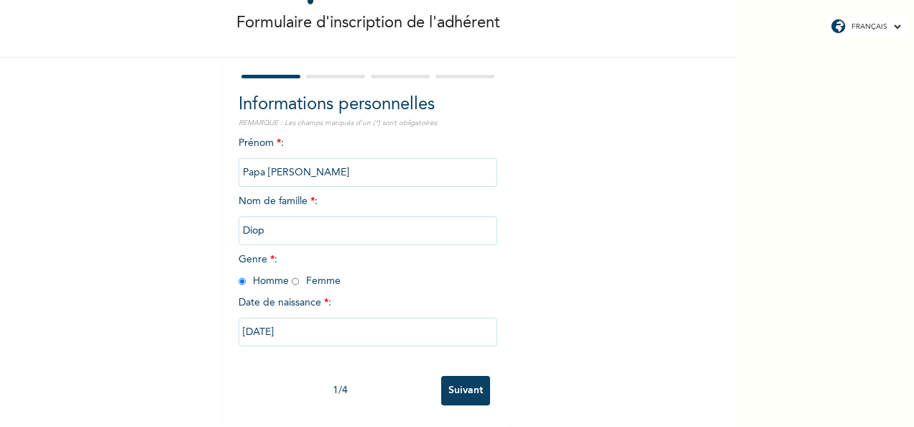
scroll to position [80, 0]
click at [801, 329] on div "FRANÇAIS ENGLISH Formulaire d'inscription de l'adhérent Informations personnell…" at bounding box center [457, 213] width 914 height 427
click at [443, 379] on input "Suivant" at bounding box center [465, 390] width 49 height 29
select select "1"
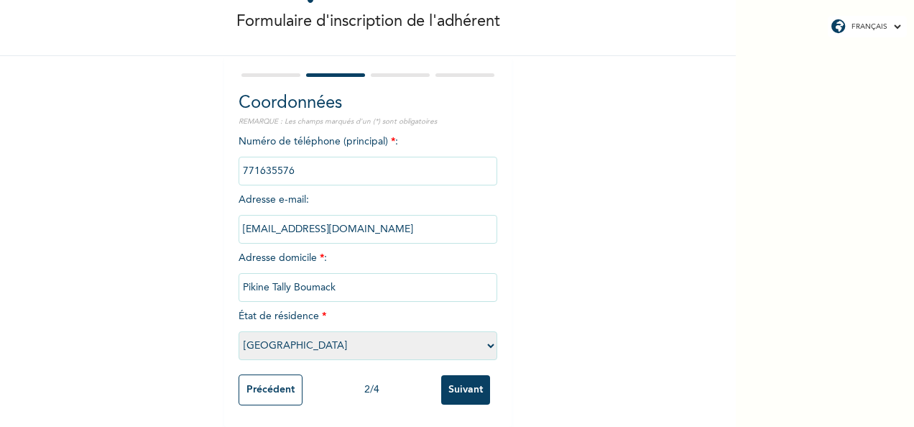
click at [443, 379] on input "Suivant" at bounding box center [465, 389] width 49 height 29
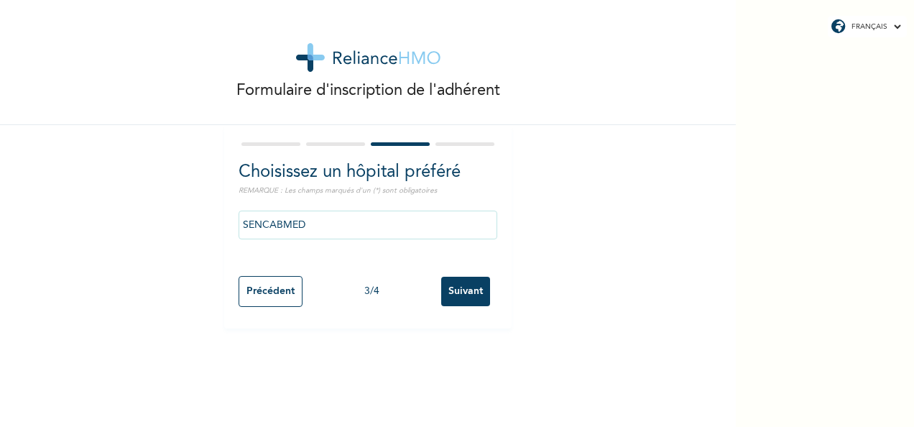
scroll to position [0, 0]
click at [456, 287] on input "Suivant" at bounding box center [465, 291] width 49 height 29
select select "2"
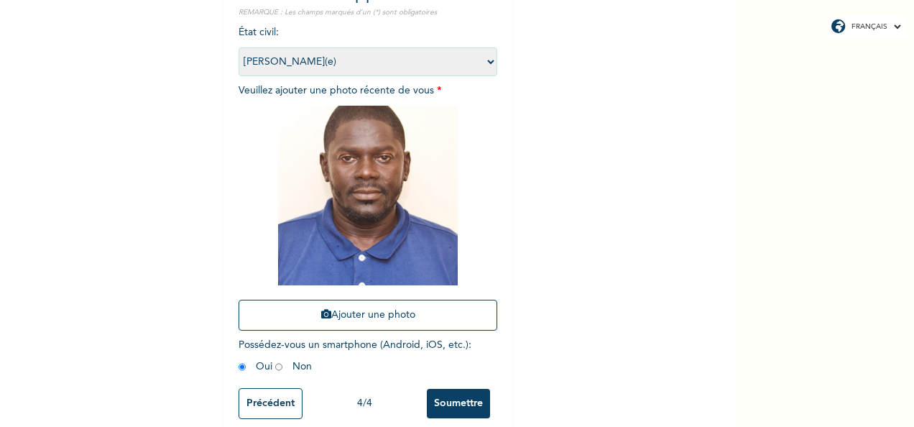
scroll to position [204, 0]
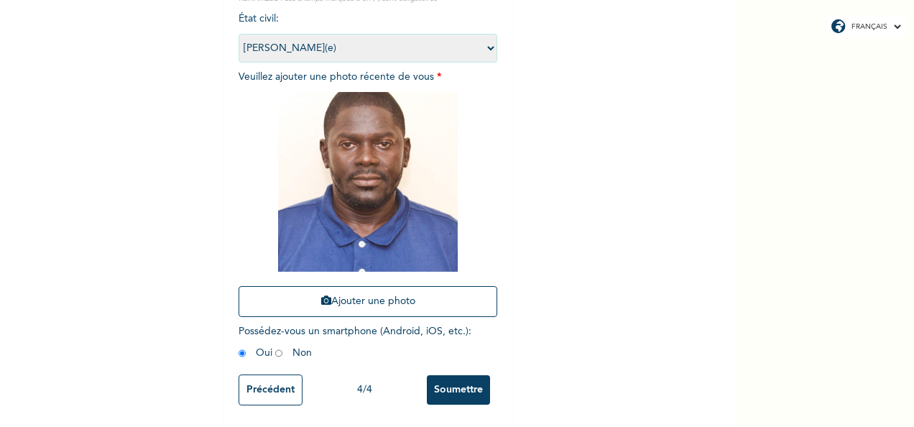
click at [458, 382] on input "Soumettre" at bounding box center [458, 389] width 63 height 29
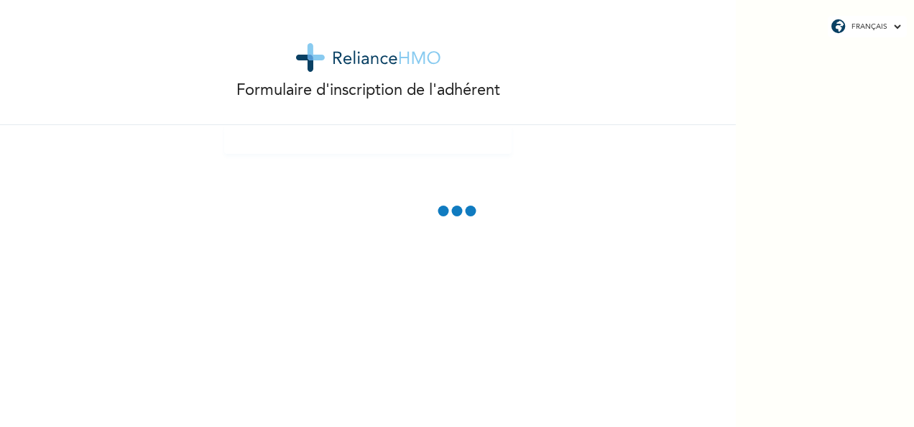
scroll to position [0, 0]
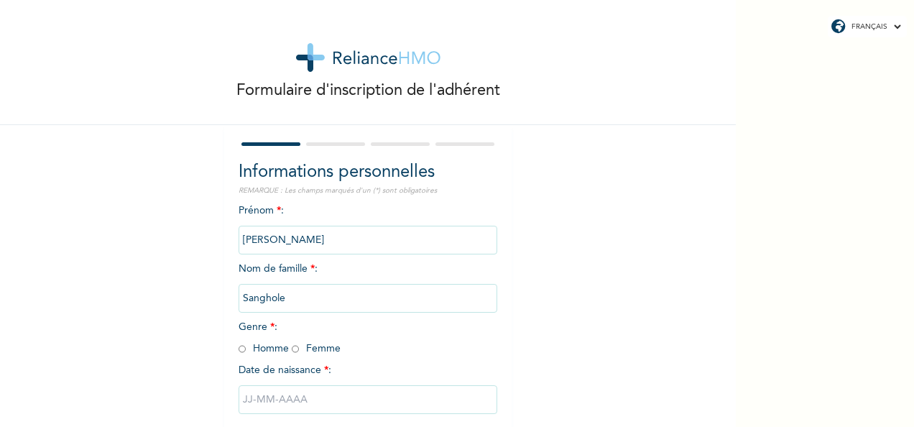
scroll to position [80, 0]
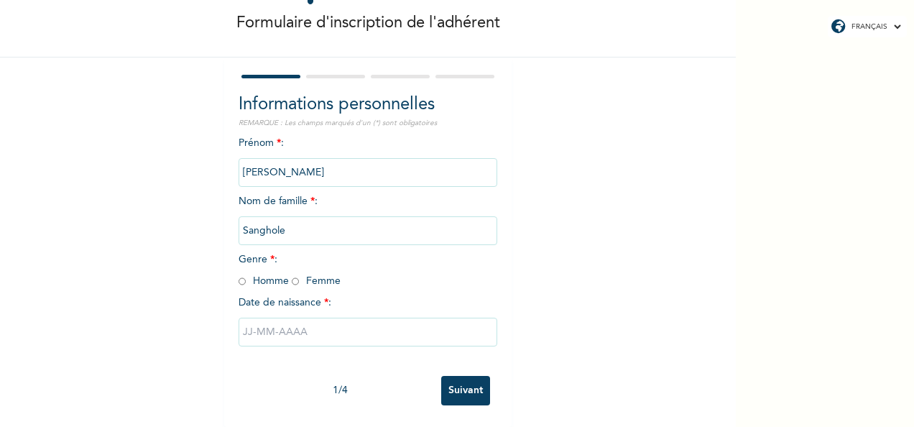
click at [292, 275] on input "radio" at bounding box center [295, 282] width 7 height 14
radio input "true"
click at [815, 371] on div "FRANÇAIS ENGLISH Formulaire d'inscription de l'adhérent Informations personnell…" at bounding box center [457, 213] width 914 height 427
click at [815, 339] on div "FRANÇAIS ENGLISH Formulaire d'inscription de l'adhérent Informations personnell…" at bounding box center [457, 213] width 914 height 427
click at [437, 323] on input "text" at bounding box center [368, 332] width 259 height 29
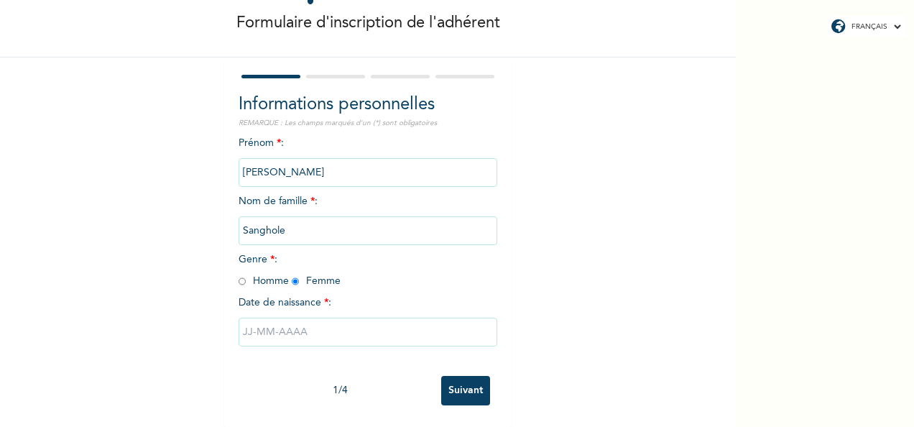
select select "9"
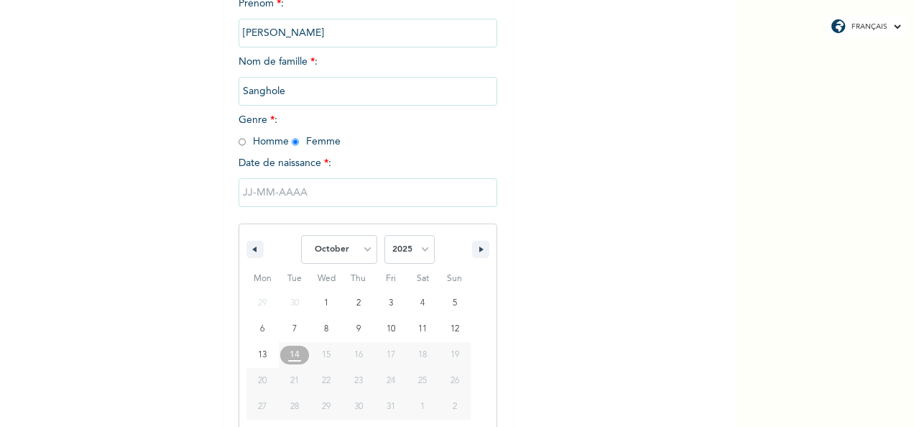
scroll to position [227, 0]
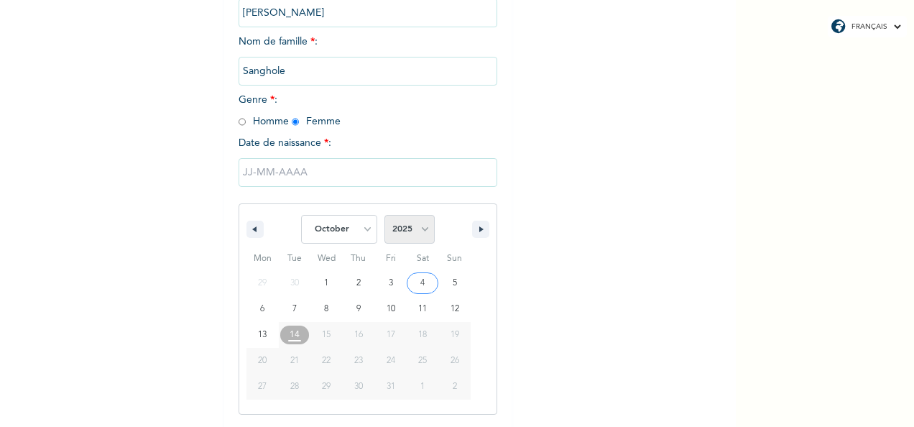
click at [420, 234] on select "2025 2024 2023 2022 2021 2020 2019 2018 2017 2016 2015 2014 2013 2012 2011 2010…" at bounding box center [409, 229] width 50 height 29
select select "1976"
click at [384, 216] on select "2025 2024 2023 2022 2021 2020 2019 2018 2017 2016 2015 2014 2013 2012 2011 2010…" at bounding box center [409, 229] width 50 height 29
click at [361, 231] on select "January February March April May June July August September October November De…" at bounding box center [339, 229] width 76 height 29
select select "2"
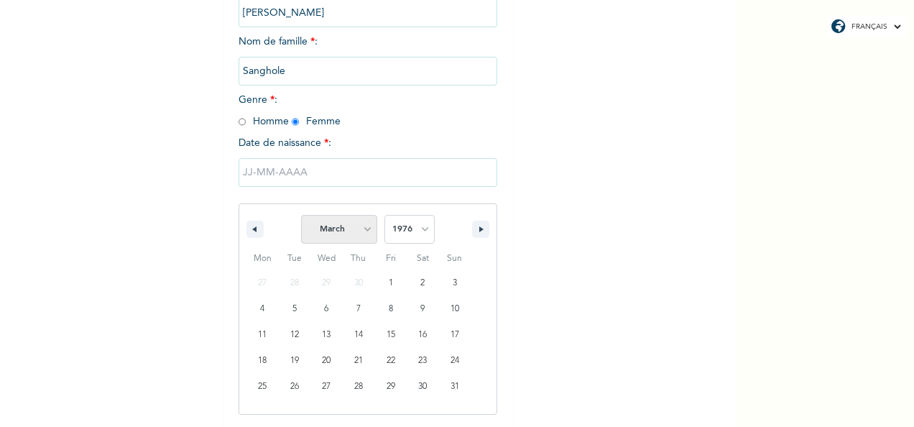
click at [301, 216] on select "January February March April May June July August September October November De…" at bounding box center [339, 229] width 76 height 29
type input "21/03/1976"
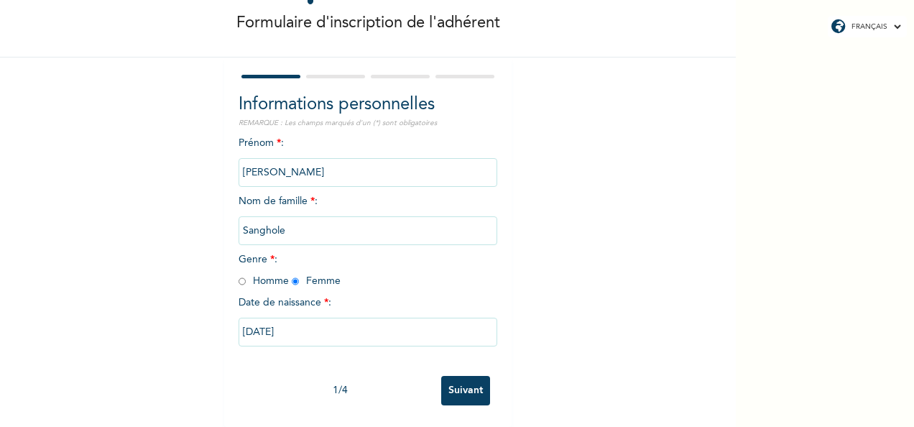
click at [463, 379] on input "Suivant" at bounding box center [465, 390] width 49 height 29
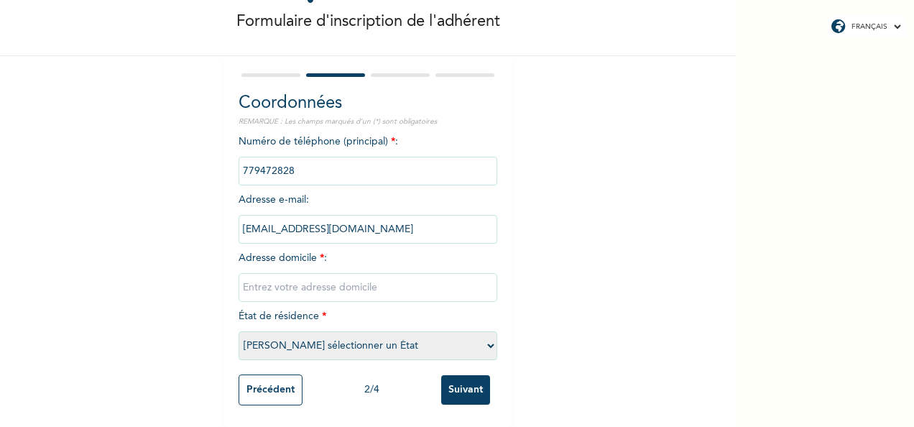
click at [384, 280] on input "text" at bounding box center [368, 287] width 259 height 29
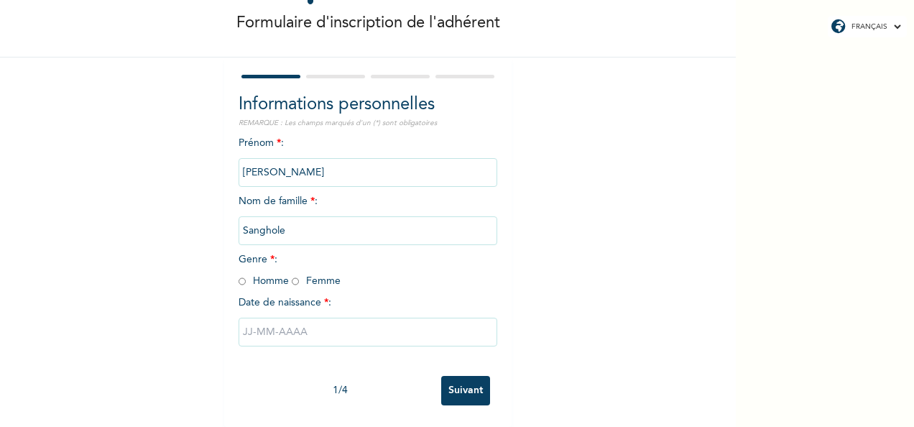
scroll to position [73, 0]
click at [292, 277] on input "radio" at bounding box center [295, 282] width 7 height 14
radio input "true"
click at [367, 333] on input "text" at bounding box center [368, 332] width 259 height 29
select select "9"
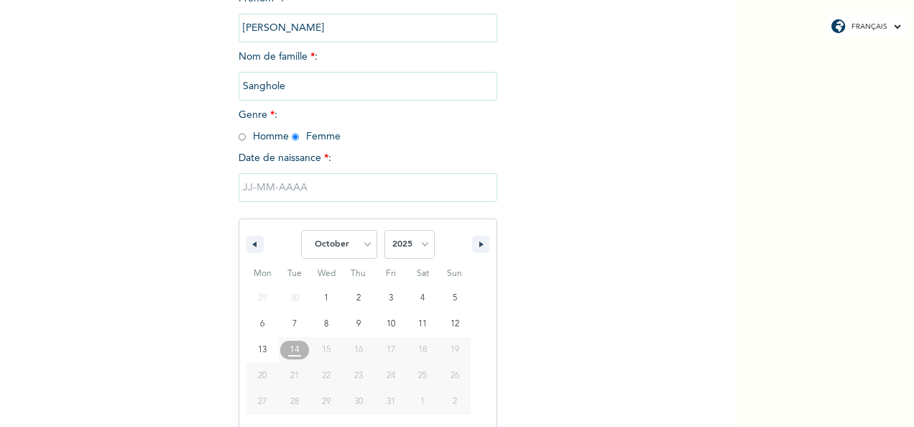
scroll to position [227, 0]
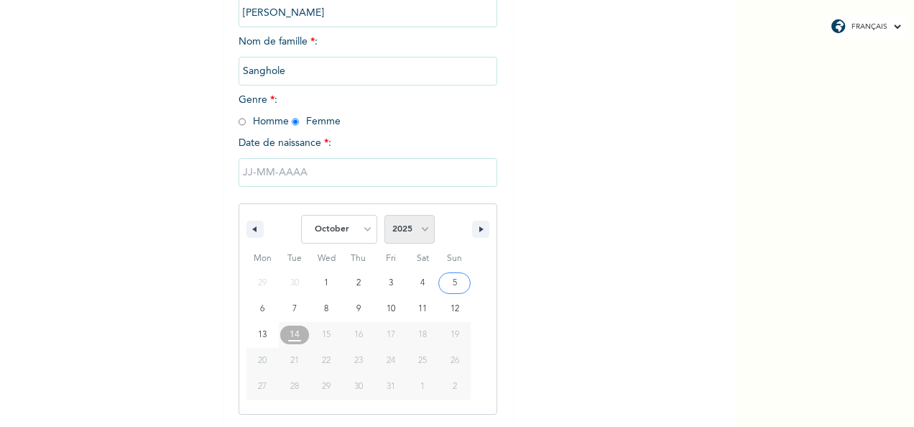
click at [418, 228] on select "2025 2024 2023 2022 2021 2020 2019 2018 2017 2016 2015 2014 2013 2012 2011 2010…" at bounding box center [409, 229] width 50 height 29
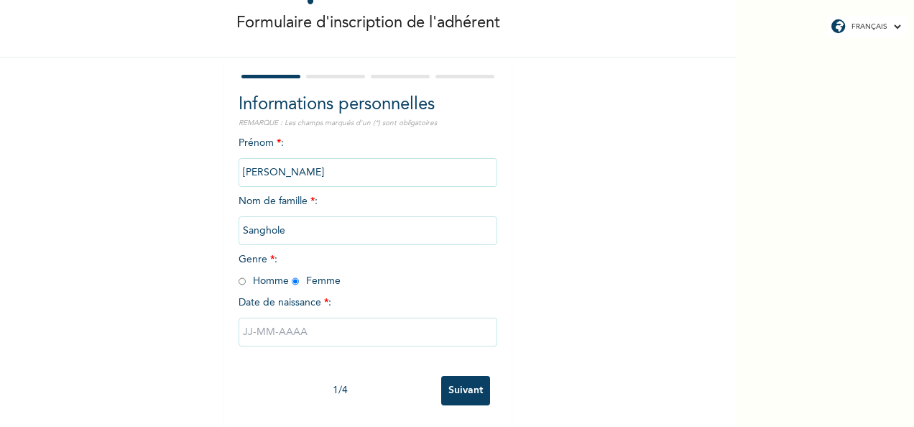
click at [808, 106] on div "FRANÇAIS ENGLISH Formulaire d'inscription de l'adhérent Informations personnell…" at bounding box center [457, 213] width 914 height 427
click at [466, 321] on input "text" at bounding box center [368, 332] width 259 height 29
select select "9"
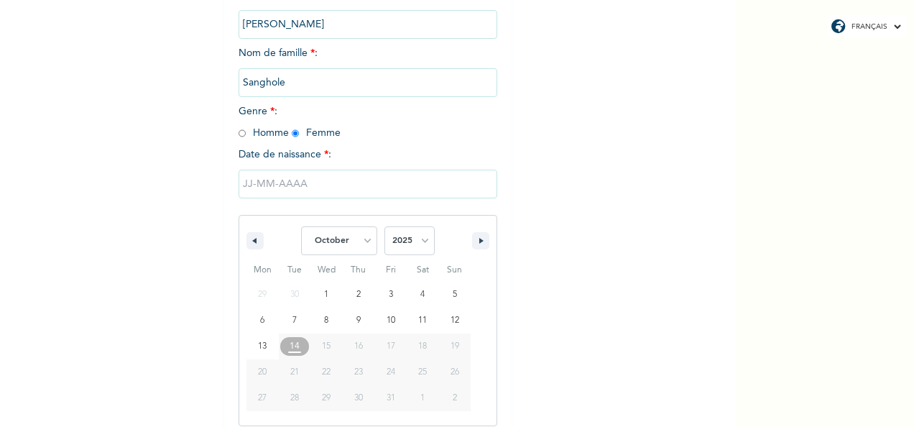
scroll to position [227, 0]
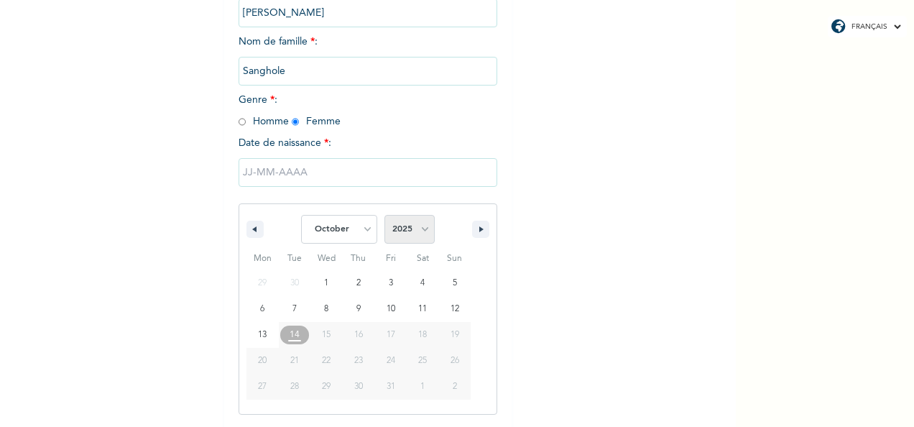
click at [418, 230] on select "2025 2024 2023 2022 2021 2020 2019 2018 2017 2016 2015 2014 2013 2012 2011 2010…" at bounding box center [409, 229] width 50 height 29
select select "1976"
click at [384, 216] on select "2025 2024 2023 2022 2021 2020 2019 2018 2017 2016 2015 2014 2013 2012 2011 2010…" at bounding box center [409, 229] width 50 height 29
click at [365, 228] on select "January February March April May June July August September October November De…" at bounding box center [339, 229] width 76 height 29
select select "2"
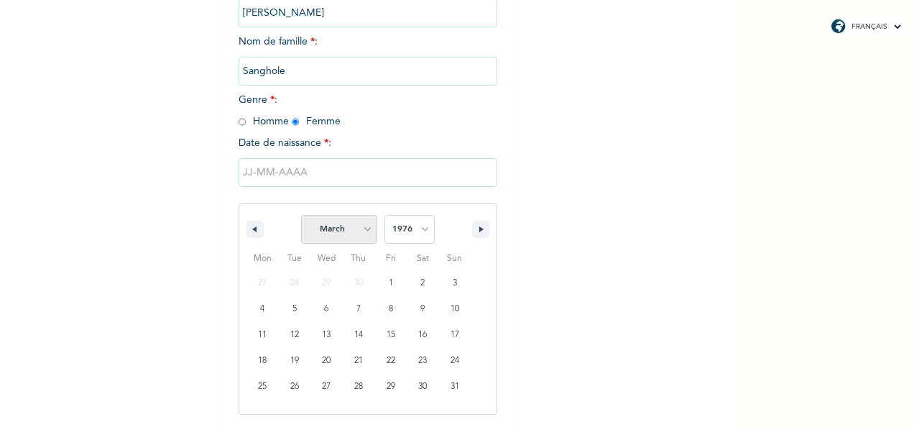
click at [301, 216] on select "January February March April May June July August September October November De…" at bounding box center [339, 229] width 76 height 29
type input "[DATE]"
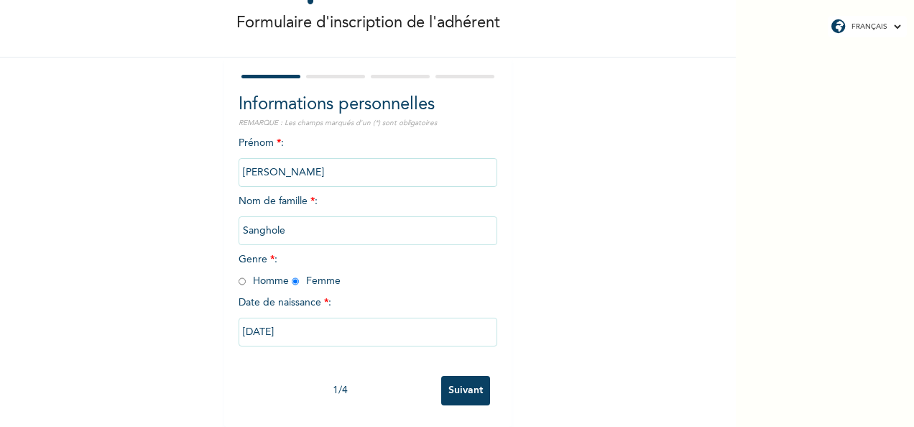
click at [802, 134] on div "FRANÇAIS ENGLISH Formulaire d'inscription de l'adhérent Informations personnell…" at bounding box center [457, 213] width 914 height 427
click at [456, 369] on div "1 / 4 Suivant" at bounding box center [368, 391] width 259 height 44
click at [456, 376] on input "Suivant" at bounding box center [465, 390] width 49 height 29
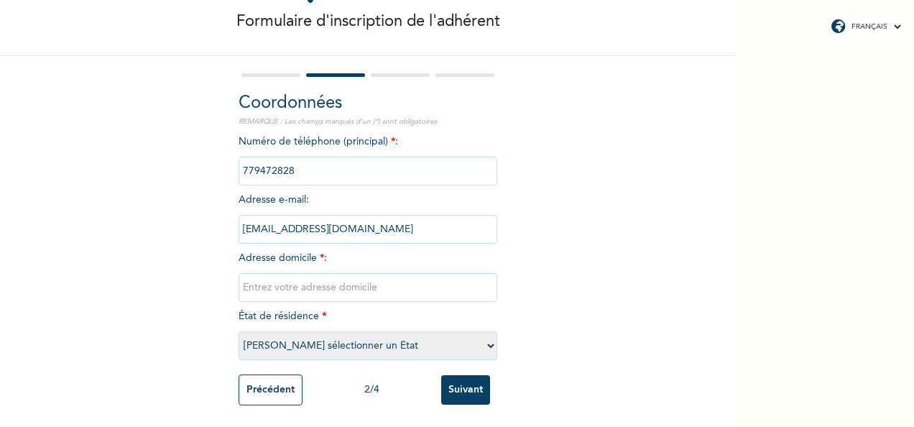
click at [382, 277] on input "text" at bounding box center [368, 287] width 259 height 29
click at [382, 277] on input "Pikine Tally B" at bounding box center [368, 287] width 259 height 29
type input "Pikine Tally Boumack"
click at [485, 336] on select "Veuillez sélectionner un État Dakar [PERSON_NAME]" at bounding box center [368, 345] width 259 height 29
select select "1"
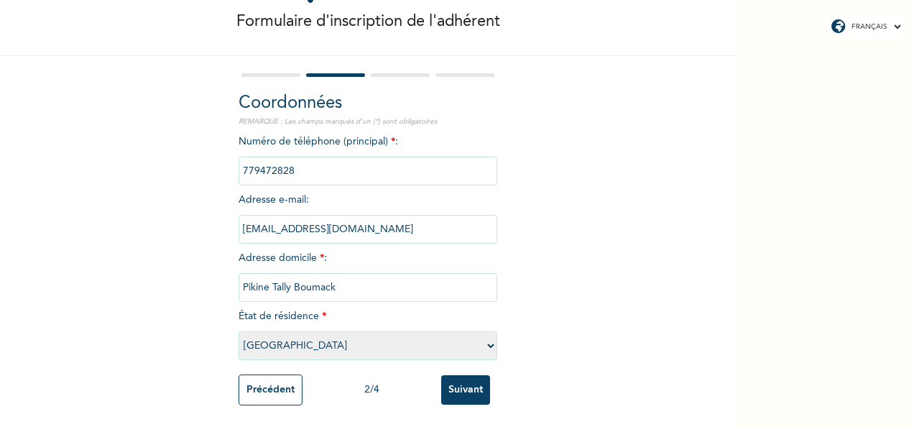
click at [239, 331] on select "Veuillez sélectionner un État Dakar [PERSON_NAME]" at bounding box center [368, 345] width 259 height 29
click at [469, 382] on input "Suivant" at bounding box center [465, 389] width 49 height 29
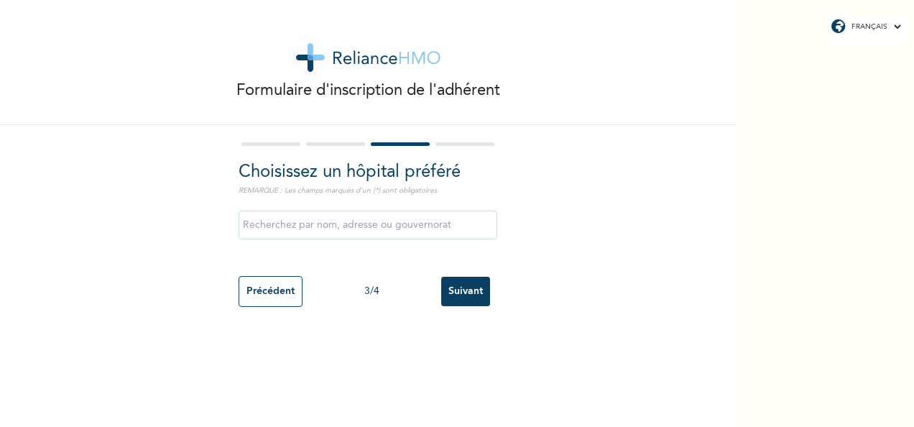
scroll to position [0, 0]
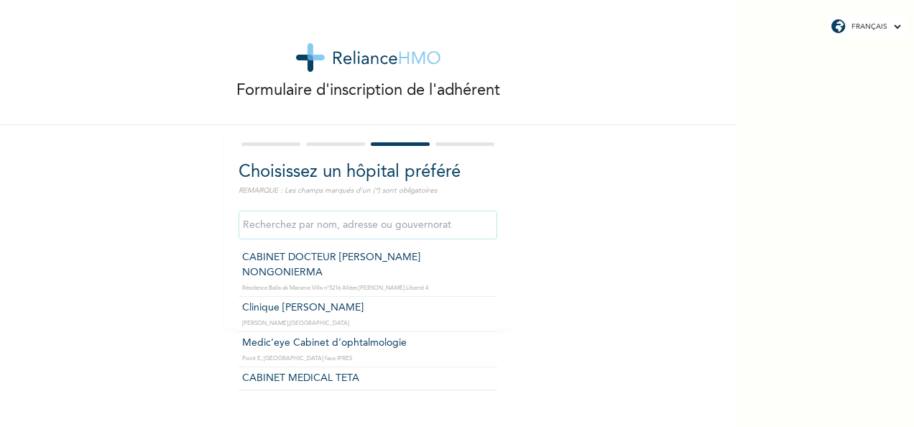
click at [433, 237] on input "text" at bounding box center [368, 225] width 259 height 29
type input "Clinique [PERSON_NAME]"
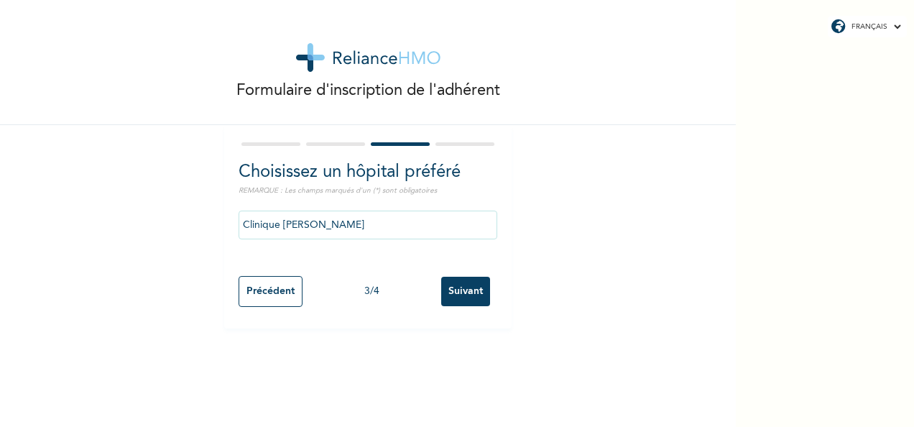
click at [451, 291] on input "Suivant" at bounding box center [465, 291] width 49 height 29
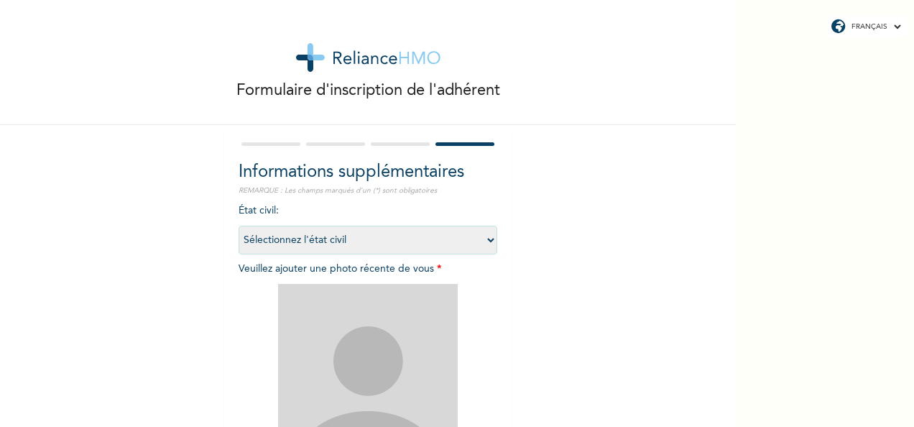
click at [485, 241] on select "Sélectionnez l'état civil [DEMOGRAPHIC_DATA] Marié(e) [DEMOGRAPHIC_DATA](e) [DE…" at bounding box center [368, 240] width 259 height 29
select select "2"
click at [239, 226] on select "Sélectionnez l'état civil [DEMOGRAPHIC_DATA] Marié(e) [DEMOGRAPHIC_DATA](e) [DE…" at bounding box center [368, 240] width 259 height 29
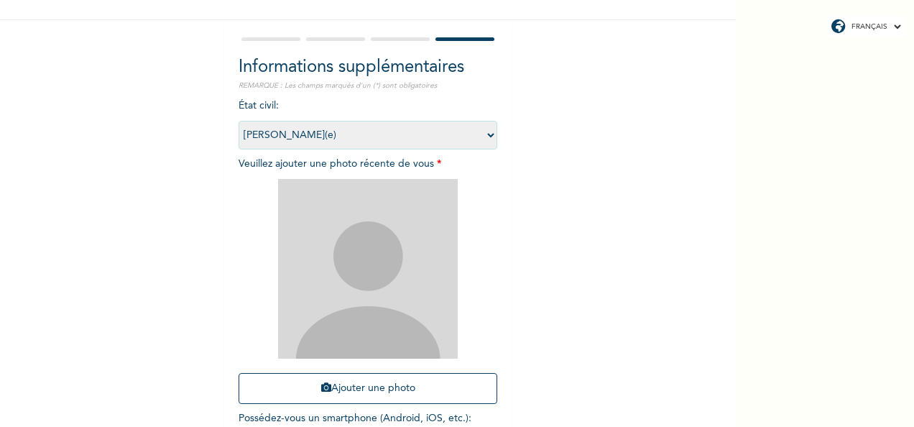
scroll to position [109, 0]
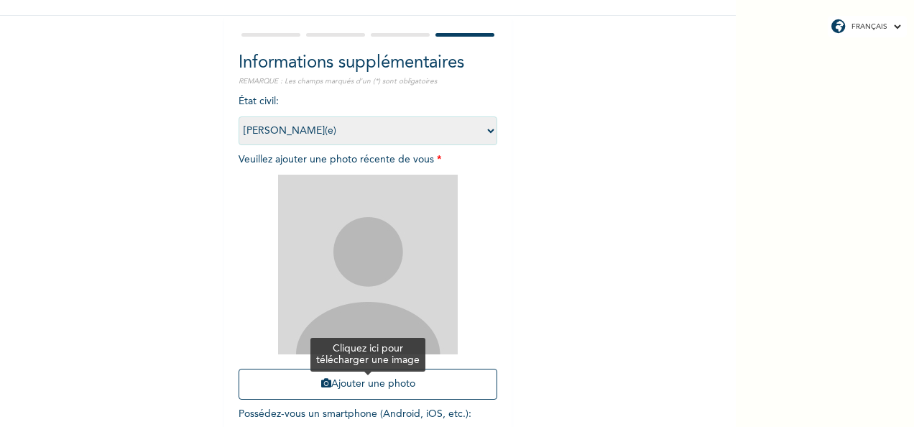
click at [369, 381] on button "Ajouter une photo" at bounding box center [368, 384] width 259 height 31
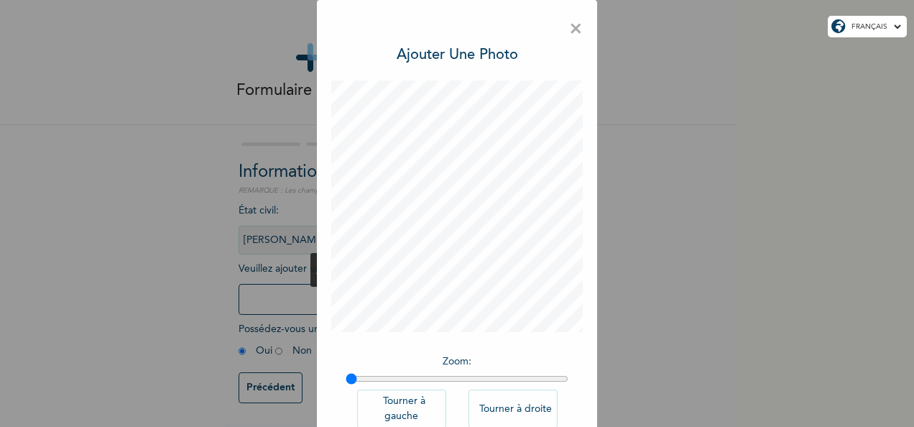
scroll to position [10, 0]
drag, startPoint x: 729, startPoint y: 305, endPoint x: 750, endPoint y: 389, distance: 86.8
click at [750, 389] on div "× Ajouter une photo Zoom : Tourner à gauche Tourner à droite TERMINÉ" at bounding box center [457, 213] width 914 height 427
drag, startPoint x: 750, startPoint y: 389, endPoint x: 693, endPoint y: 326, distance: 84.9
click at [693, 326] on div "× Ajouter une photo Zoom : Tourner à gauche Tourner à droite TERMINÉ" at bounding box center [457, 213] width 914 height 427
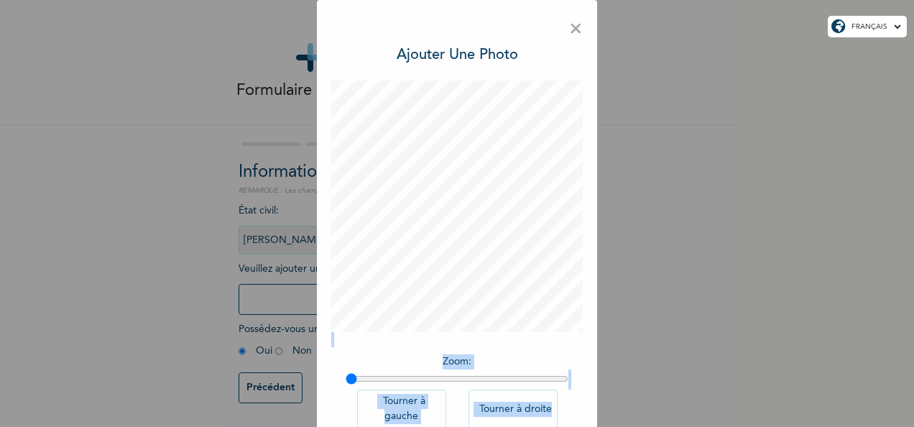
click at [693, 326] on div "× Ajouter une photo Zoom : Tourner à gauche Tourner à droite TERMINÉ" at bounding box center [457, 213] width 914 height 427
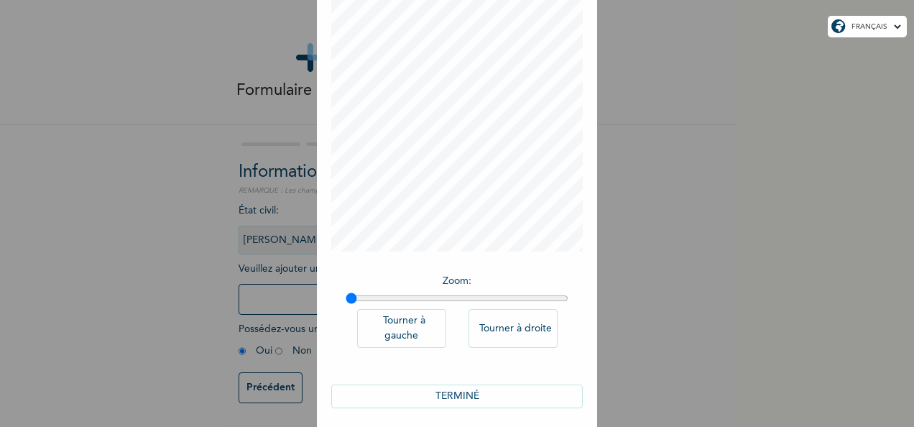
scroll to position [89, 0]
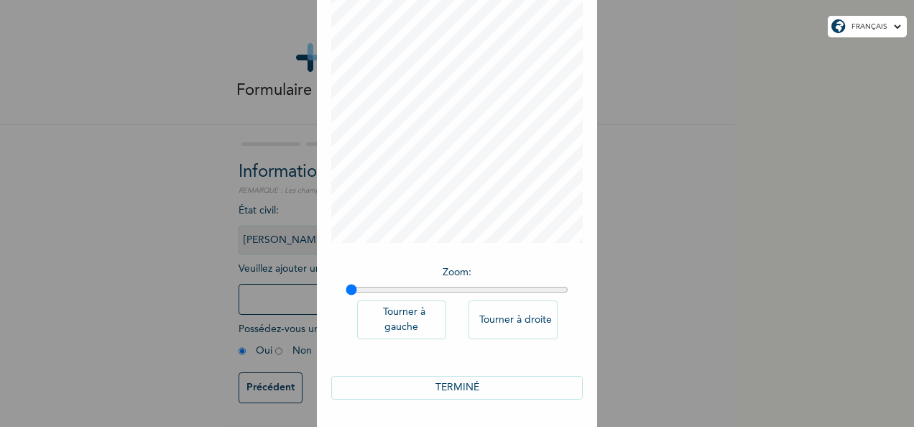
click at [508, 393] on button "TERMINÉ" at bounding box center [457, 388] width 252 height 24
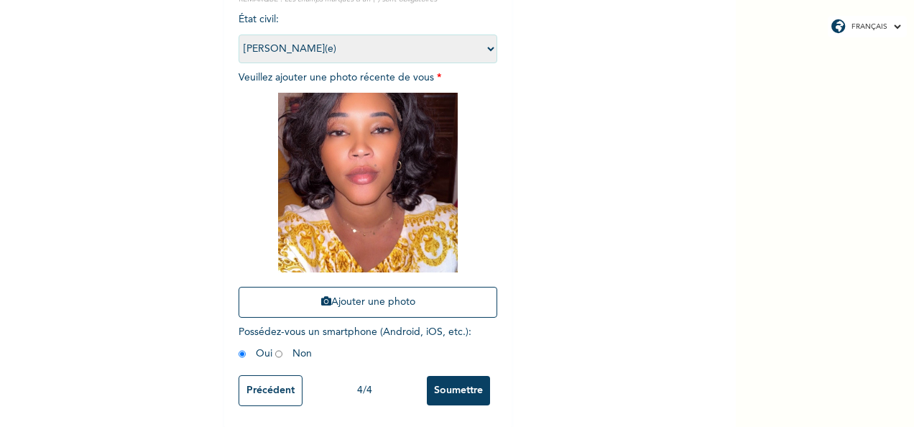
scroll to position [204, 0]
click at [265, 390] on input "Précédent" at bounding box center [271, 389] width 64 height 31
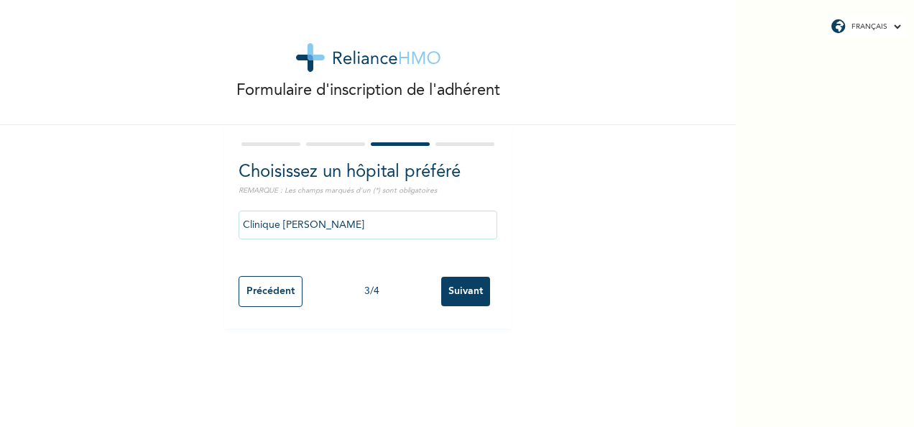
click at [270, 293] on input "Précédent" at bounding box center [271, 291] width 64 height 31
select select "1"
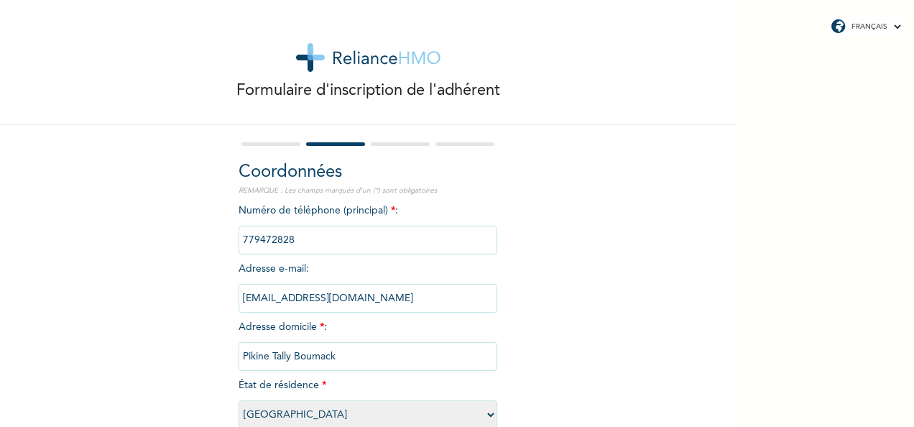
scroll to position [82, 0]
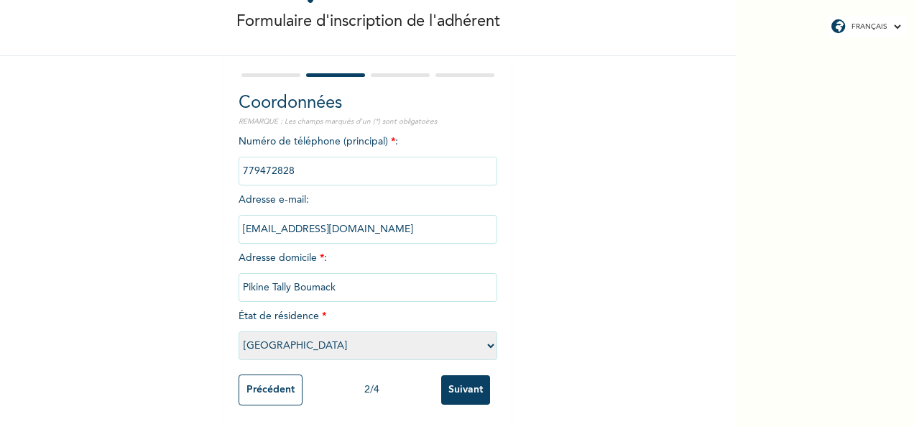
click at [265, 374] on input "Précédent" at bounding box center [271, 389] width 64 height 31
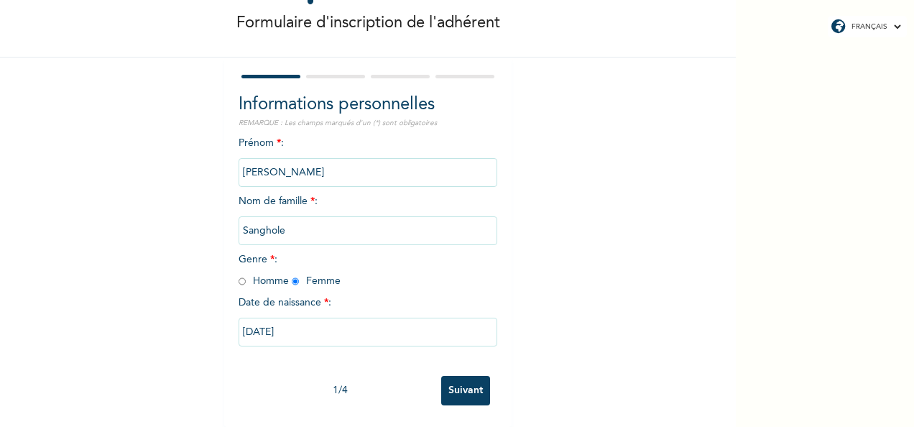
scroll to position [80, 0]
click at [464, 376] on input "Suivant" at bounding box center [465, 390] width 49 height 29
select select "1"
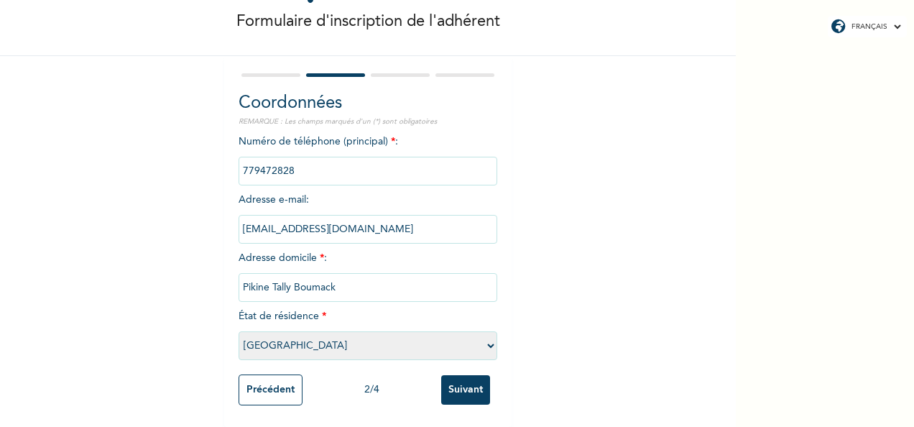
click at [464, 375] on input "Suivant" at bounding box center [465, 389] width 49 height 29
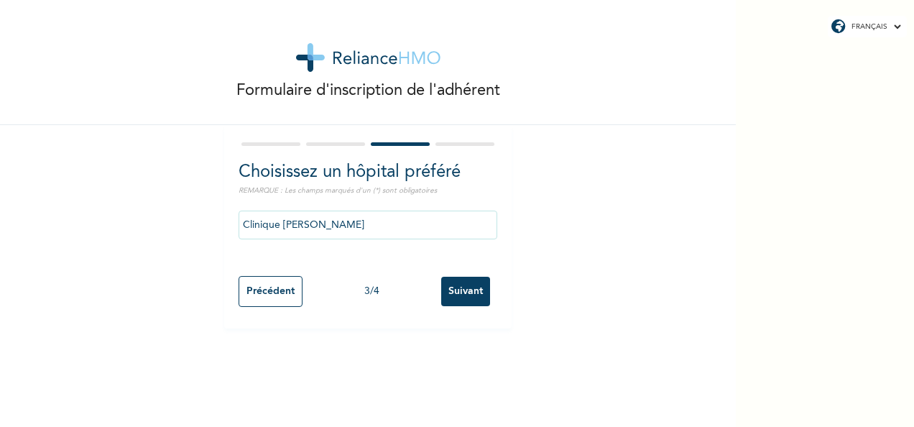
click at [458, 299] on input "Suivant" at bounding box center [465, 291] width 49 height 29
select select "2"
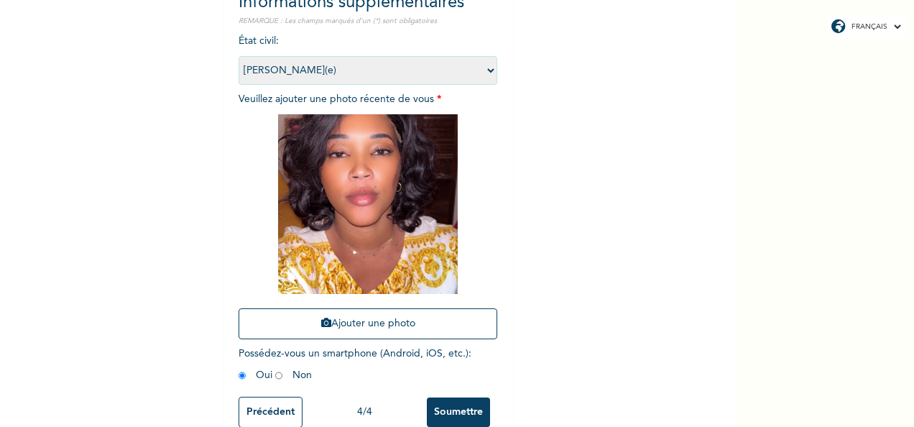
scroll to position [204, 0]
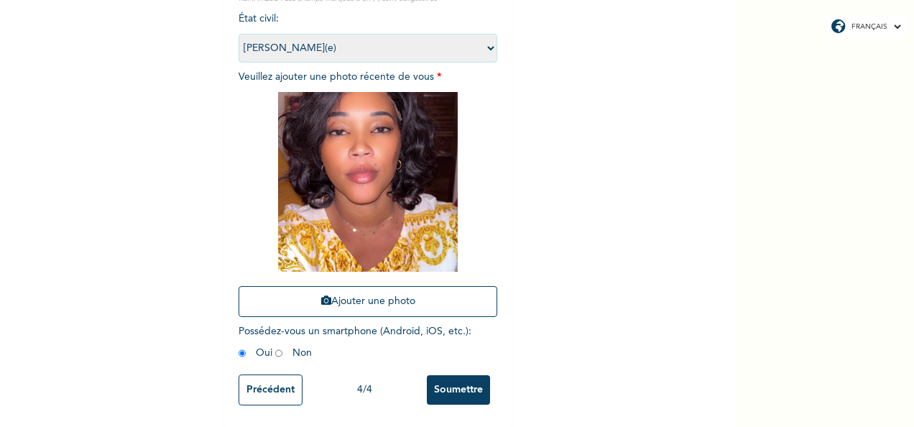
click at [444, 382] on input "Soumettre" at bounding box center [458, 389] width 63 height 29
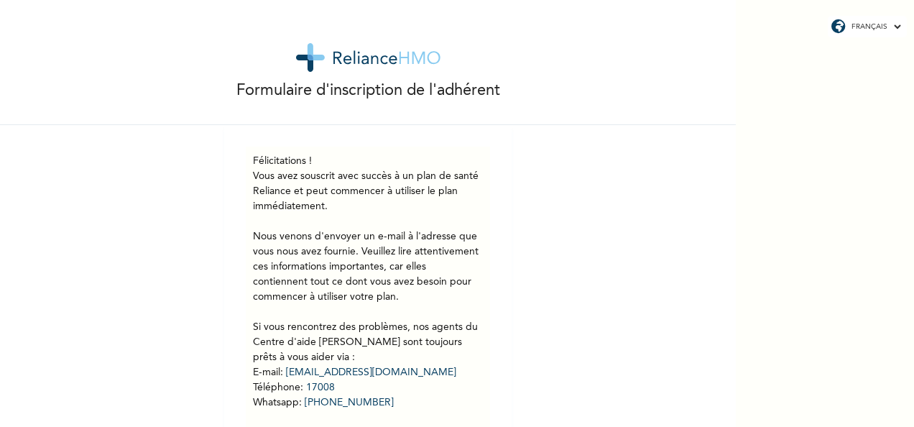
click at [661, 404] on div "Formulaire d'inscription de l'adhérent Félicitations ! Vous avez souscrit avec …" at bounding box center [368, 249] width 736 height 499
